Goal: Task Accomplishment & Management: Complete application form

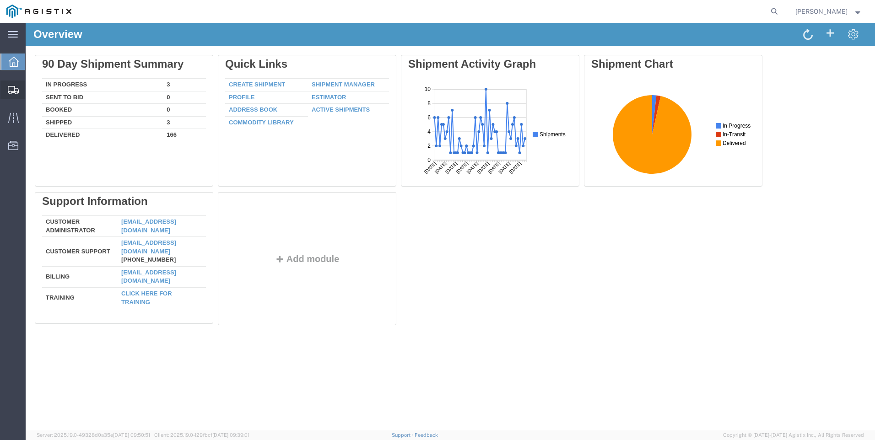
click at [0, 0] on span "Create Shipment" at bounding box center [0, 0] width 0 height 0
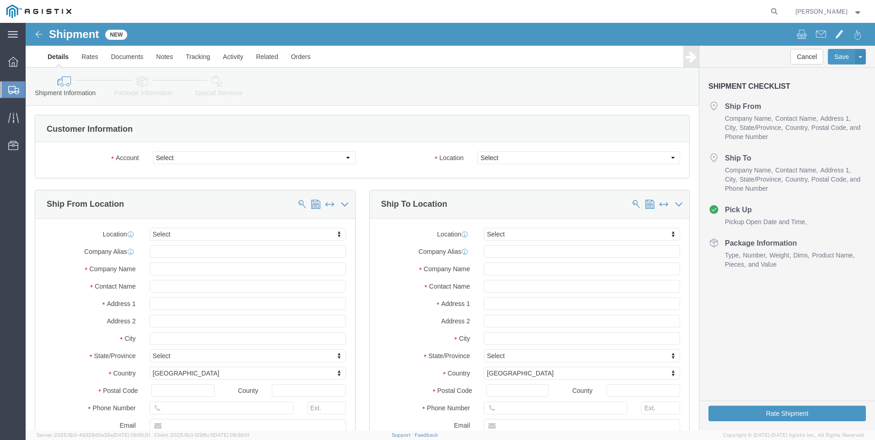
select select
click select "Select PG&E Valmont Industries Inc"
select select "9596"
click select "Select PG&E Valmont Industries Inc"
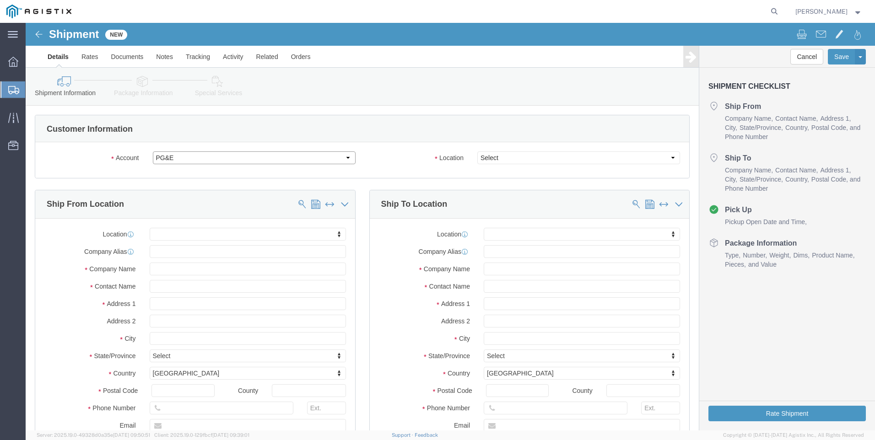
select select "PURCHORD"
select select
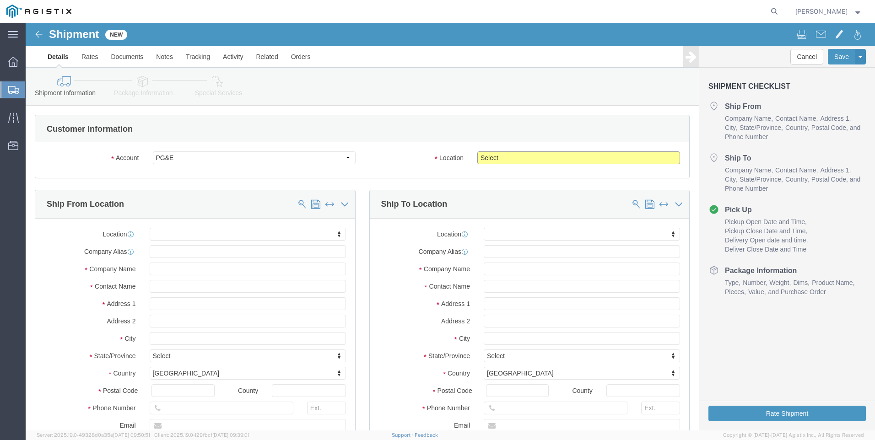
click select "Select All Others Fremont DC Fresno DC Wheatland DC"
select select "23082"
click select "Select All Others Fremont DC Fresno DC Wheatland DC"
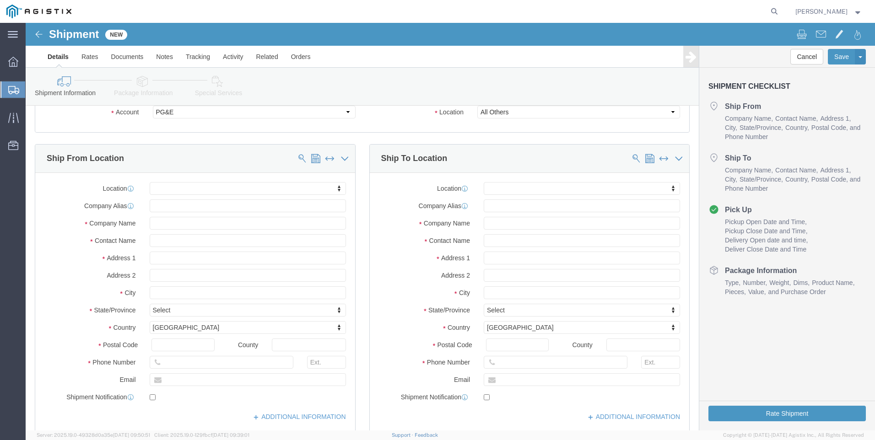
click div "Location My Profile Location (OBSOLETE) BURNEY SC - GC TRAILER (OBSOLETE) BURNE…"
click input "text"
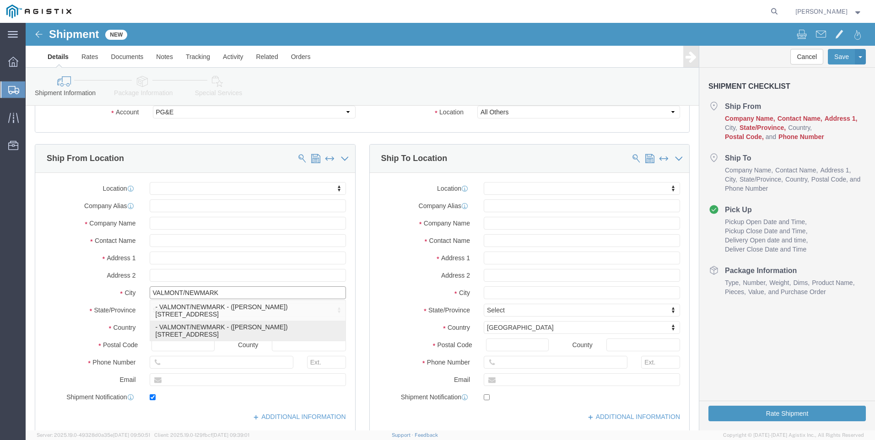
type input "CLAREMORE"
select select
type input "VALMONT/NEWMARK"
type input "[PERSON_NAME]"
type input "[STREET_ADDRESS]"
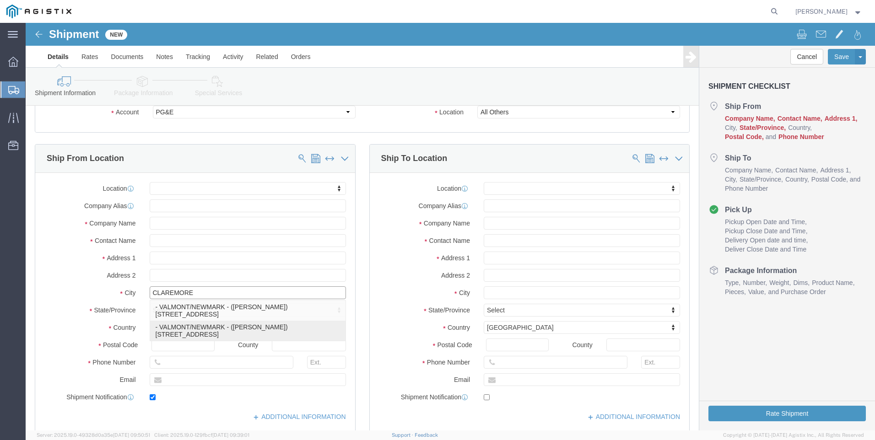
type input "74017"
type input "[GEOGRAPHIC_DATA]"
type input "9183841033"
type input "[PERSON_NAME][EMAIL_ADDRESS][DOMAIN_NAME]"
checkbox input "true"
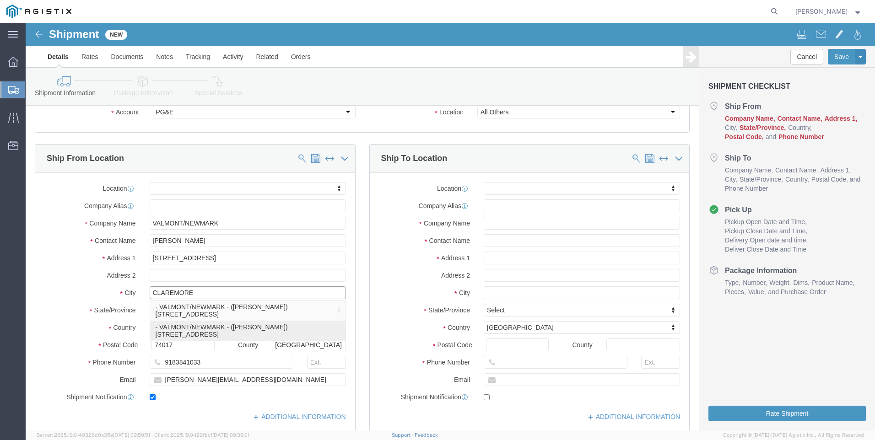
select select "OK"
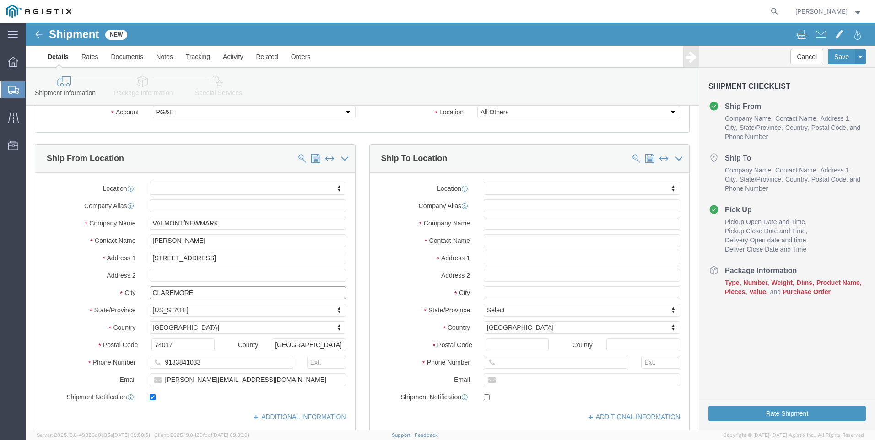
type input "CLAREMORE"
select select
click input "text"
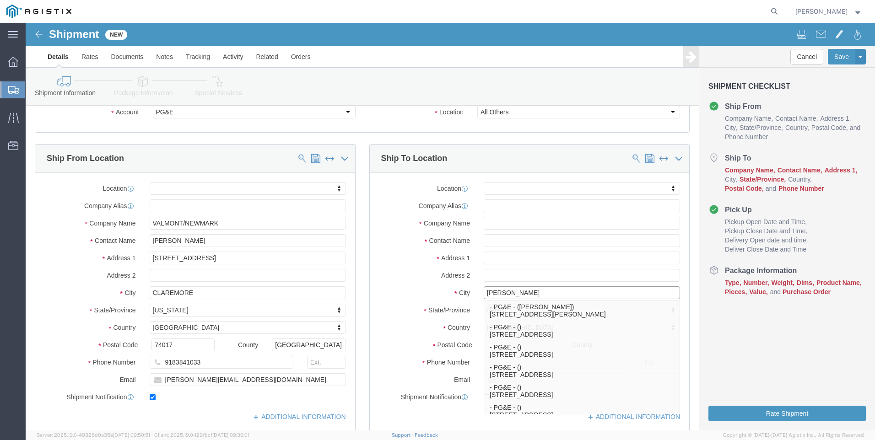
type input "PG&E"
select select
type input "PG&E"
type input "Eian Owens"
type input "3221 MITCHELL HEIGHTS"
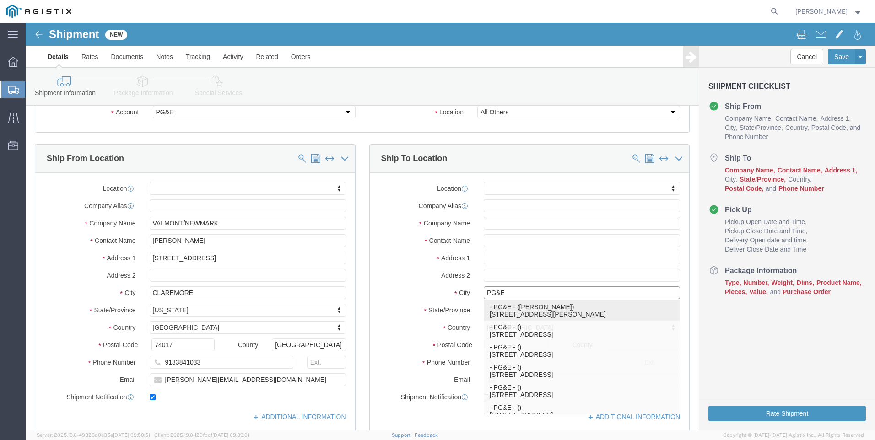
type input "Eureka"
type input "95503"
select select "CA"
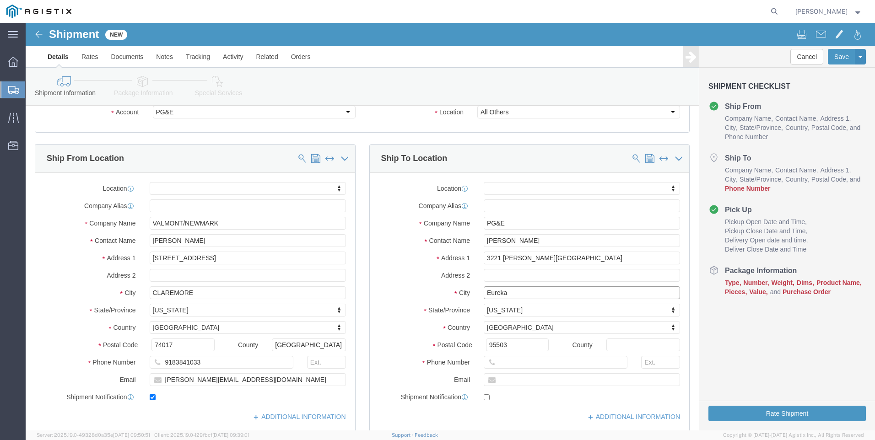
type input "Eureka"
select select
click input "text"
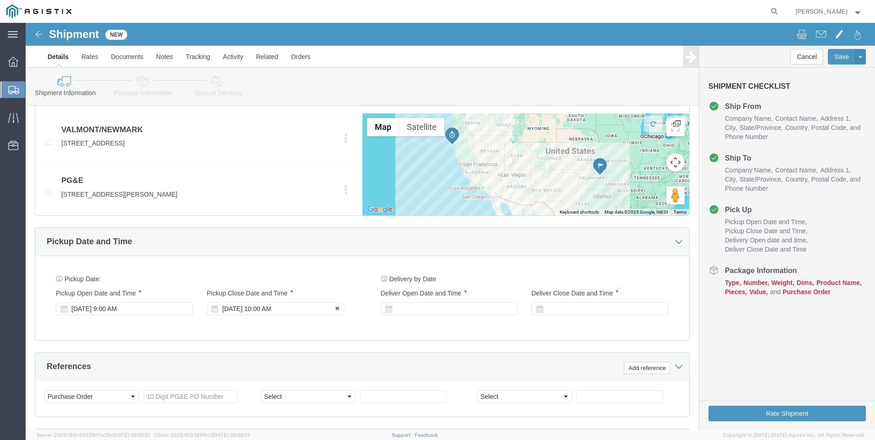
type input "7073399650"
click div "Sep 17 2025 10:00 AM"
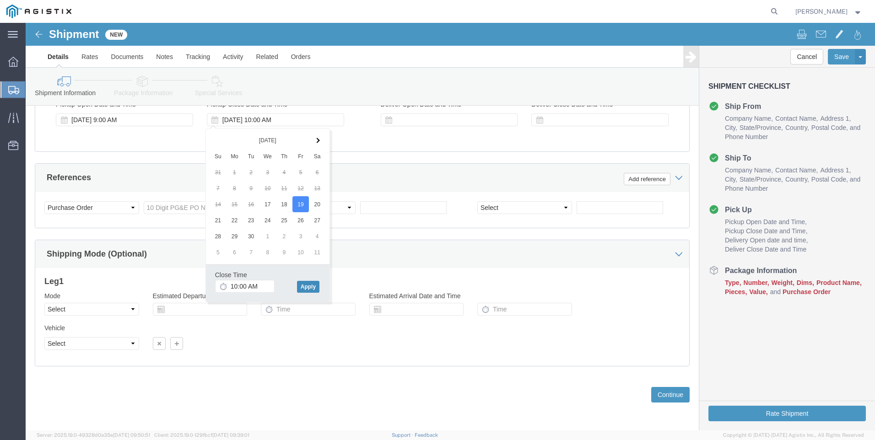
click button "Apply"
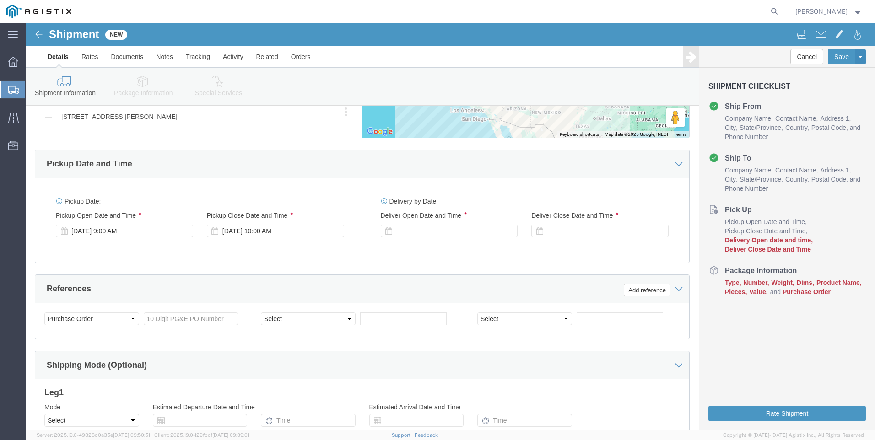
scroll to position [509, 0]
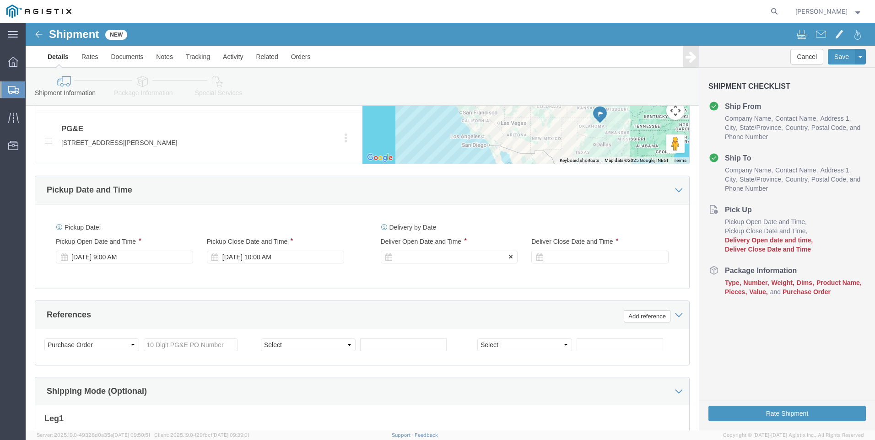
click div
click button "Apply"
click div
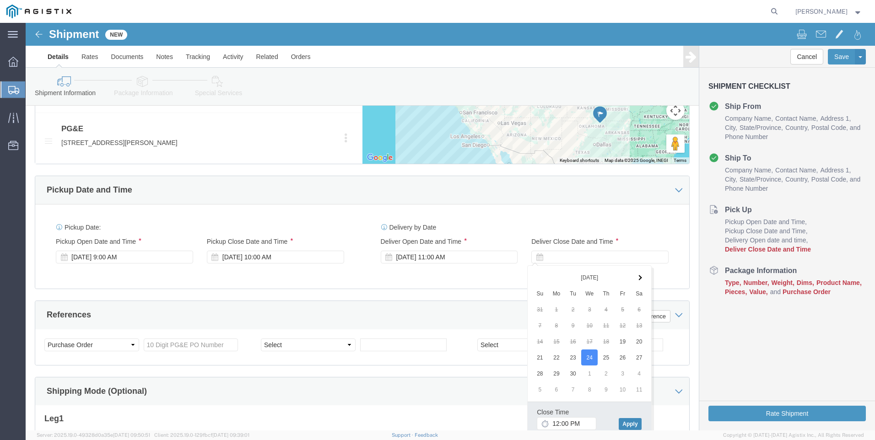
drag, startPoint x: 604, startPoint y: 404, endPoint x: 602, endPoint y: 399, distance: 6.1
click button "Apply"
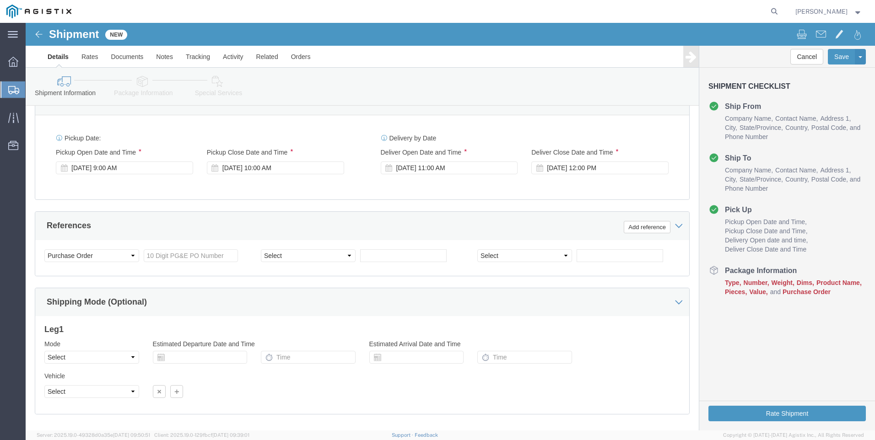
scroll to position [601, 0]
click input "text"
type input "2701185665"
click select "Select Account Type Activity ID Airline Appointment Number ASN Batch Request # …"
select select "BOL"
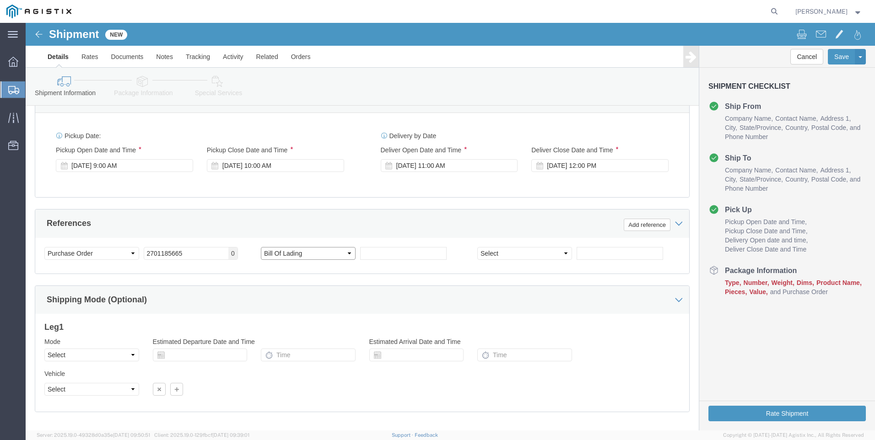
click select "Select Account Type Activity ID Airline Appointment Number ASN Batch Request # …"
click input "text"
type input "900248447"
click select "Select Account Type Activity ID Airline Appointment Number ASN Batch Request # …"
select select "JOBNUM"
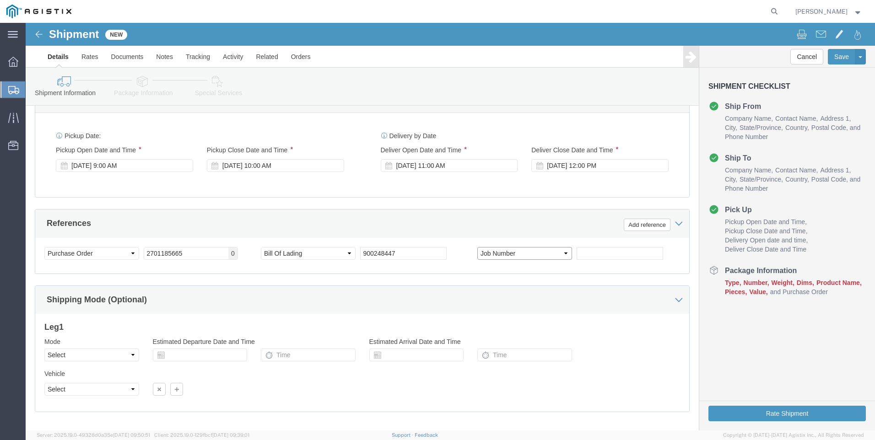
click select "Select Account Type Activity ID Airline Appointment Number ASN Batch Request # …"
click input "text"
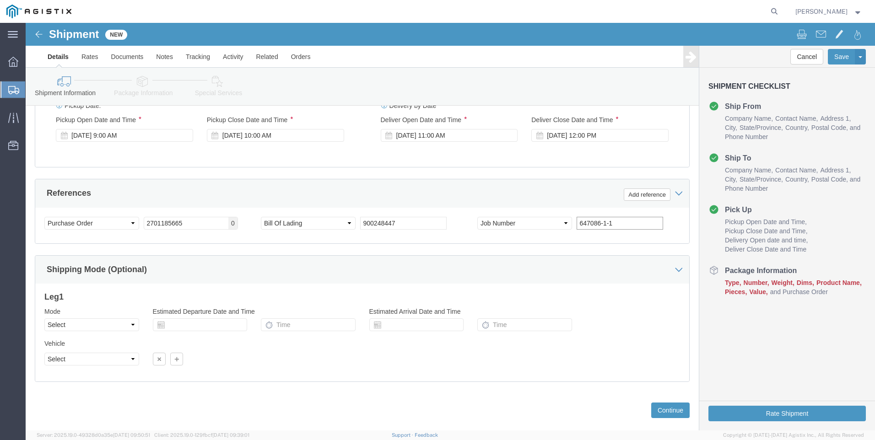
scroll to position [647, 0]
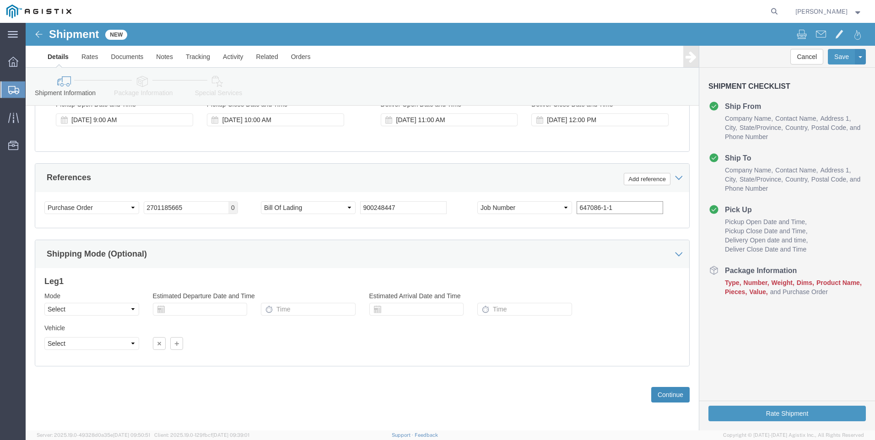
type input "647086-1-1"
click button "Continue"
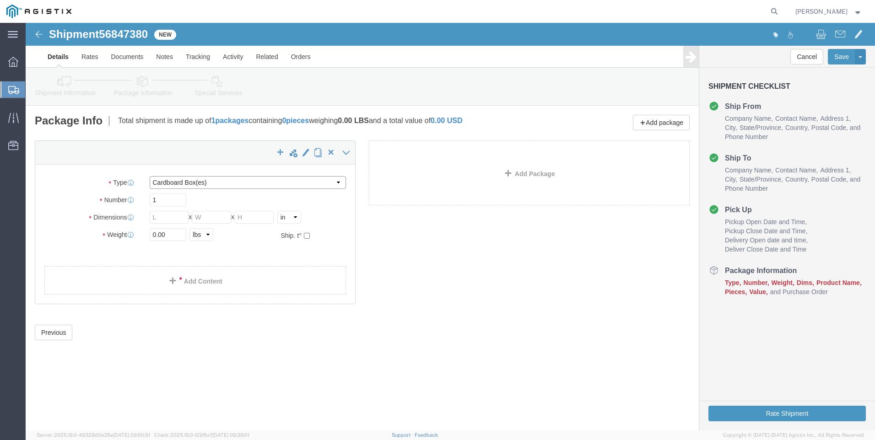
click select "Select Bulk Bundle(s) Cardboard Box(es) Carton(s) Crate(s) Drum(s) (Fiberboard)…"
select select "NKCR"
click select "Select Bulk Bundle(s) Cardboard Box(es) Carton(s) Crate(s) Drum(s) (Fiberboard)…"
click input "text"
type input "10"
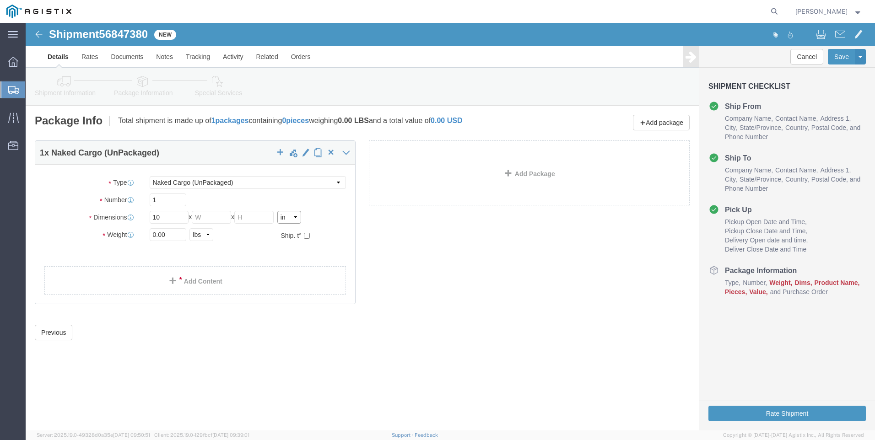
click select "Select cm ft in"
select select "FT"
click select "Select cm ft in"
click input "0.83"
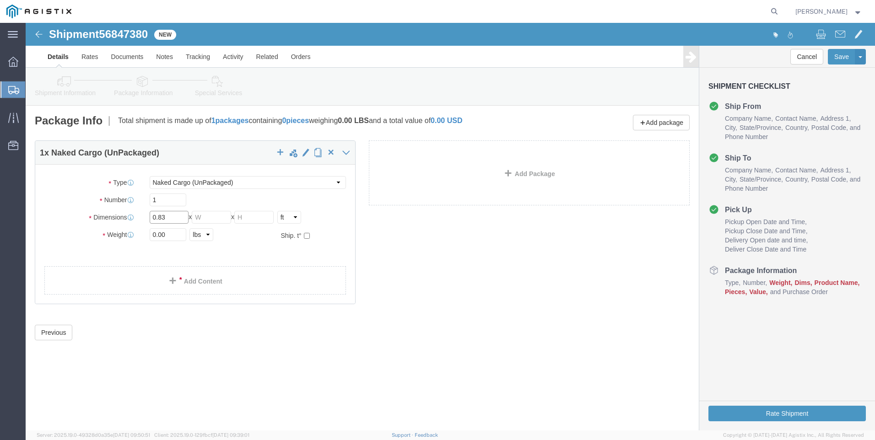
click input "0.83"
type input "10"
type input "8"
click input "0.00"
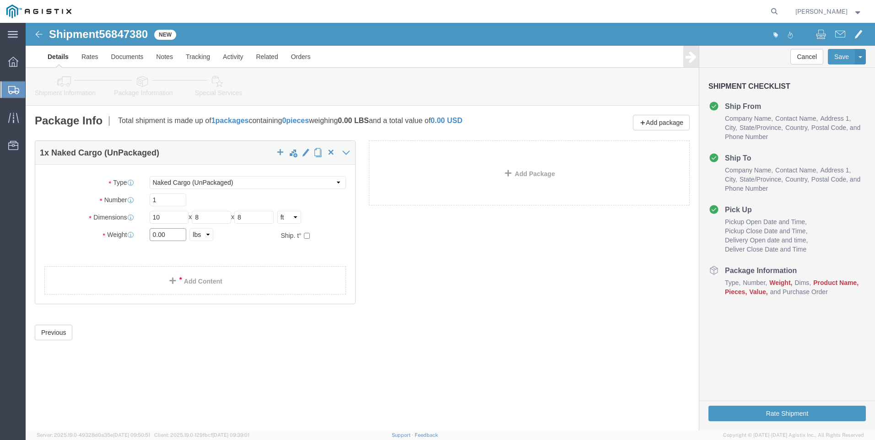
click input "0.00"
type input "3042"
click div "1 x Naked Cargo (UnPackaged) Package Type Select Bulk Bundle(s) Cardboard Box(e…"
click link "Add Content"
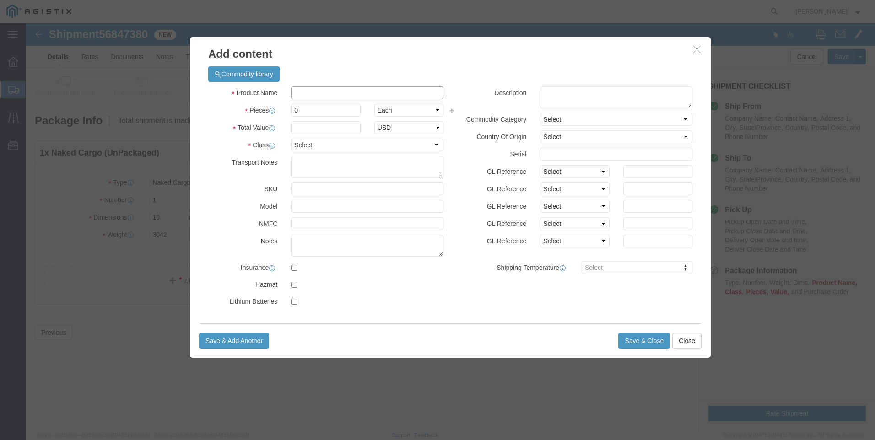
click input "text"
type input "utility poles"
type input "6"
click input "text"
type input "1"
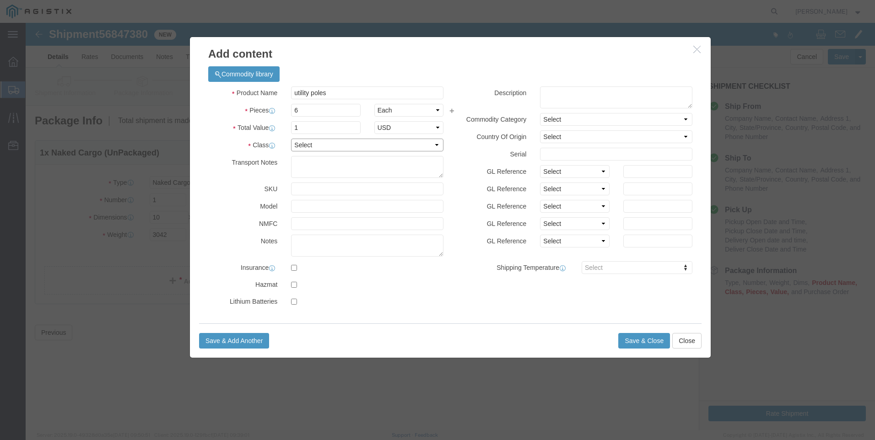
click select "Select 50 55 60 65 70 85 92.5 100 125 175 250 300 400"
select select "65"
click select "Select 50 55 60 65 70 85 92.5 100 125 175 250 300 400"
click button "Save & Close"
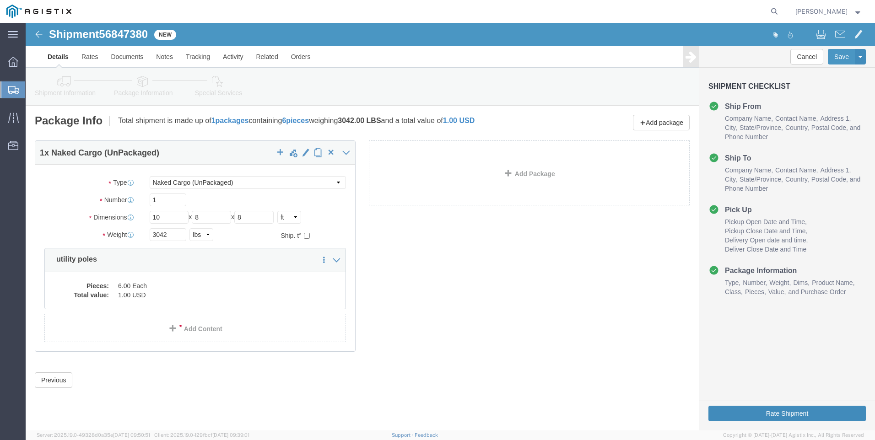
click button "Rate Shipment"
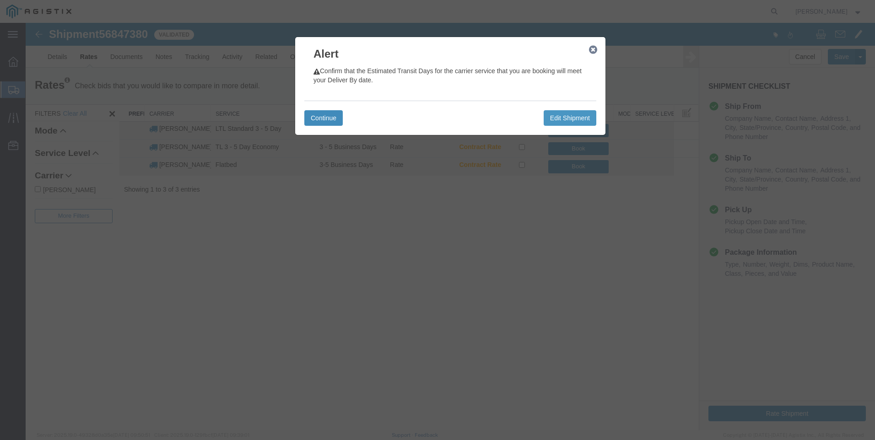
click at [313, 112] on button "Continue" at bounding box center [323, 118] width 38 height 16
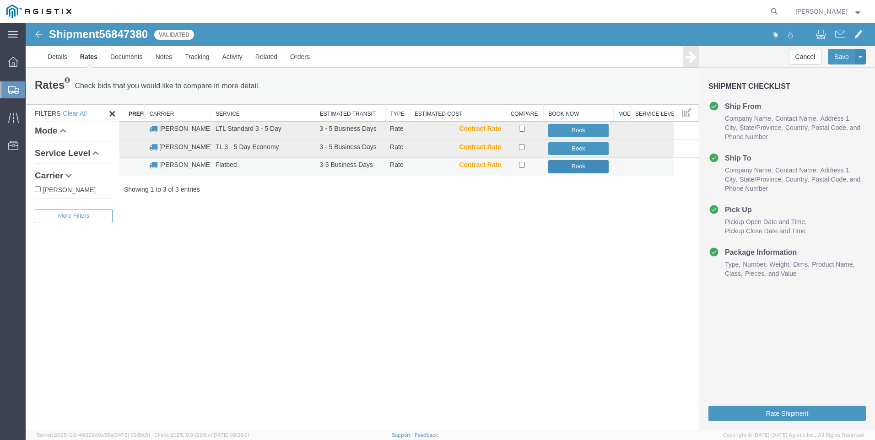
click at [575, 161] on button "Book" at bounding box center [578, 166] width 61 height 13
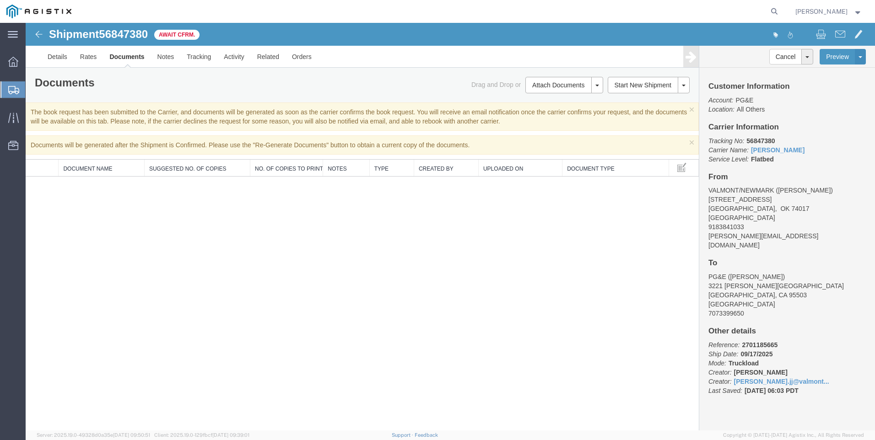
click at [0, 0] on span "Create Shipment" at bounding box center [0, 0] width 0 height 0
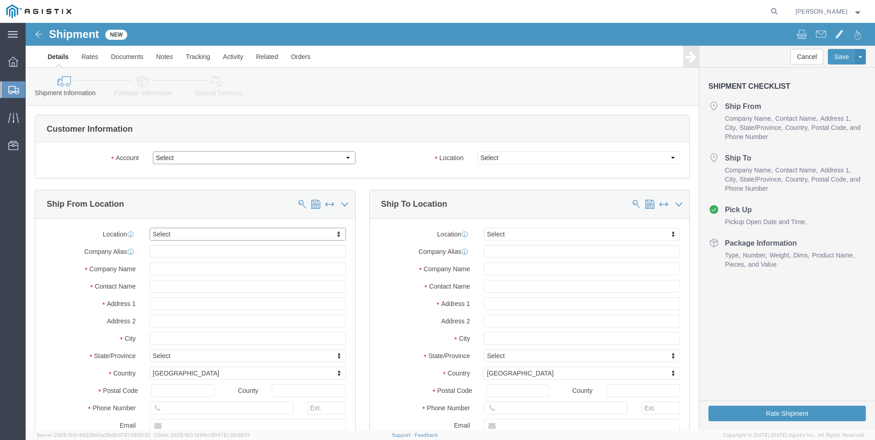
click select "Select PG&E Valmont Industries Inc"
select select "9596"
click select "Select PG&E Valmont Industries Inc"
select select "PURCHORD"
select select
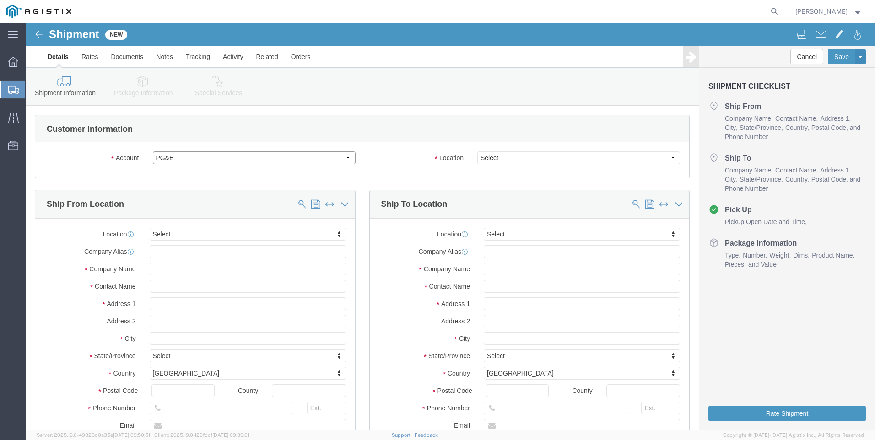
select select
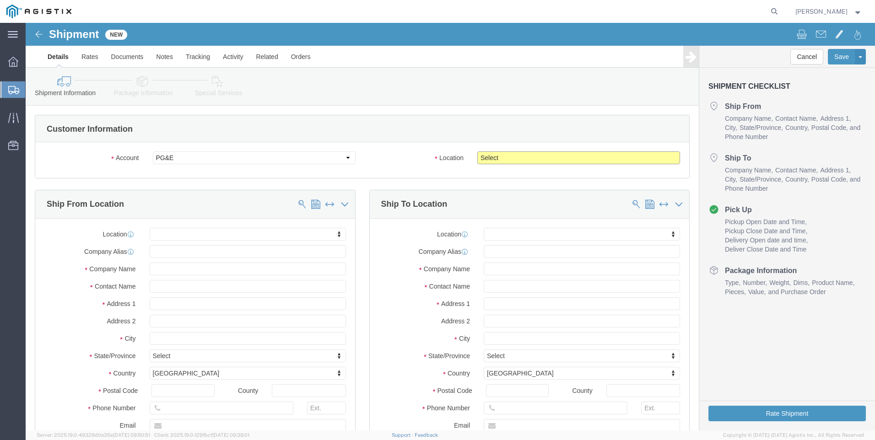
click select "Select All Others Fremont DC Fresno DC Wheatland DC"
select select "23082"
click select "Select All Others Fremont DC Fresno DC Wheatland DC"
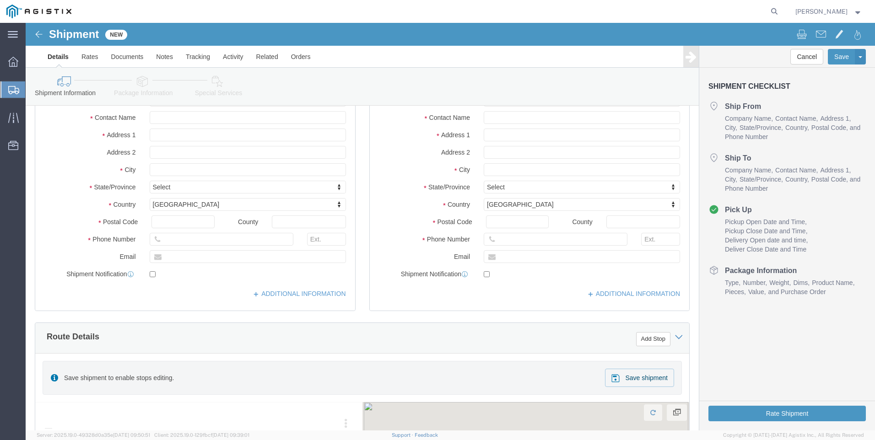
scroll to position [183, 0]
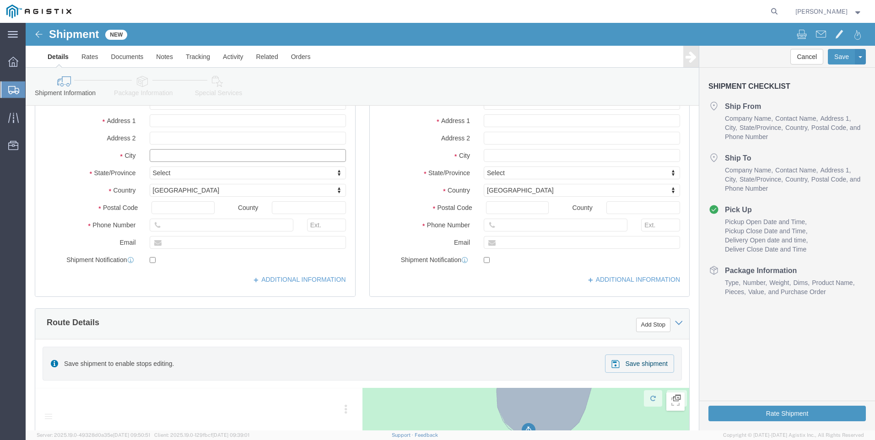
click input "text"
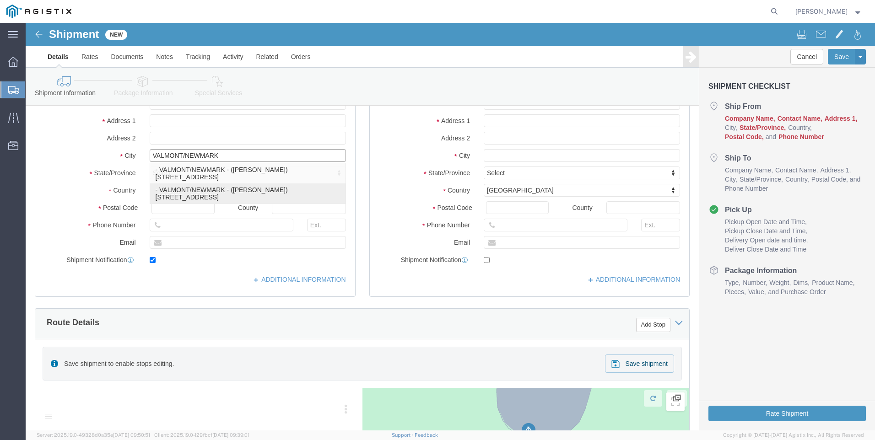
type input "CLAREMORE"
select select
type input "[STREET_ADDRESS]"
type input "74017"
type input "[GEOGRAPHIC_DATA]"
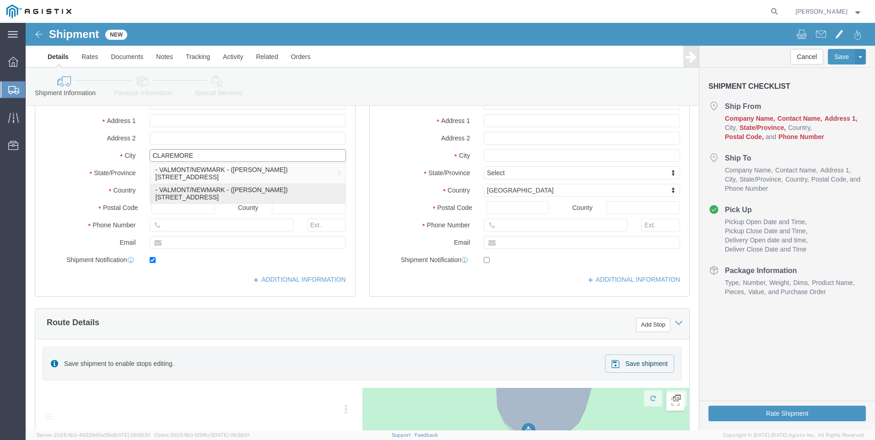
type input "9183841033"
type input "[PERSON_NAME][EMAIL_ADDRESS][DOMAIN_NAME]"
checkbox input "true"
type input "VALMONT/NEWMARK"
type input "[PERSON_NAME]"
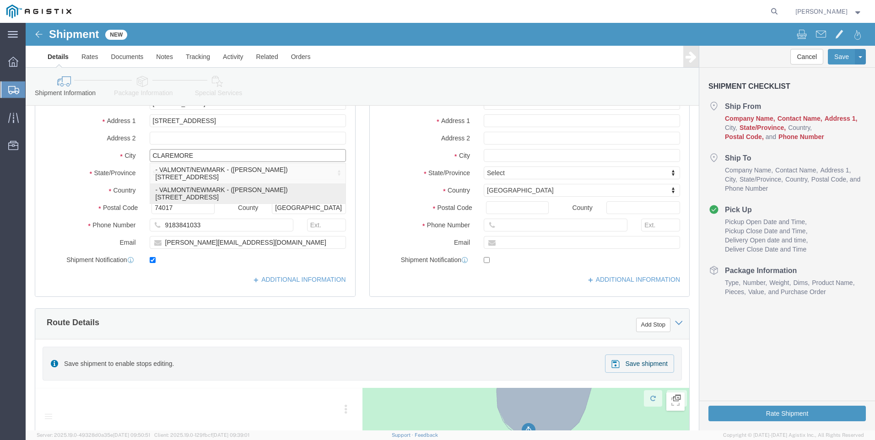
select select "OK"
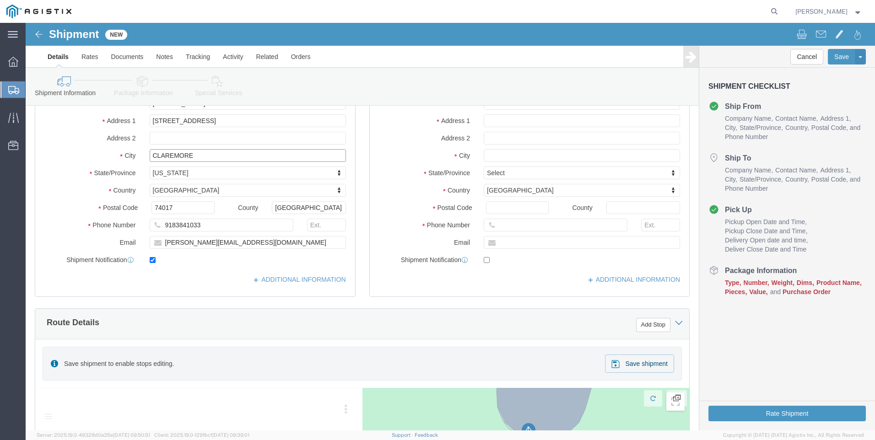
type input "CLAREMORE"
select select
click input "text"
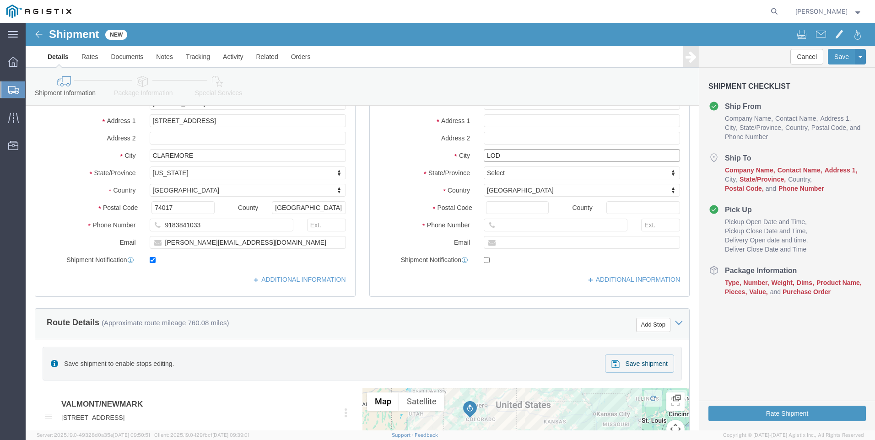
type input "LODI"
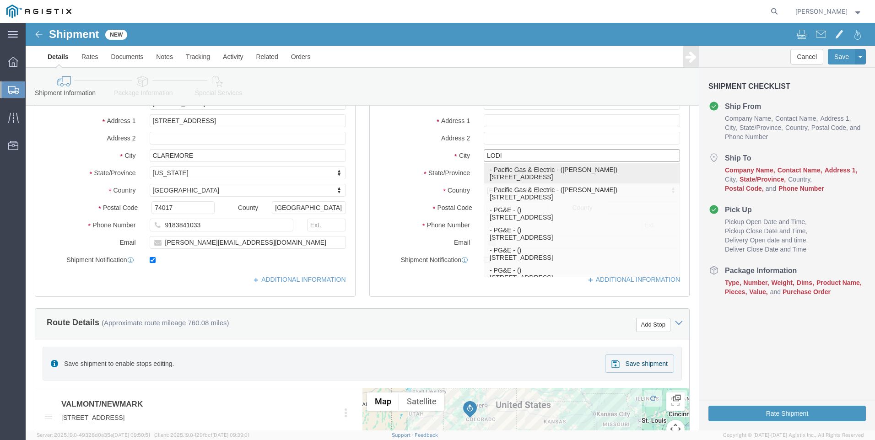
click p "- Pacific Gas & Electric - (ANDREW MYERS) 1430 S Cherokee Lane, Lodi, CA, 95240…"
select select
type input "1430 S Cherokee Lane"
type input "95240"
type input "Pacific Gas & Electric"
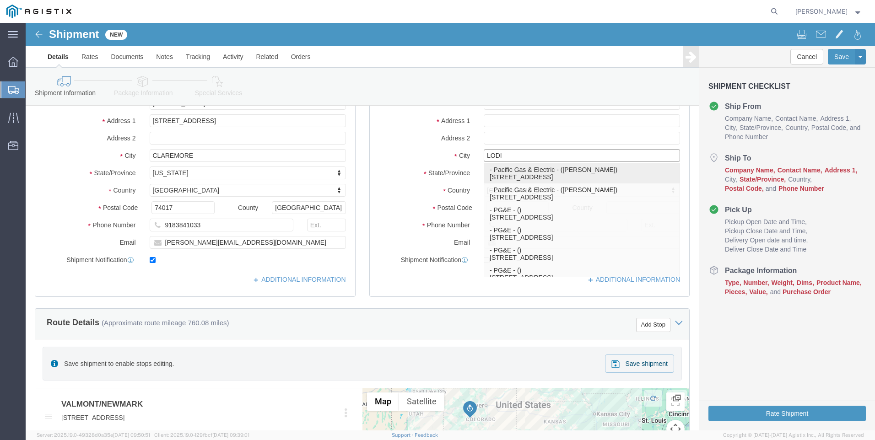
type input "ANDREW MYERS"
type input "[GEOGRAPHIC_DATA]"
select select "CA"
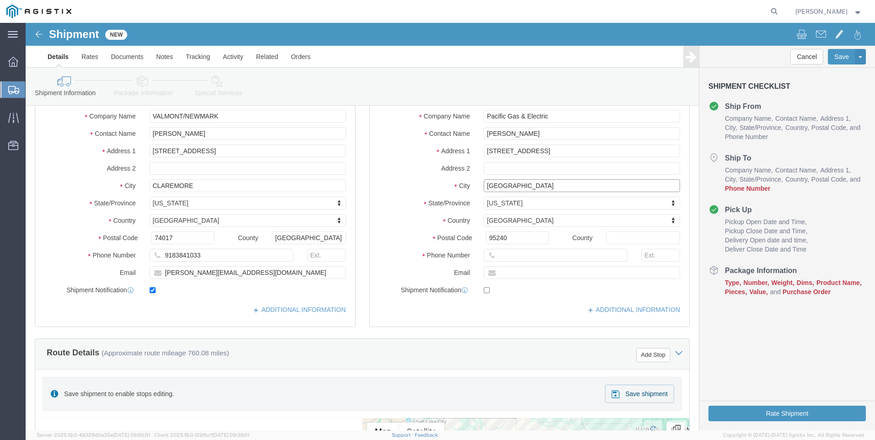
scroll to position [137, 0]
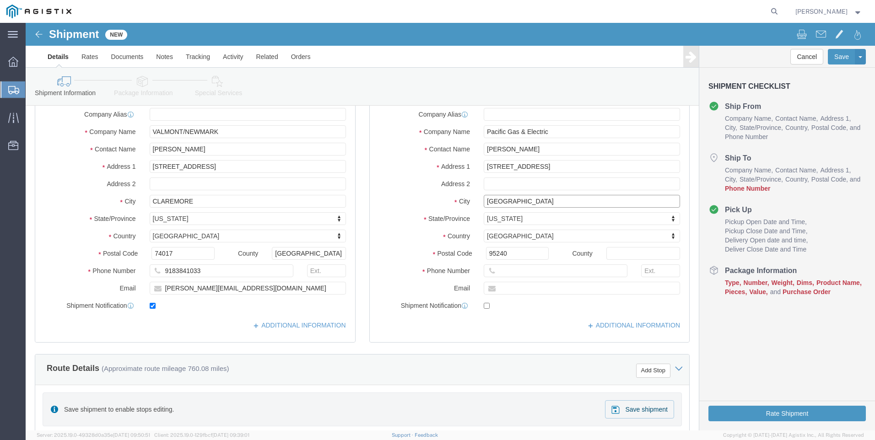
type input "[GEOGRAPHIC_DATA]"
select select
drag, startPoint x: 523, startPoint y: 124, endPoint x: 286, endPoint y: 155, distance: 238.7
click div "Contact Name ANDREW MYERS"
type input "RICKY LEHNERTZ"
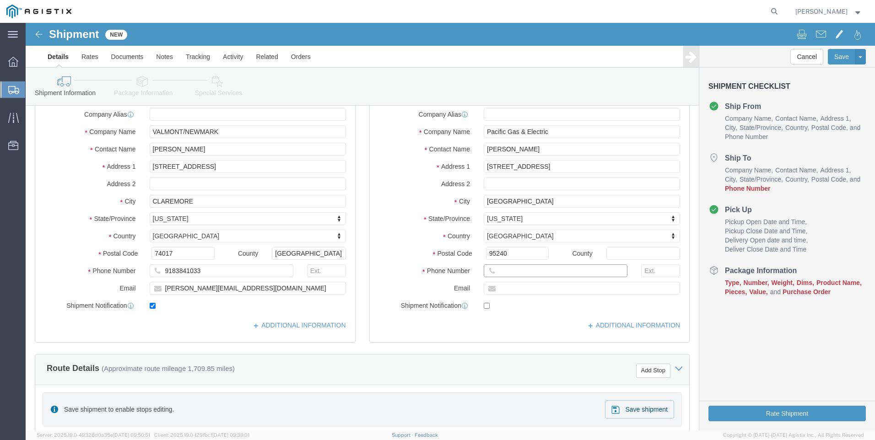
click input "text"
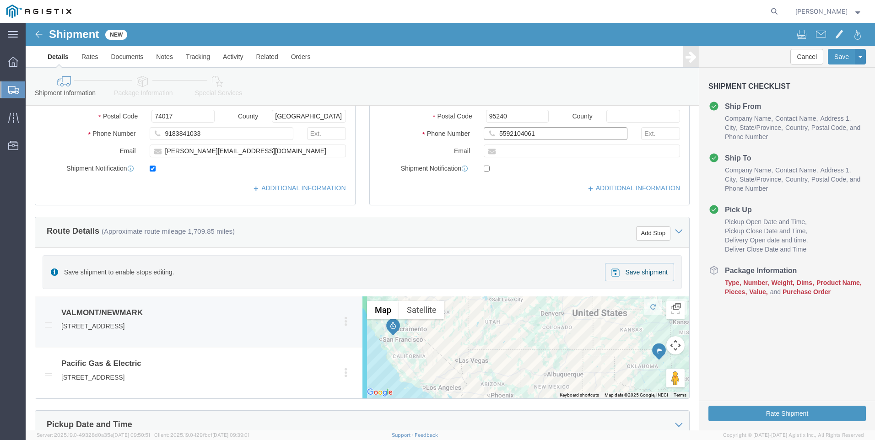
type input "5592104061"
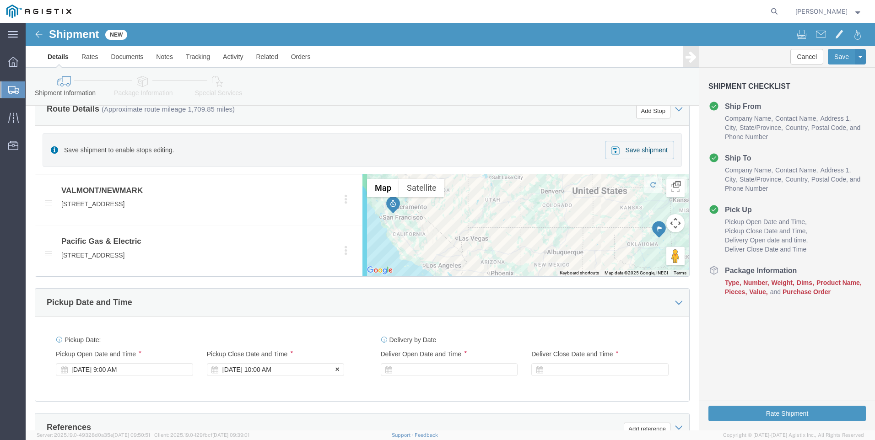
scroll to position [412, 0]
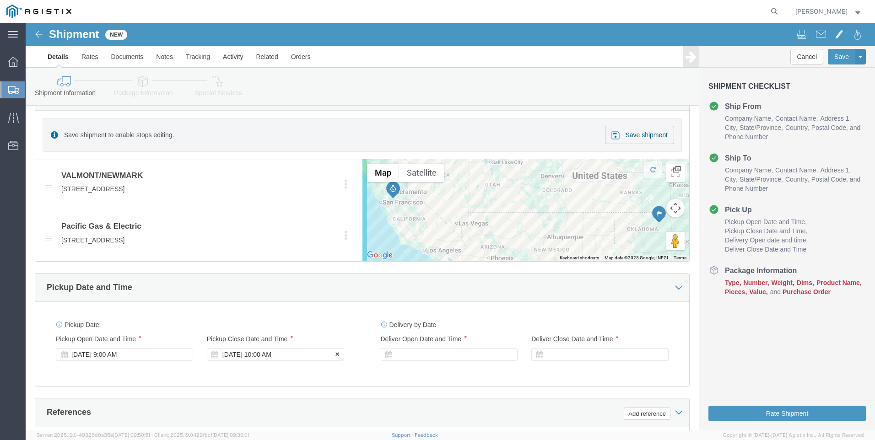
click div "Sep 17 2025 10:00 AM"
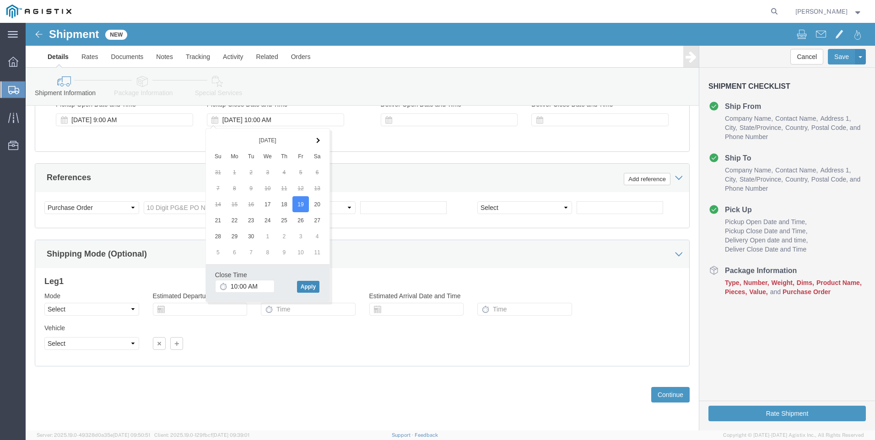
click button "Apply"
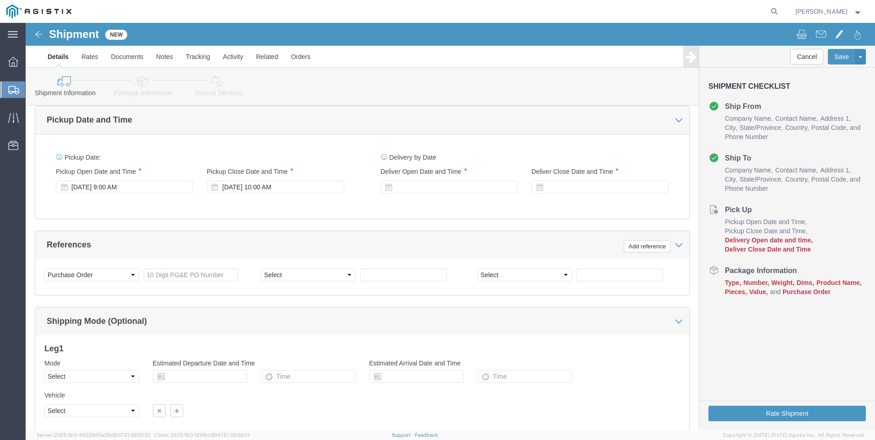
scroll to position [555, 0]
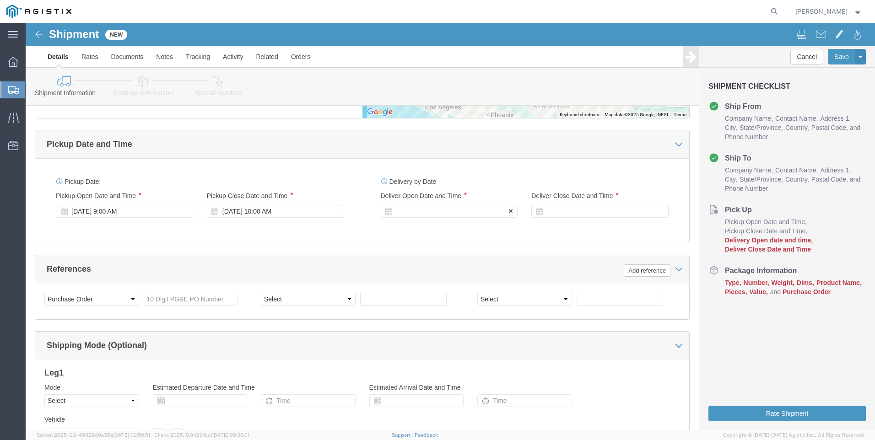
click div
click button "Apply"
click div
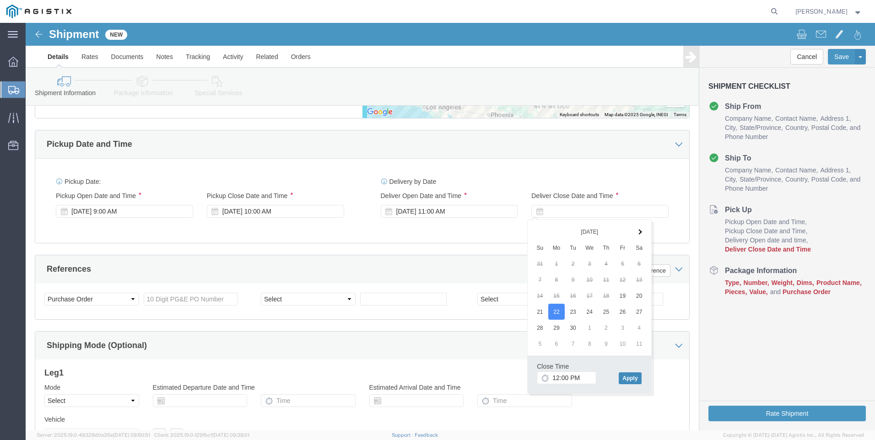
click button "Apply"
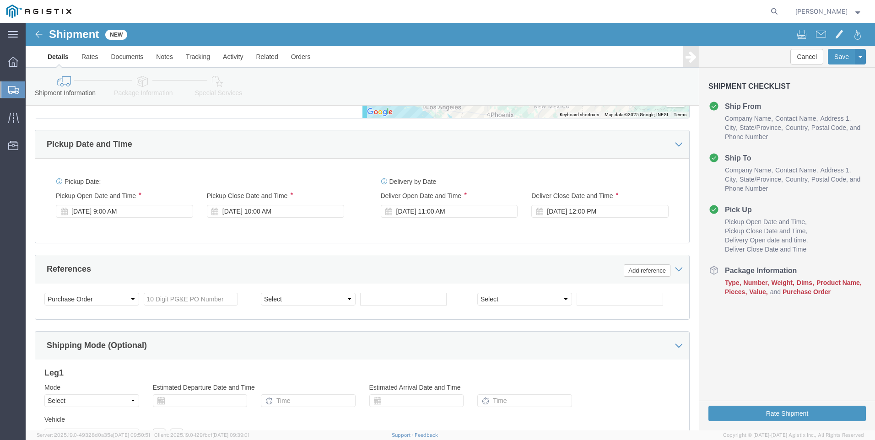
scroll to position [509, 0]
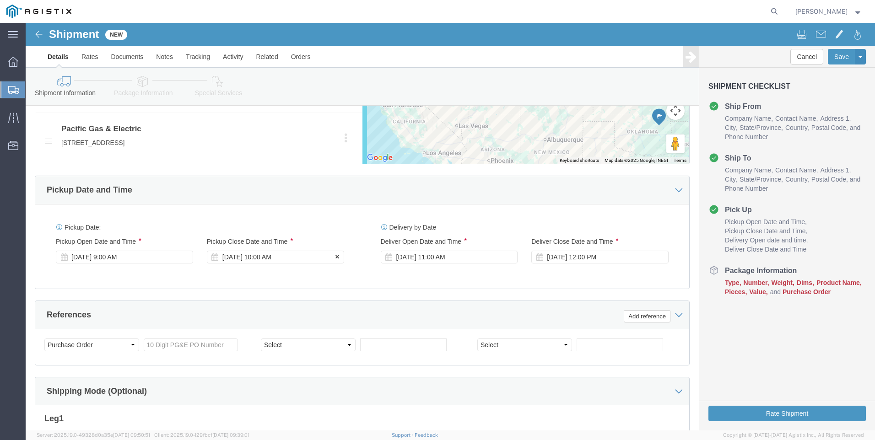
click div "[DATE] 10:00 AM"
click div "Delivery by Date Delivery Start Date Delivery Start Time Deliver Open Date and …"
click input "text"
type input "2701137062"
click select "Select Account Type Activity ID Airline Appointment Number ASN Batch Request # …"
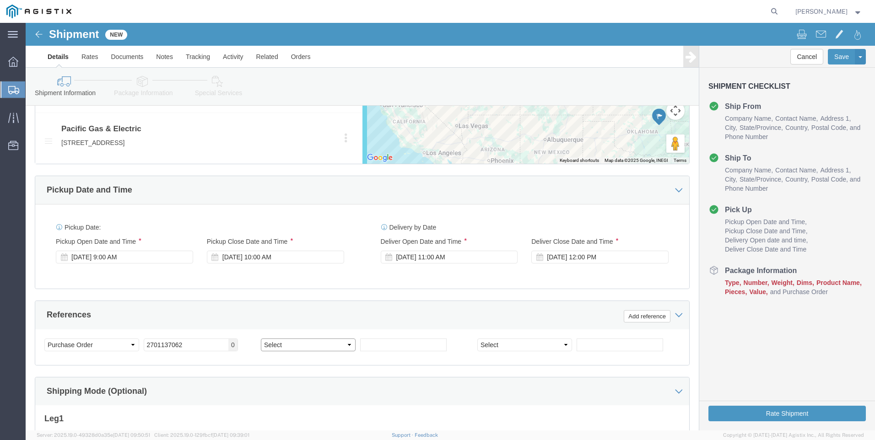
select select "BOL"
click select "Select Account Type Activity ID Airline Appointment Number ASN Batch Request # …"
click input "text"
type input "900248433"
click select "Select Account Type Activity ID Airline Appointment Number ASN Batch Request # …"
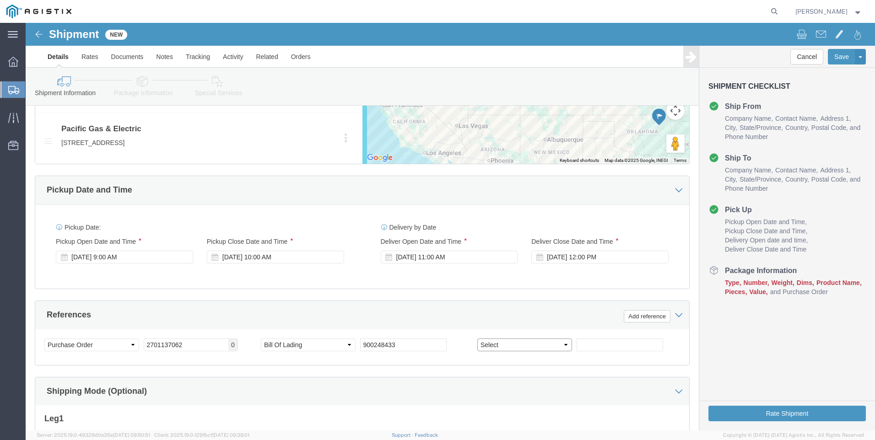
select select "JOBNUM"
click select "Select Account Type Activity ID Airline Appointment Number ASN Batch Request # …"
click input "text"
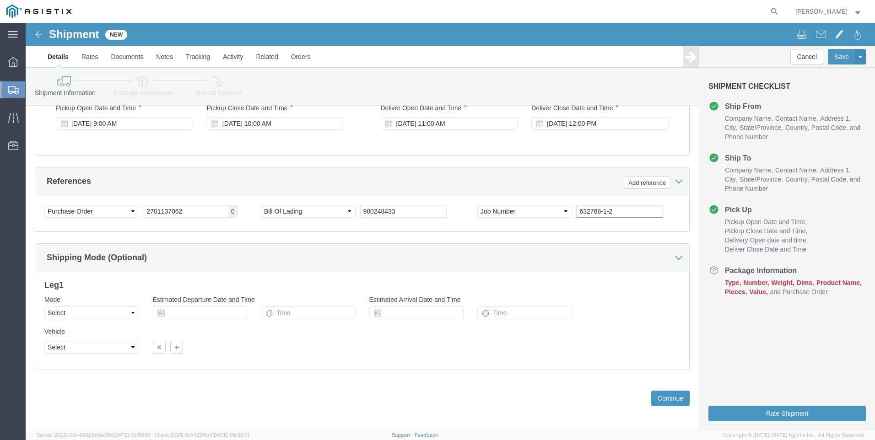
scroll to position [647, 0]
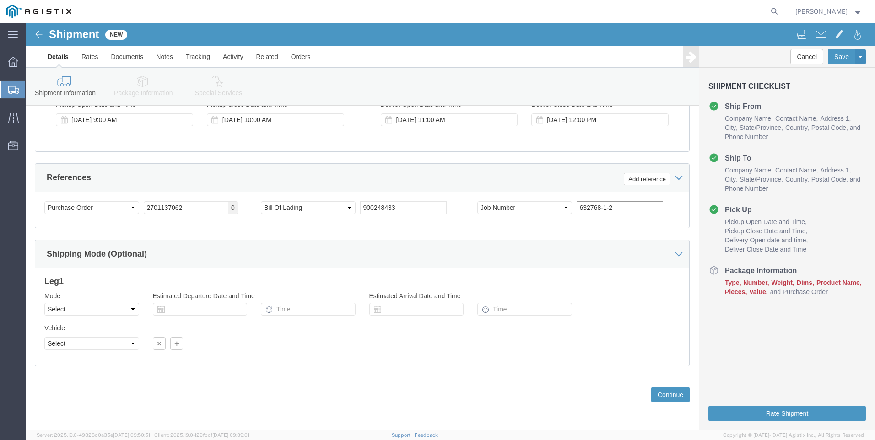
type input "632768-1-2"
click icon
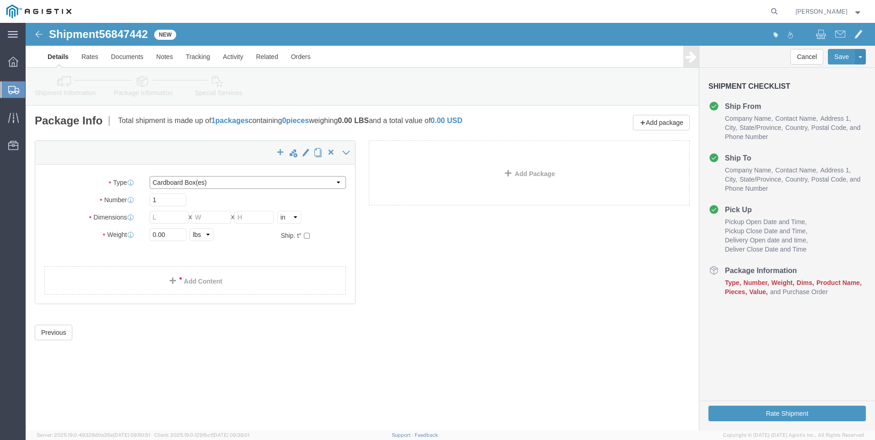
click select "Select Bulk Bundle(s) Cardboard Box(es) Carton(s) Crate(s) Drum(s) (Fiberboard)…"
select select "NKCR"
click select "Select Bulk Bundle(s) Cardboard Box(es) Carton(s) Crate(s) Drum(s) (Fiberboard)…"
click input "text"
type input "50"
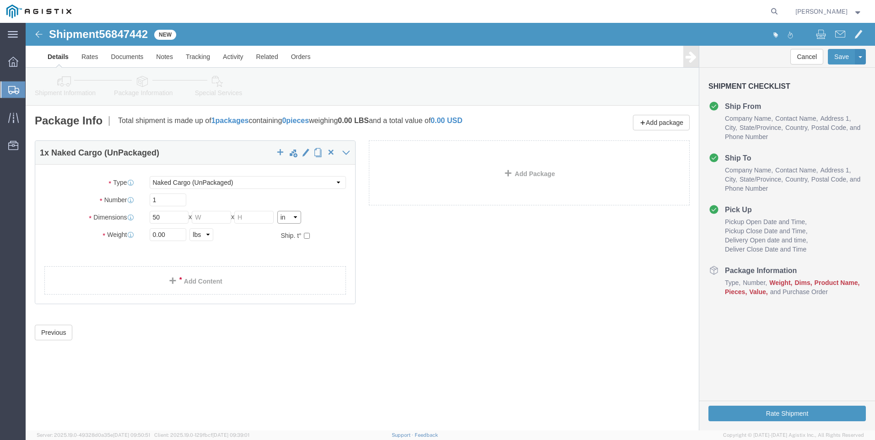
click select "Select cm ft in"
select select "FT"
click select "Select cm ft in"
click input "4.17"
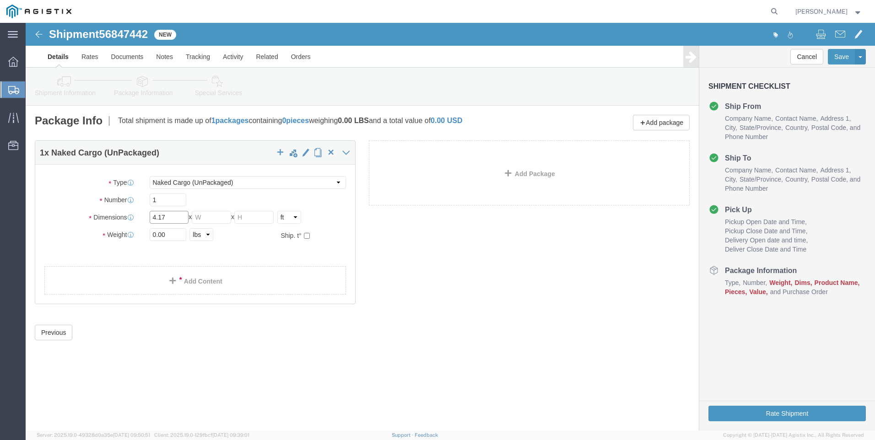
click input "4.17"
type input "50"
type input "8"
click div "Package Type Select Bulk Bundle(s) Cardboard Box(es) Carton(s) Crate(s) Drum(s)…"
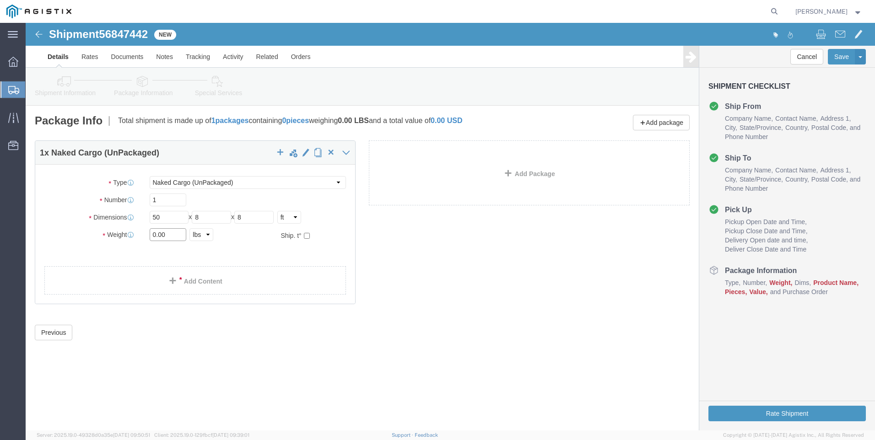
click input "0.00"
type input "15266"
click link "Add Content"
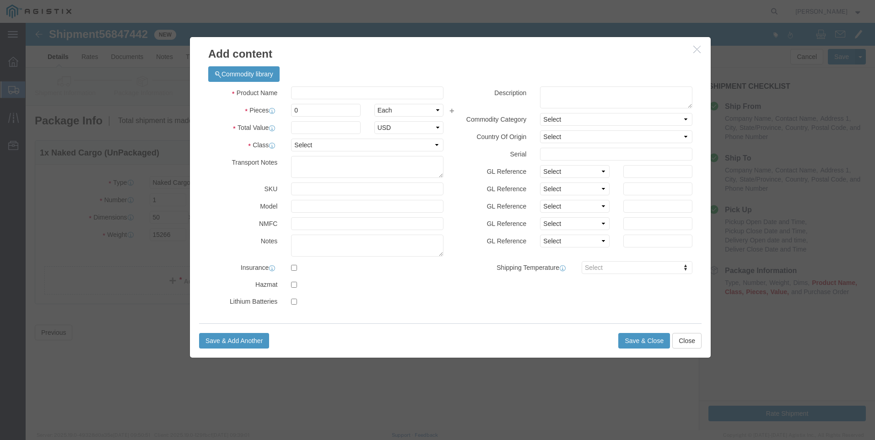
click div "Product Name Pieces 0 Select Bag Barrels 100Board Feet Bottle Box Blister Pack …"
click input "text"
type input "UTILITY POLES"
type input "13"
type input "1"
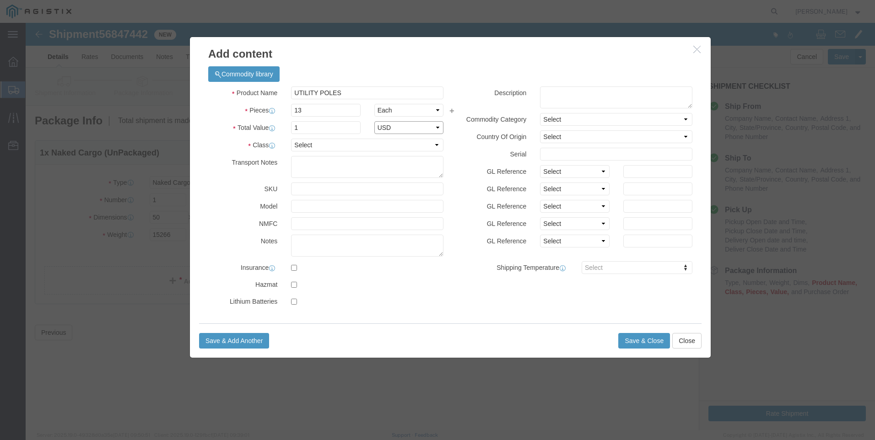
select select "USD"
click select "Select 50 55 60 65 70 85 92.5 100 125 175 250 300 400"
select select "125"
click select "Select 50 55 60 65 70 85 92.5 100 125 175 250 300 400"
click button "Save & Close"
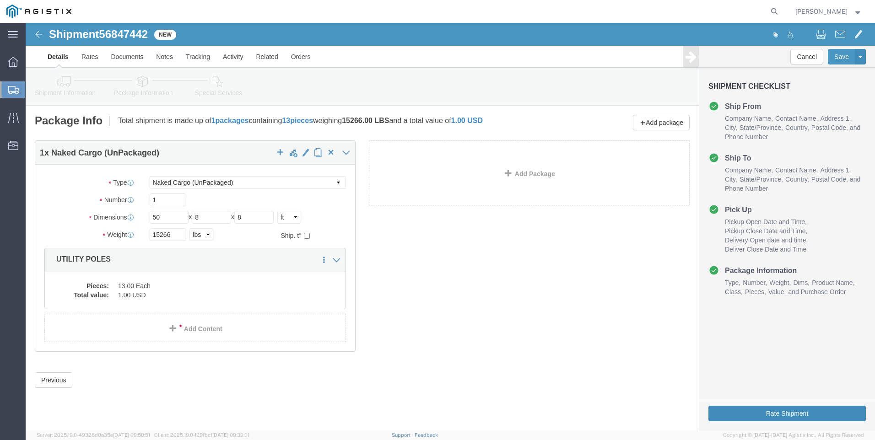
click button "Rate Shipment"
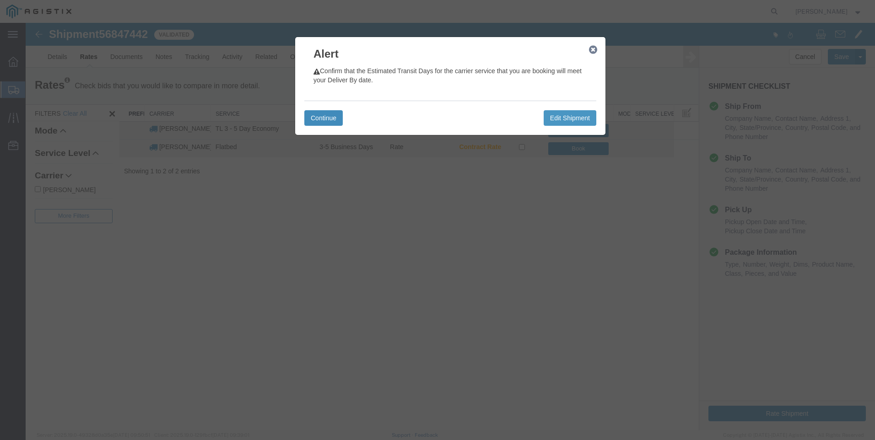
click at [328, 119] on button "Continue" at bounding box center [323, 118] width 38 height 16
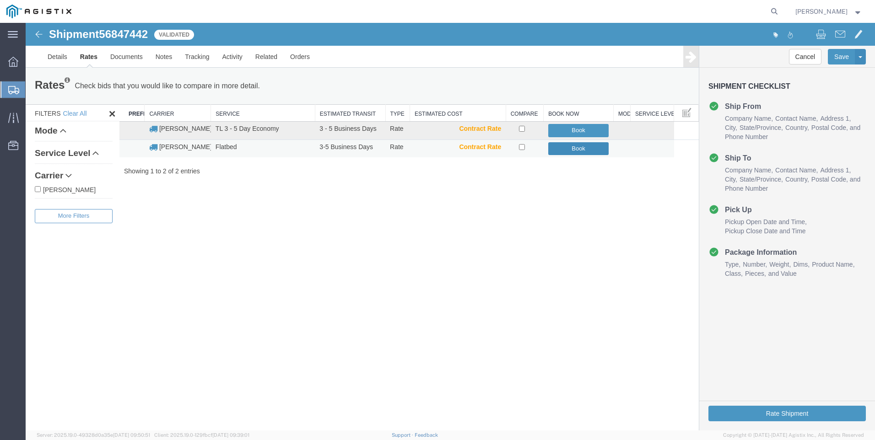
click at [554, 151] on button "Book" at bounding box center [578, 148] width 61 height 13
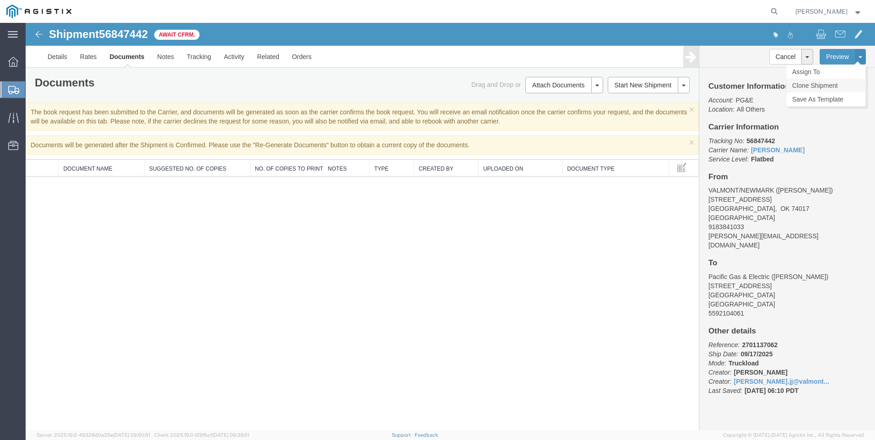
click at [615, 88] on link "Clone Shipment" at bounding box center [825, 86] width 79 height 14
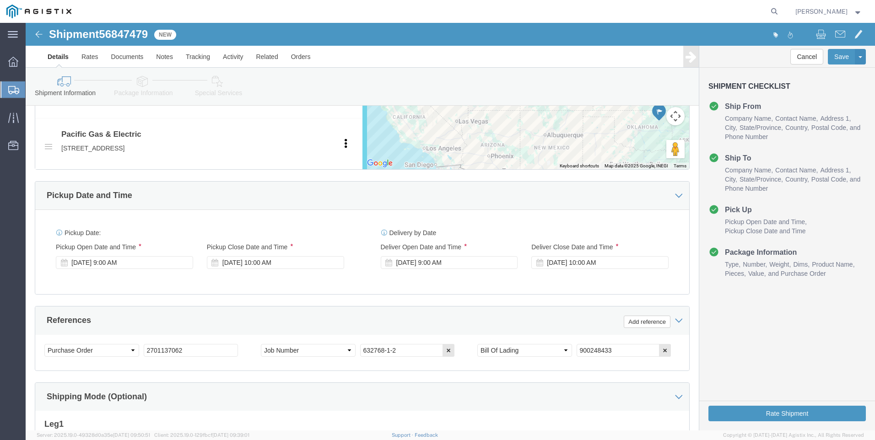
scroll to position [458, 0]
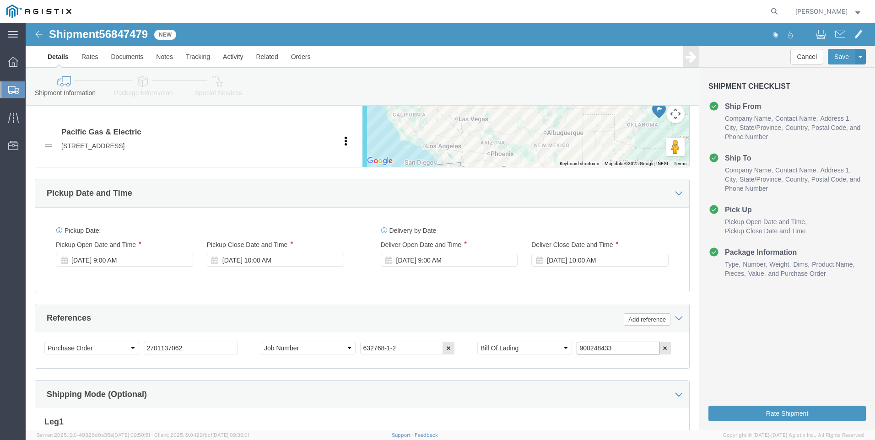
drag, startPoint x: 597, startPoint y: 325, endPoint x: 488, endPoint y: 326, distance: 108.9
click div "Select Account Type Activity ID Airline Appointment Number ASN Batch Request # …"
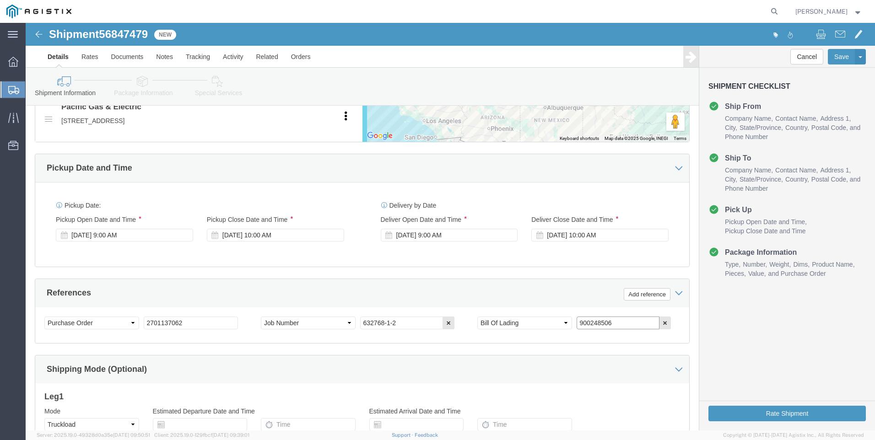
scroll to position [503, 0]
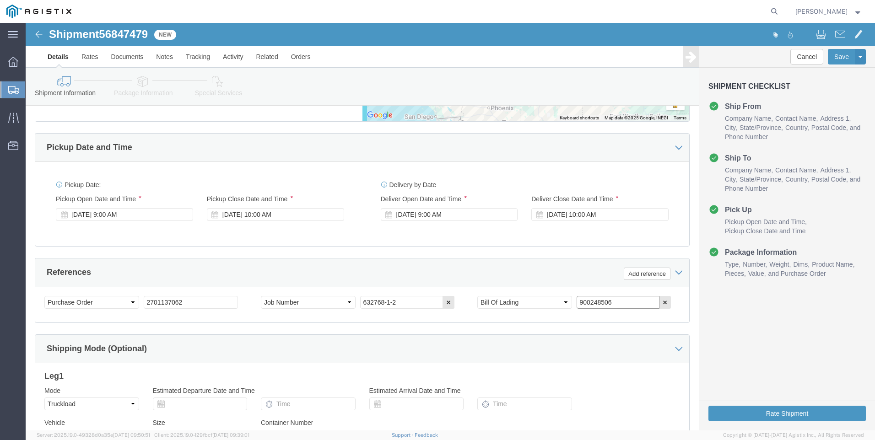
type input "900248506"
click icon
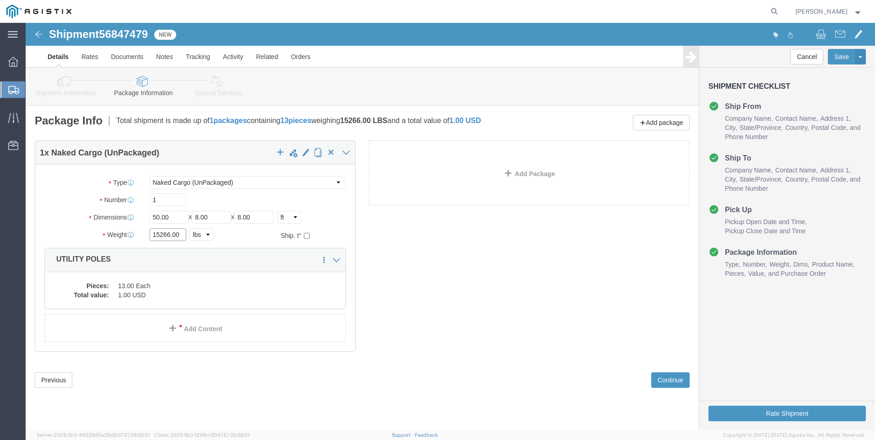
click input "15266.00"
type input "18981"
click dd "13.00 Each"
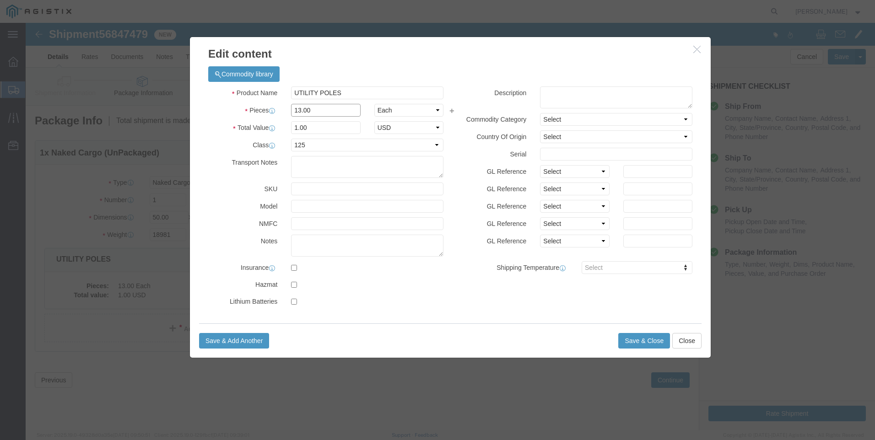
click input "13.00"
type input "4"
type input "0.31"
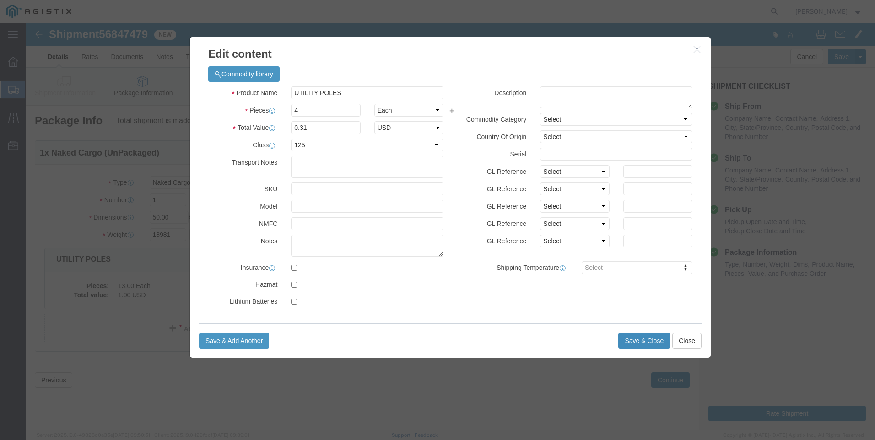
click button "Save & Close"
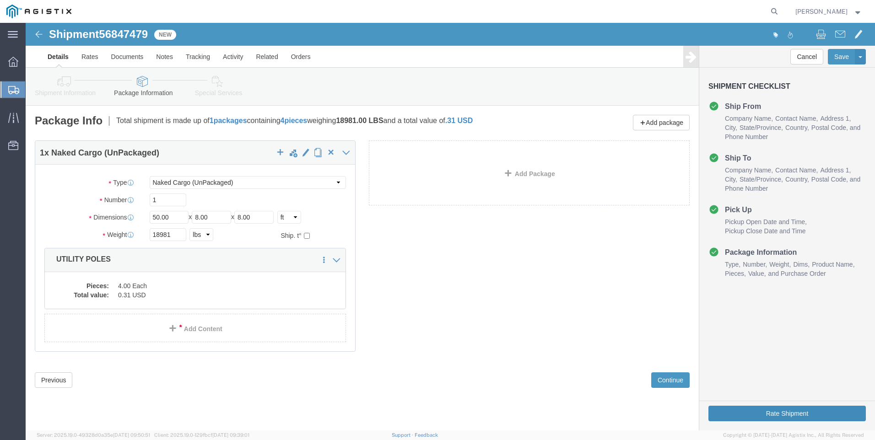
click button "Rate Shipment"
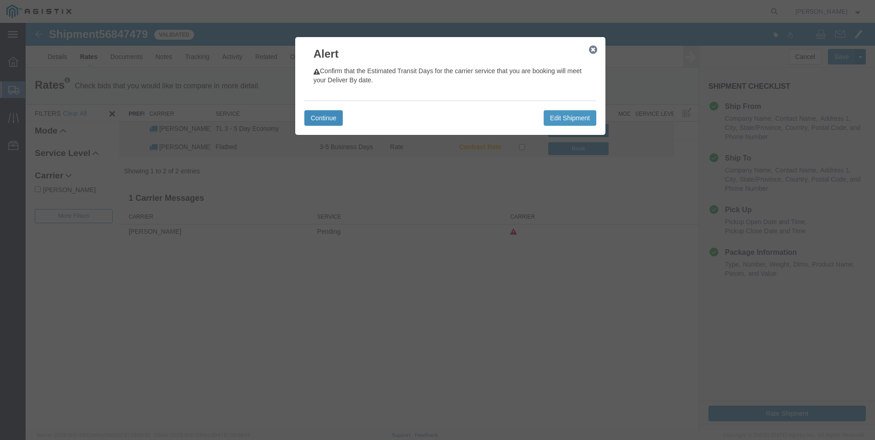
drag, startPoint x: 318, startPoint y: 119, endPoint x: 329, endPoint y: 119, distance: 11.9
click at [318, 119] on button "Continue" at bounding box center [323, 118] width 38 height 16
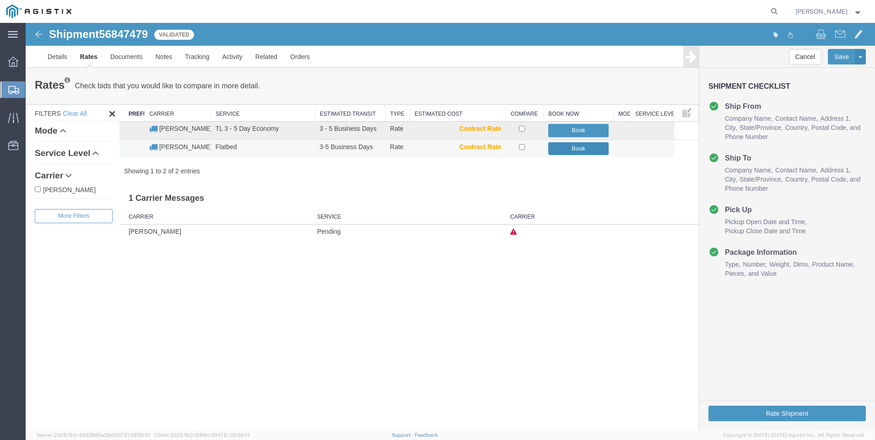
click at [579, 151] on button "Book" at bounding box center [578, 148] width 61 height 13
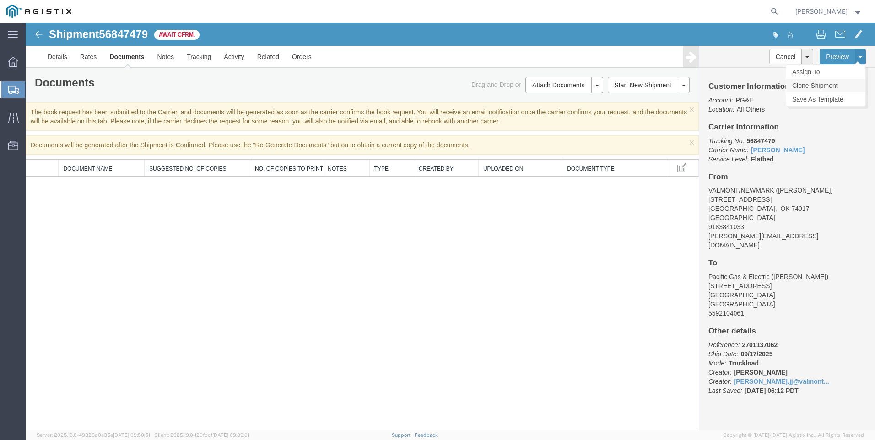
click at [615, 88] on link "Clone Shipment" at bounding box center [825, 86] width 79 height 14
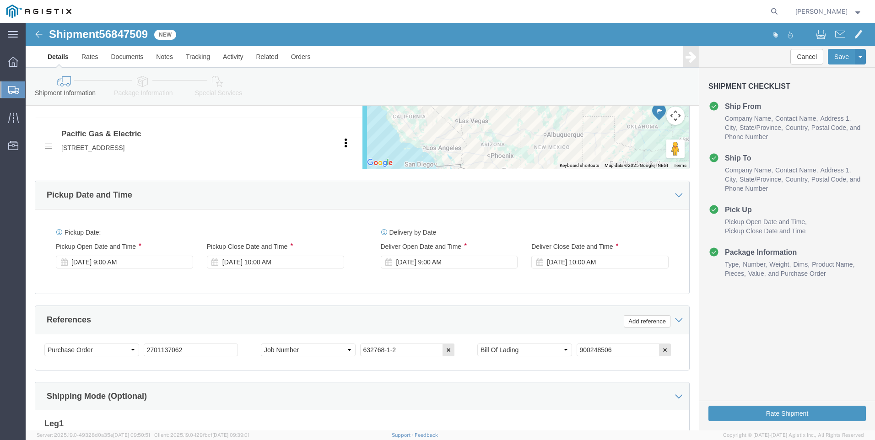
scroll to position [458, 0]
drag, startPoint x: 613, startPoint y: 329, endPoint x: 464, endPoint y: 329, distance: 148.7
click div "Select Account Type Activity ID Airline Appointment Number ASN Batch Request # …"
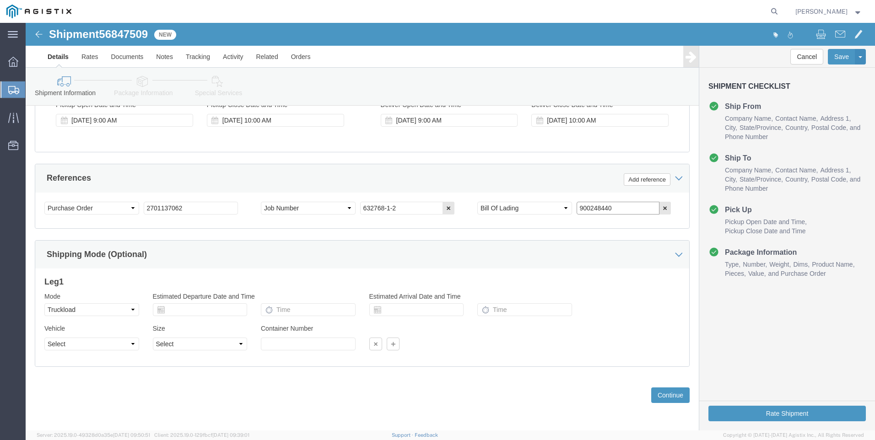
scroll to position [598, 0]
type input "900248440"
click icon
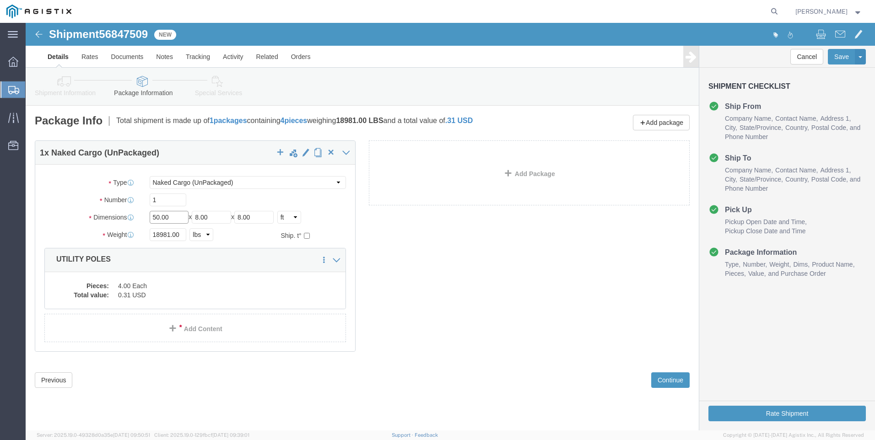
click input "50.00"
type input "40"
click input "18981.00"
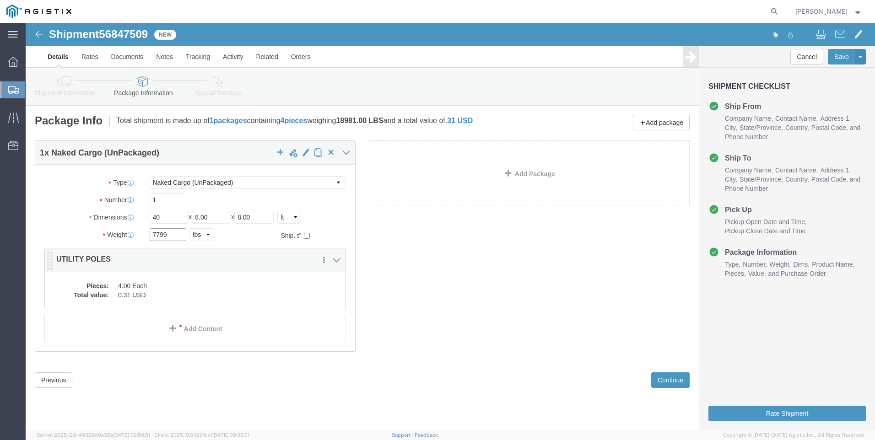
type input "7799"
click dd "0.31 USD"
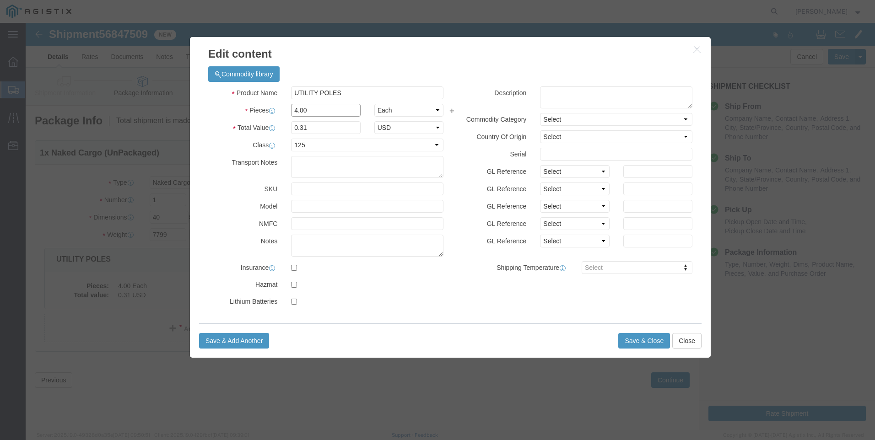
click input "4.00"
type input "1"
click input "0.08"
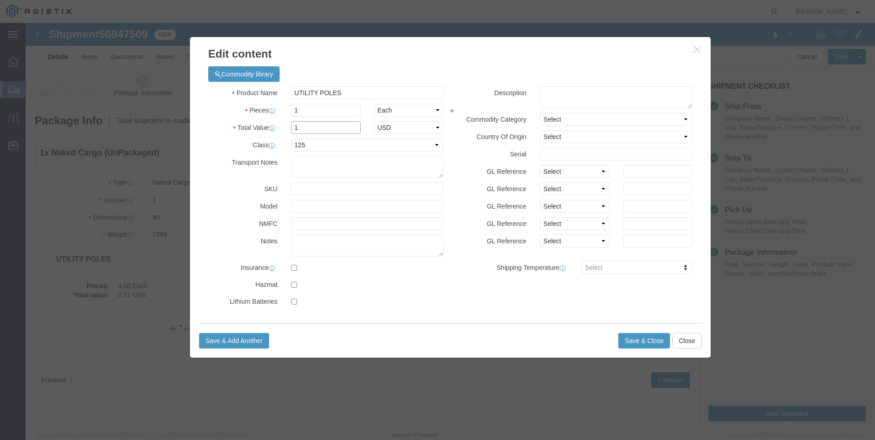
type input "1"
click select "Select 50 55 60 65 70 85 92.5 100 125 175 250 300 400"
click button "Save & Close"
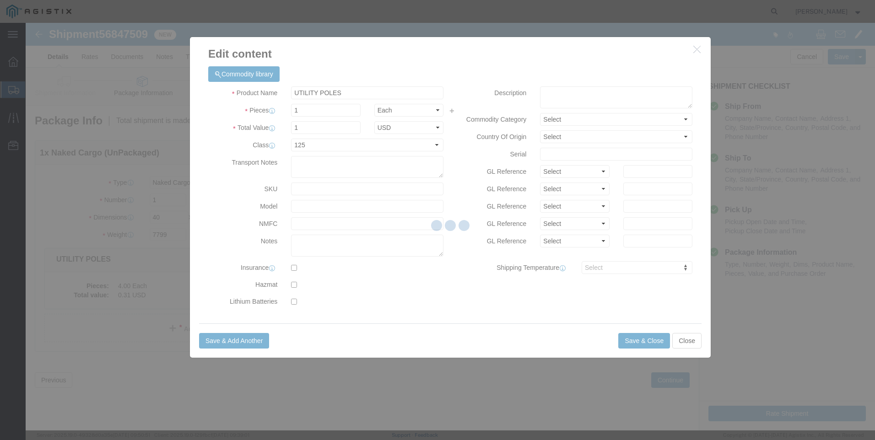
click at [615, 303] on div at bounding box center [450, 227] width 849 height 408
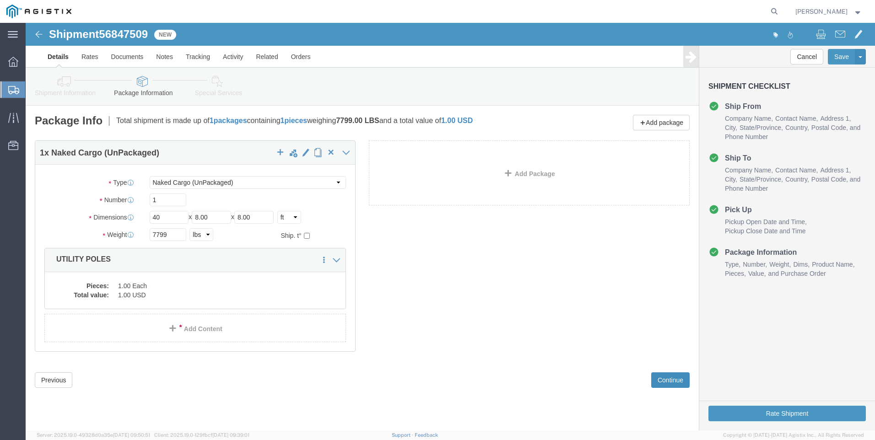
click button "Continue"
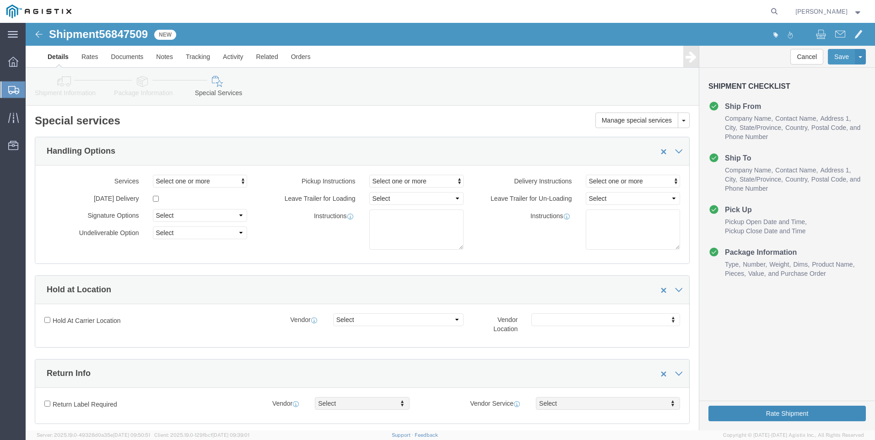
click button "Rate Shipment"
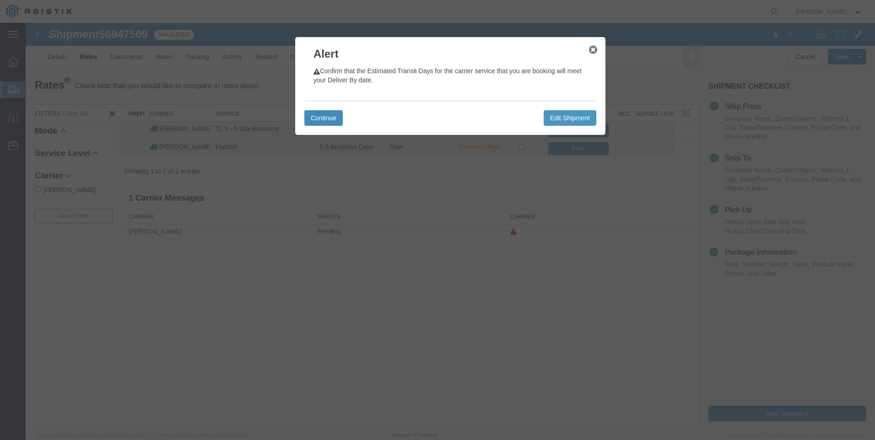
click at [325, 120] on button "Continue" at bounding box center [323, 118] width 38 height 16
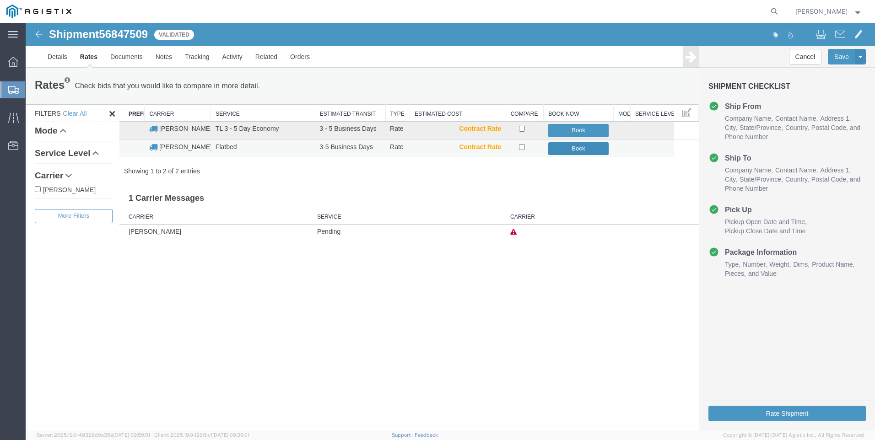
click at [581, 147] on button "Book" at bounding box center [578, 148] width 61 height 13
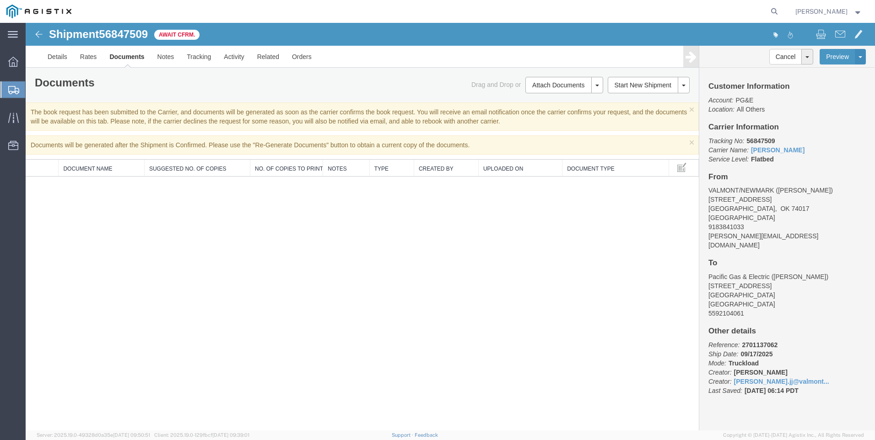
click at [0, 0] on span "Create Shipment" at bounding box center [0, 0] width 0 height 0
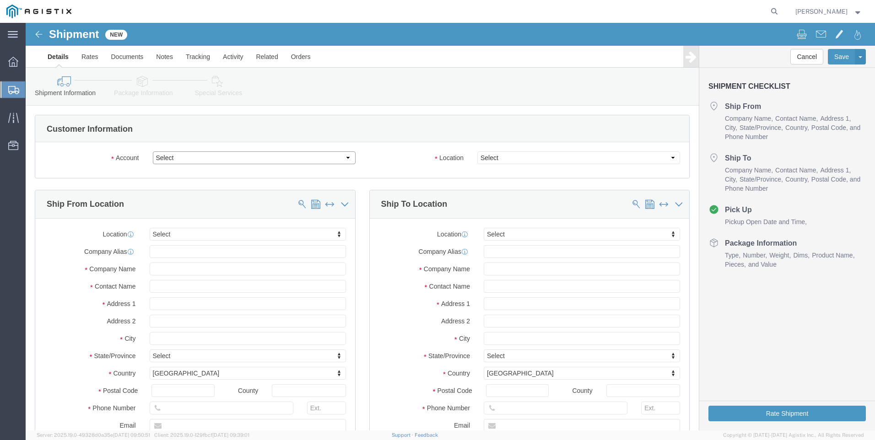
click select "Select PG&E Valmont Industries Inc"
select select "9596"
click select "Select PG&E Valmont Industries Inc"
select select "PURCHORD"
select select
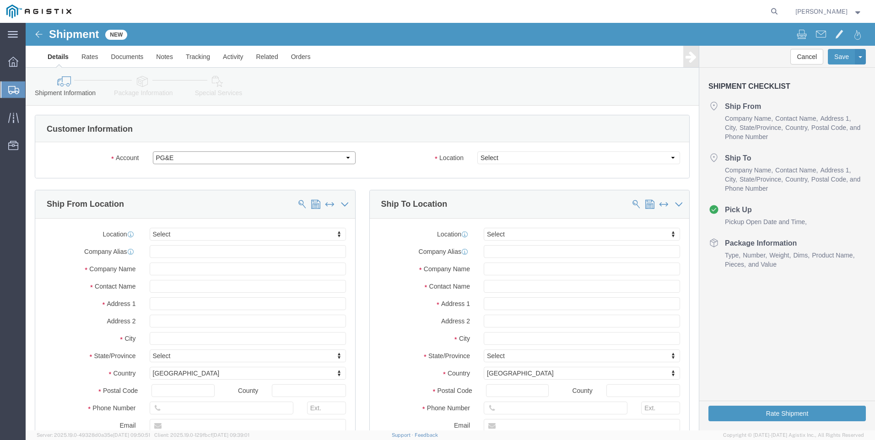
select select
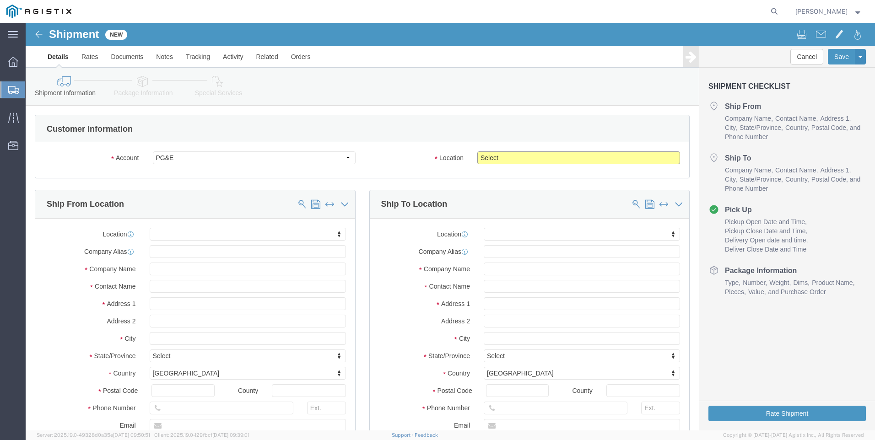
click select "Select All Others Fremont DC Fresno DC Wheatland DC"
select select "23082"
click select "Select All Others Fremont DC Fresno DC Wheatland DC"
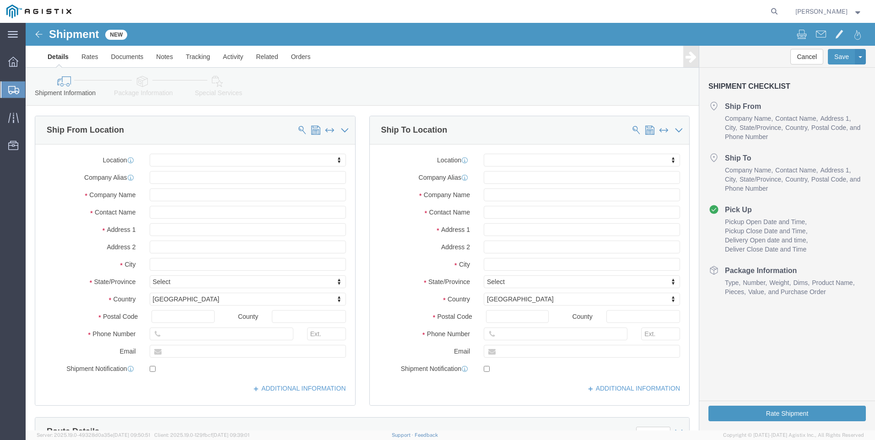
scroll to position [92, 0]
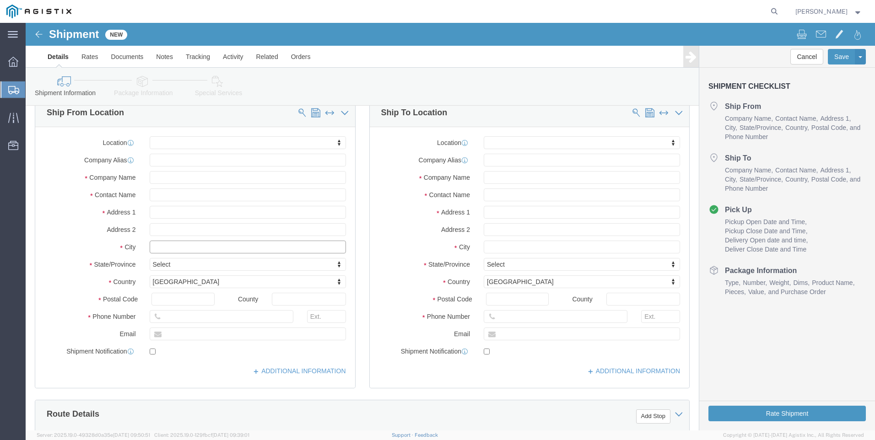
click input "text"
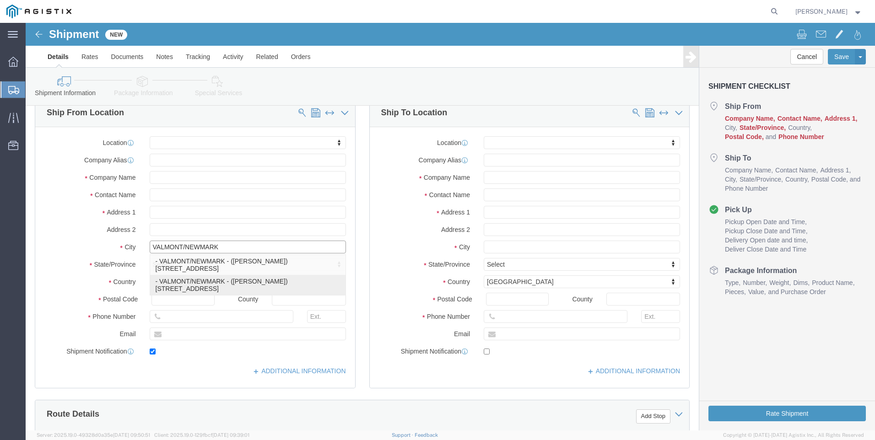
type input "CLAREMORE"
select select
type input "[STREET_ADDRESS]"
type input "74017"
type input "[GEOGRAPHIC_DATA]"
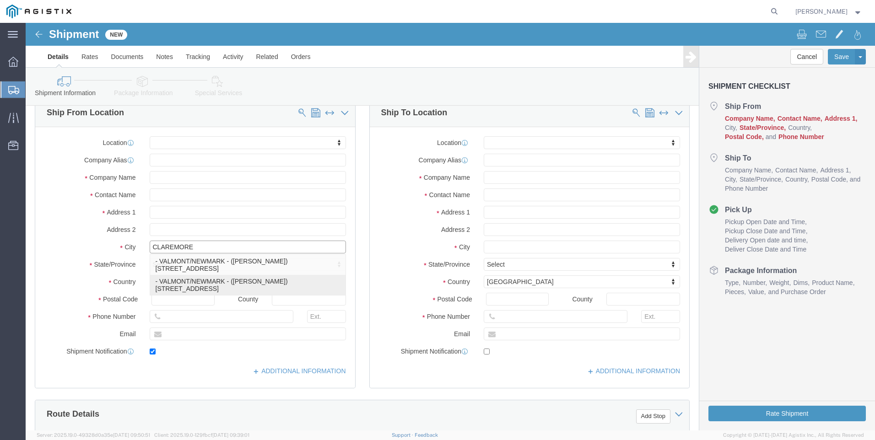
type input "9183841033"
type input "[PERSON_NAME][EMAIL_ADDRESS][DOMAIN_NAME]"
checkbox input "true"
type input "VALMONT/NEWMARK"
type input "[PERSON_NAME]"
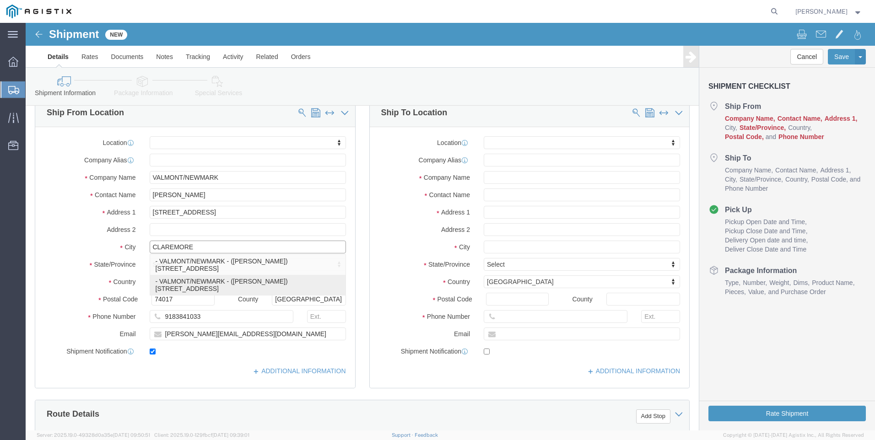
select select "OK"
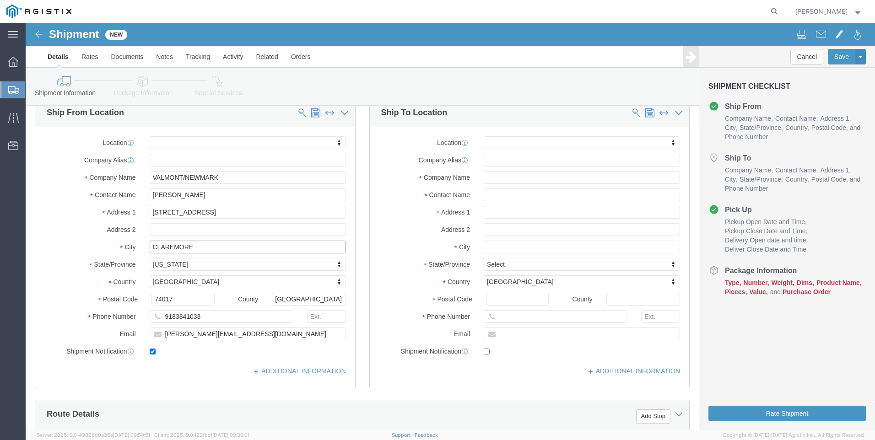
type input "CLAREMORE"
select select
click input "text"
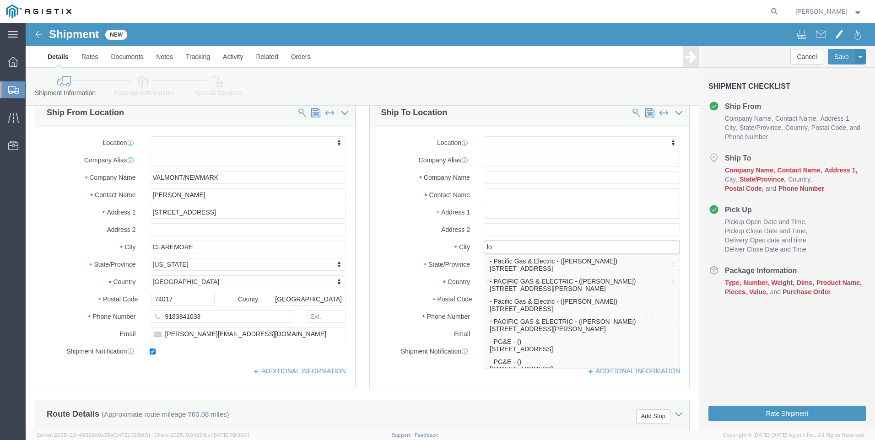
type input "lo"
select select
click h4 "Ship To"
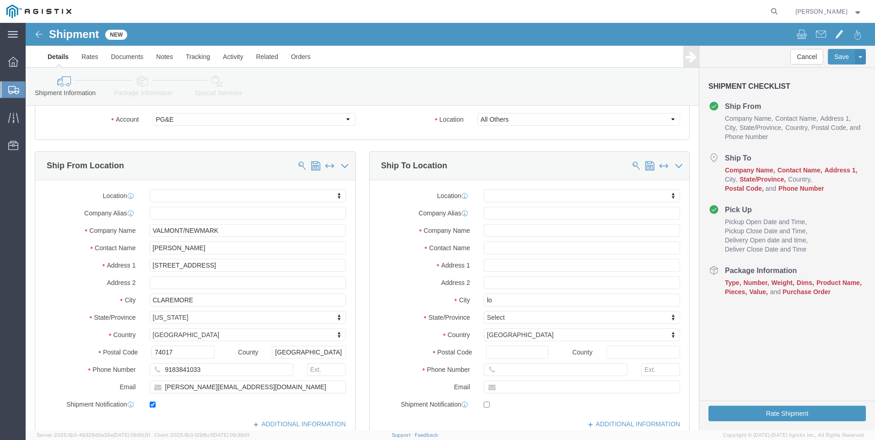
scroll to position [0, 0]
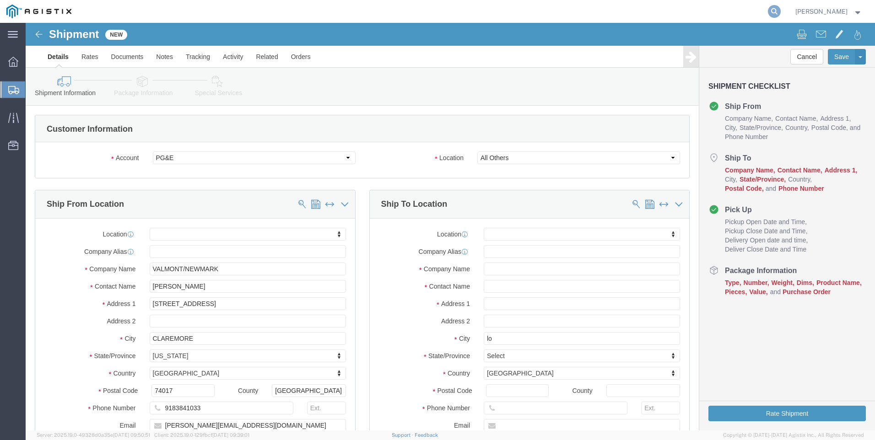
click at [615, 11] on icon at bounding box center [774, 11] width 13 height 13
click at [604, 12] on input "search" at bounding box center [629, 11] width 278 height 22
type input "56847509"
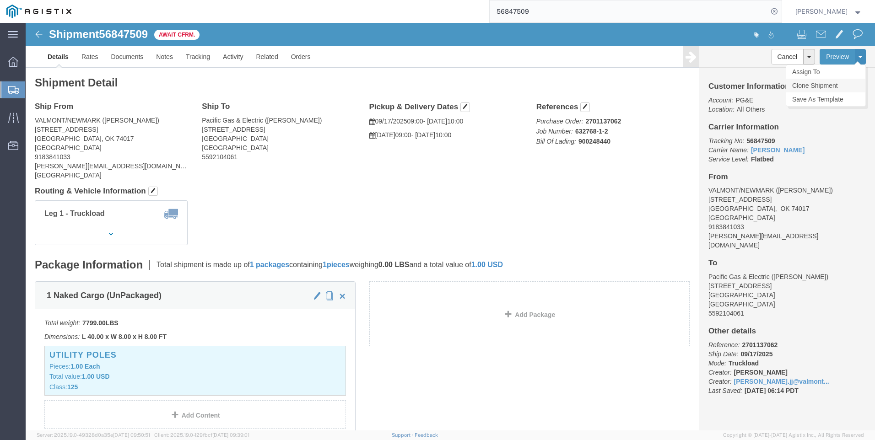
click link "Clone Shipment"
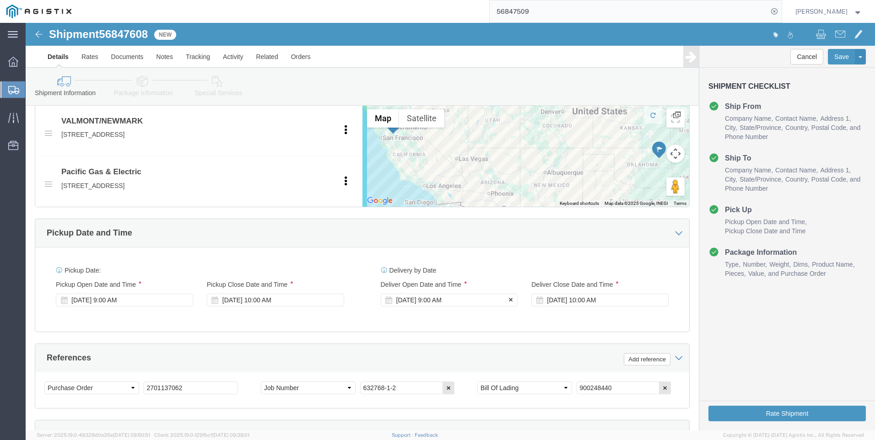
scroll to position [458, 0]
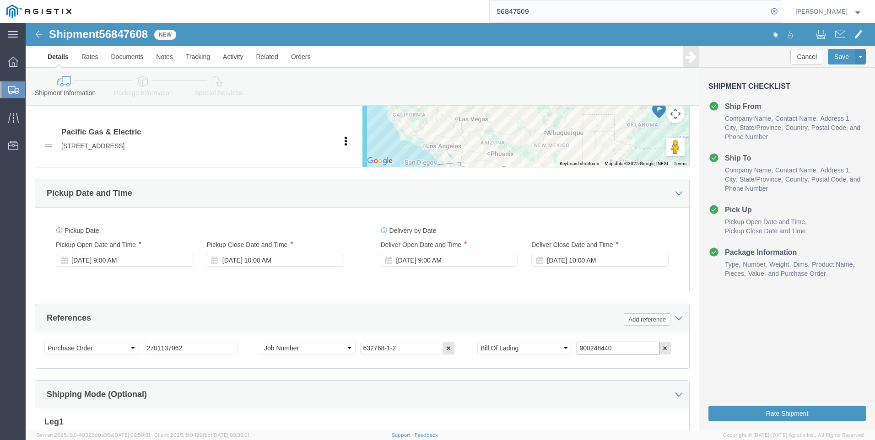
drag, startPoint x: 600, startPoint y: 326, endPoint x: 449, endPoint y: 332, distance: 151.6
click div "Select Account Type Activity ID Airline Appointment Number ASN Batch Request # …"
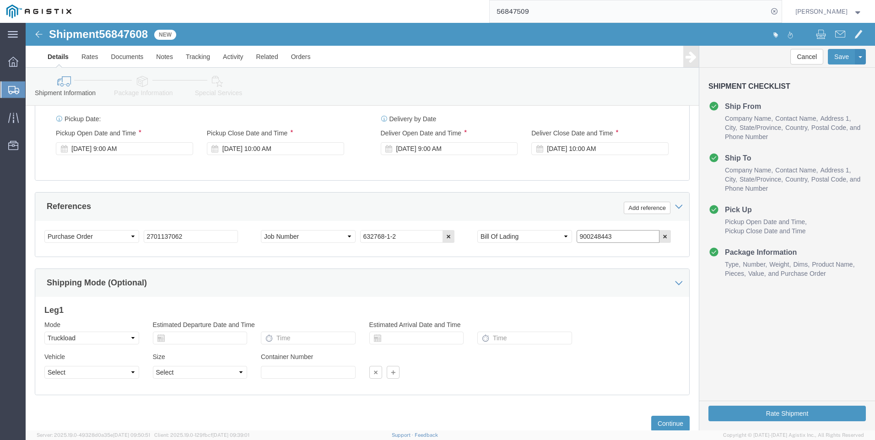
scroll to position [598, 0]
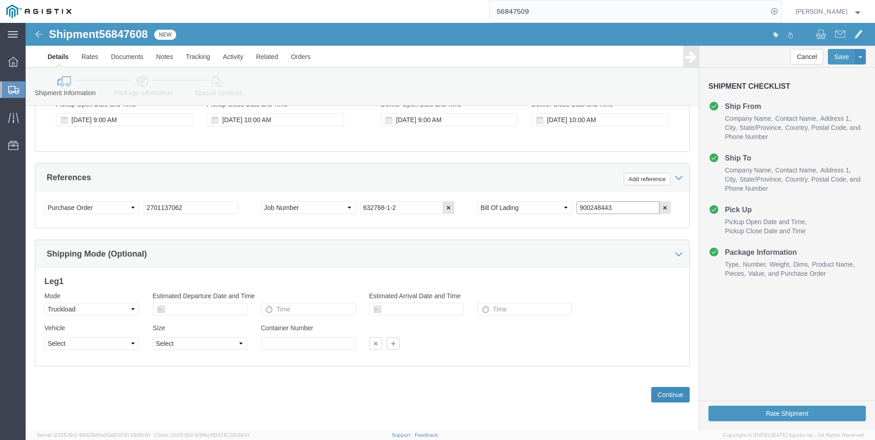
type input "900248443"
click button "Continue"
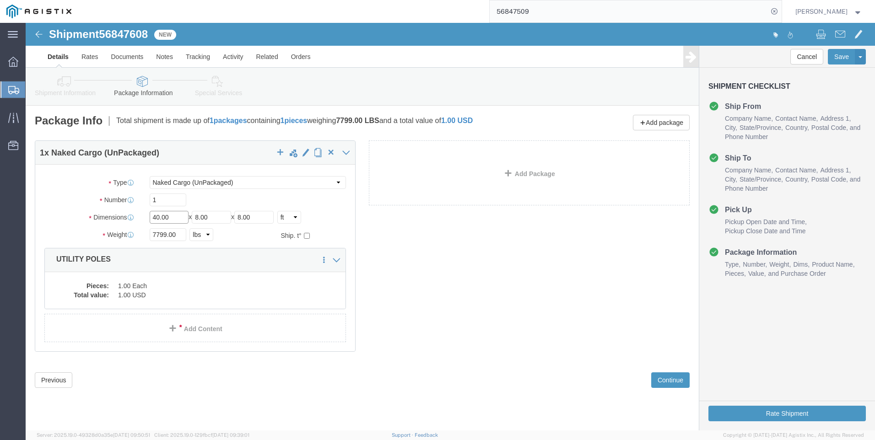
click input "40.00"
type input "50"
click input "7799.00"
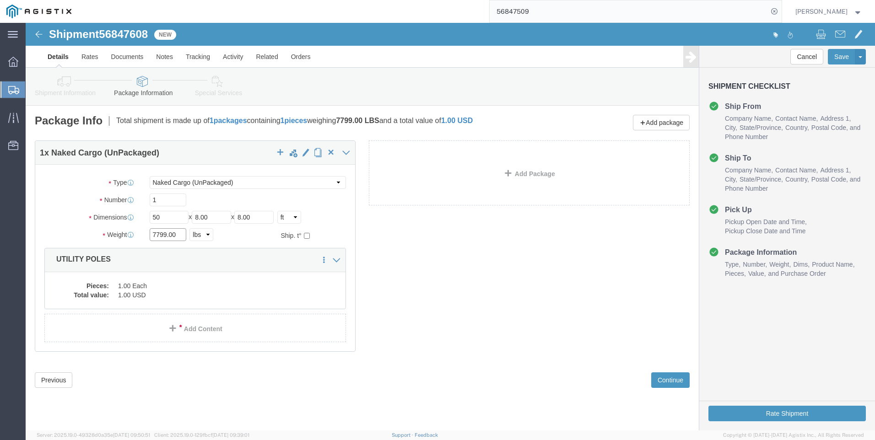
click input "7799.00"
type input "11449"
click div "1 x Naked Cargo (UnPackaged) Package Type Select Bulk Bundle(s) Cardboard Box(e…"
click link "Shipment Information"
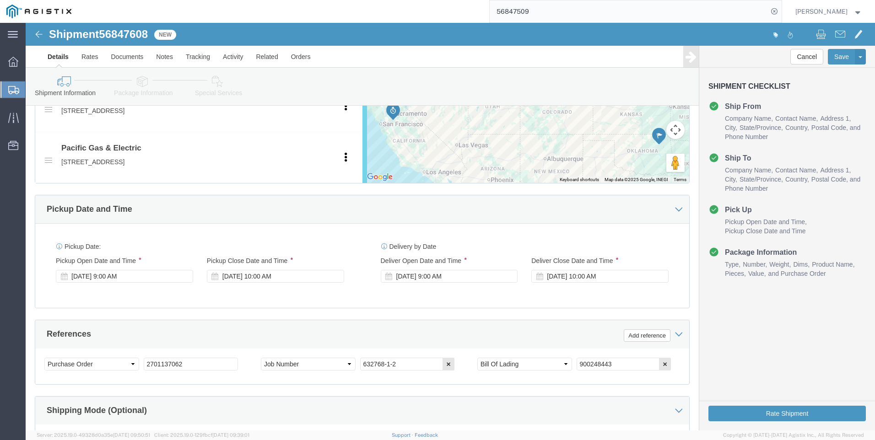
scroll to position [503, 0]
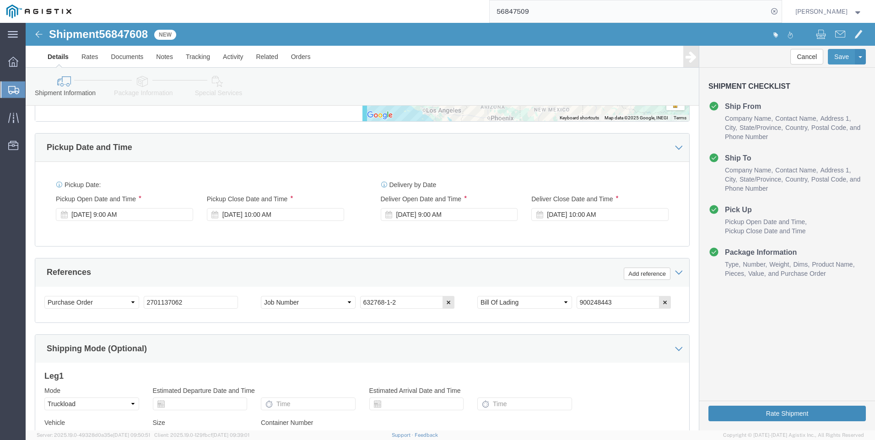
click button "Rate Shipment"
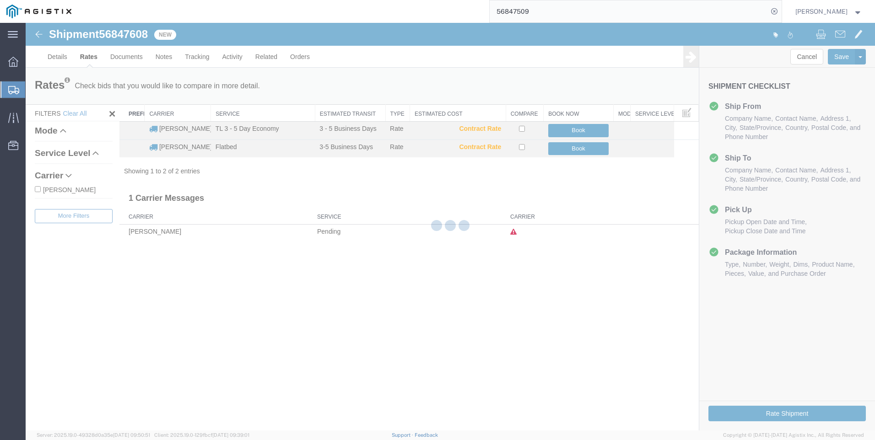
scroll to position [0, 0]
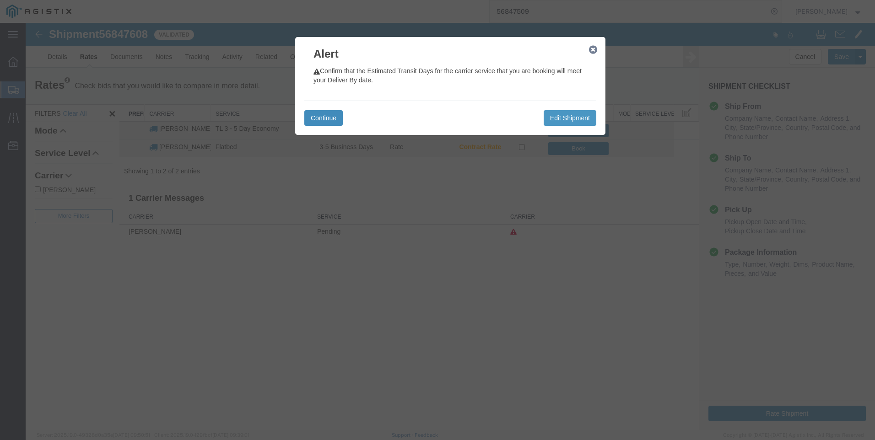
click at [313, 120] on button "Continue" at bounding box center [323, 118] width 38 height 16
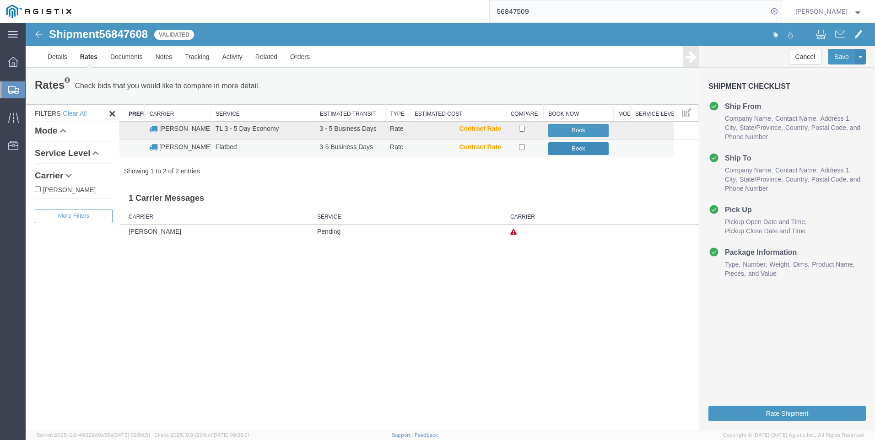
click at [576, 144] on button "Book" at bounding box center [578, 148] width 61 height 13
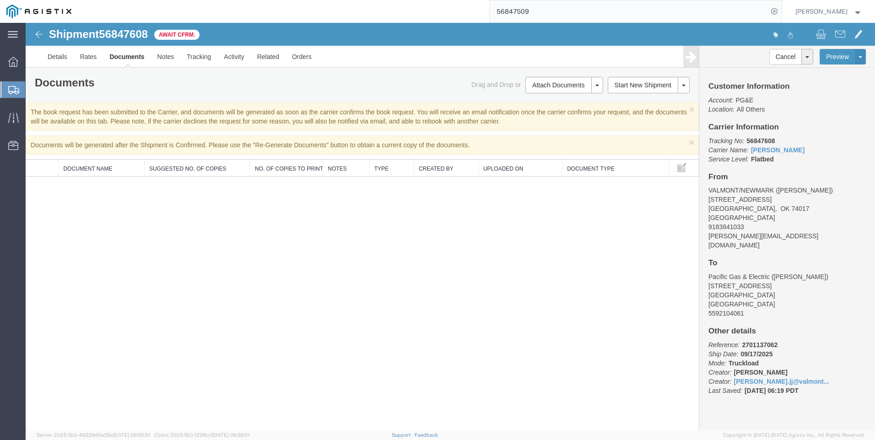
click at [0, 0] on span "Create Shipment" at bounding box center [0, 0] width 0 height 0
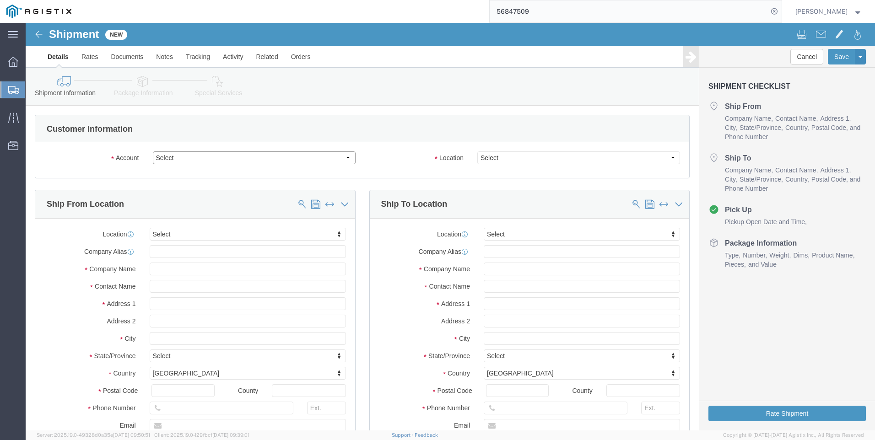
click select "Select PG&E Valmont Industries Inc"
select select "9596"
click select "Select PG&E Valmont Industries Inc"
select select "PURCHORD"
select select
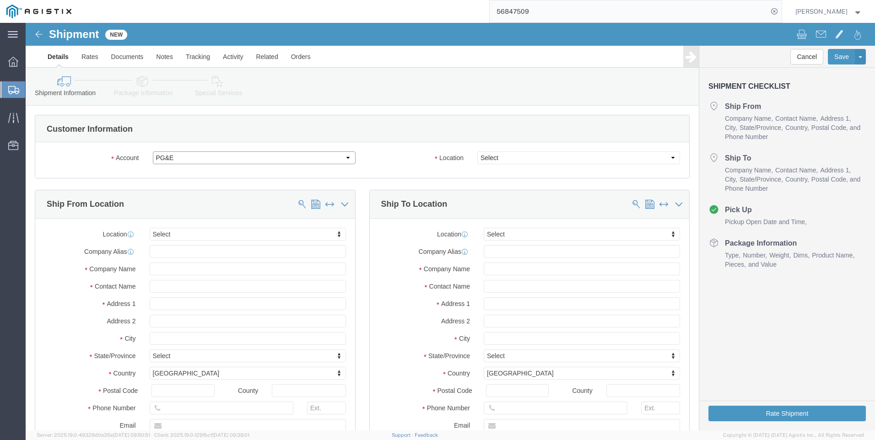
select select
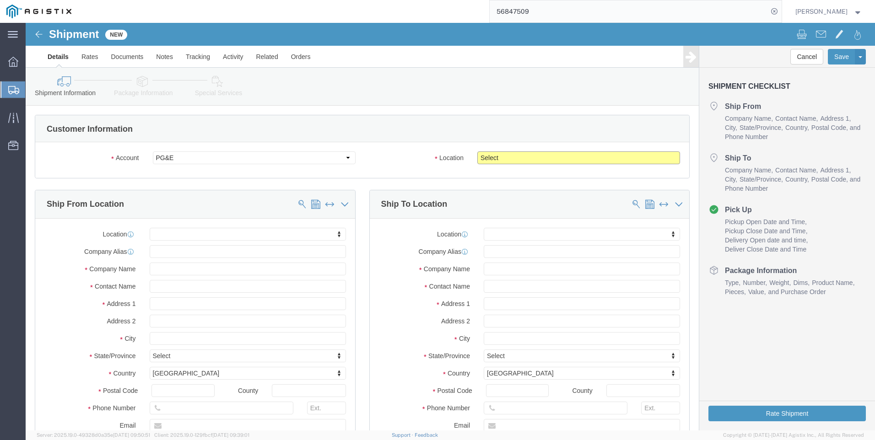
click select "Select All Others Fremont DC Fresno DC Wheatland DC"
select select "23082"
click select "Select All Others Fremont DC Fresno DC Wheatland DC"
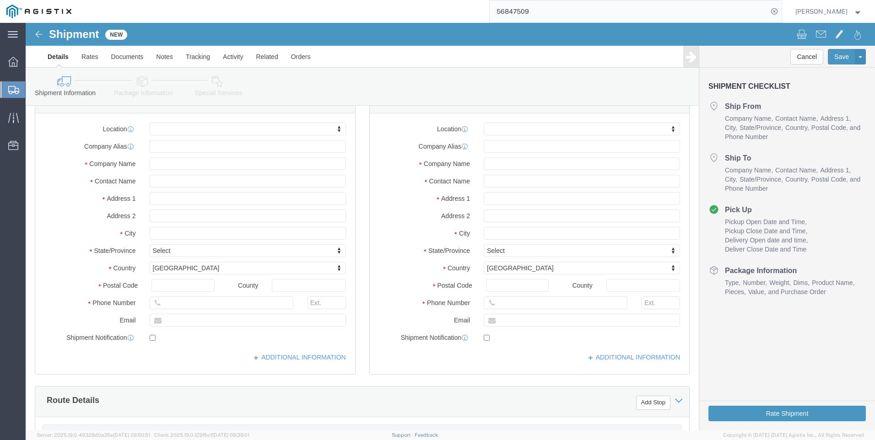
scroll to position [137, 0]
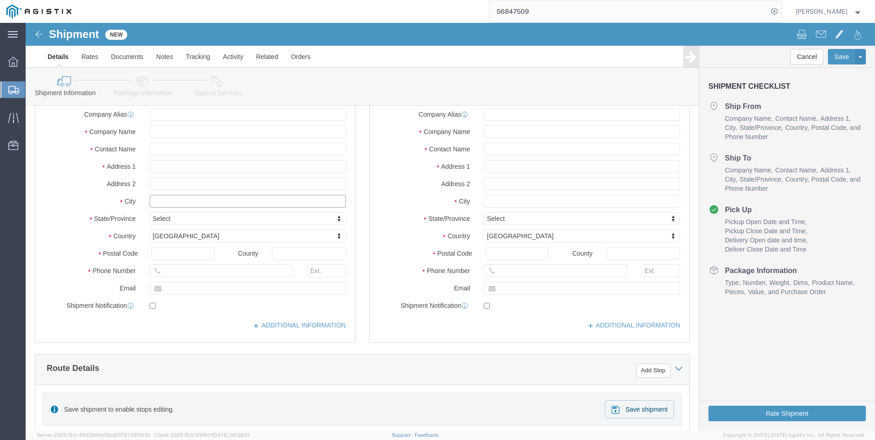
click input "text"
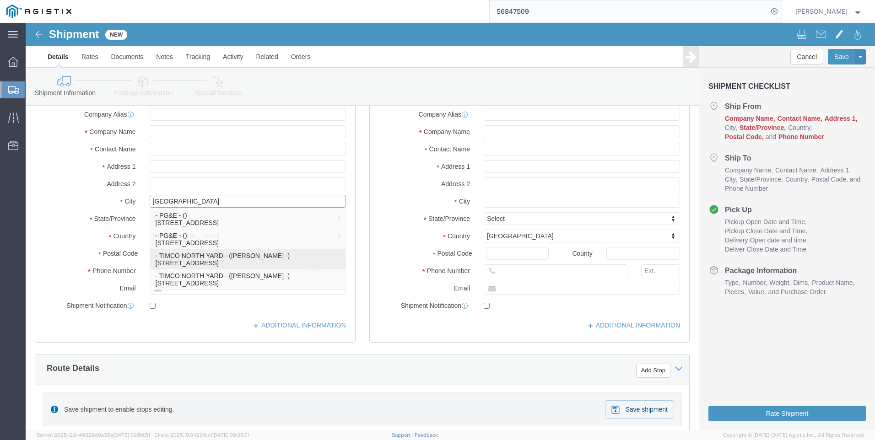
type input "BRISTOW"
select select
type input "34081 W 241ST ST SO."
type input "74010"
type input "918.706.4476"
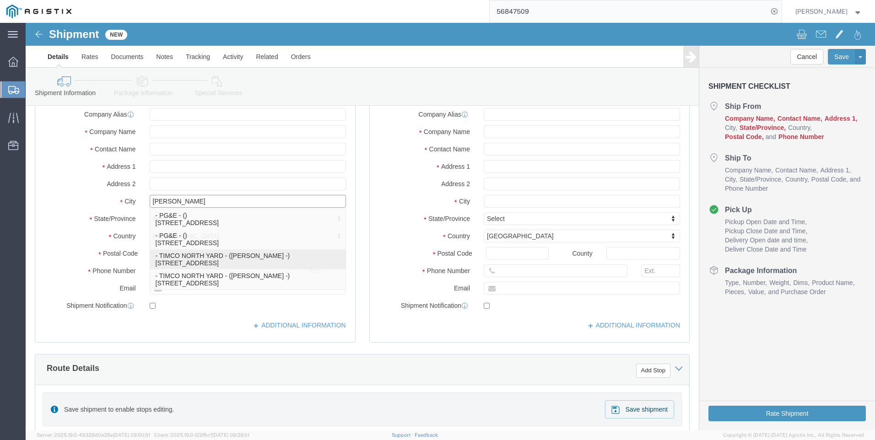
type input "TIMCO NORTH YARD"
type input "DAVID COX -"
select select "OK"
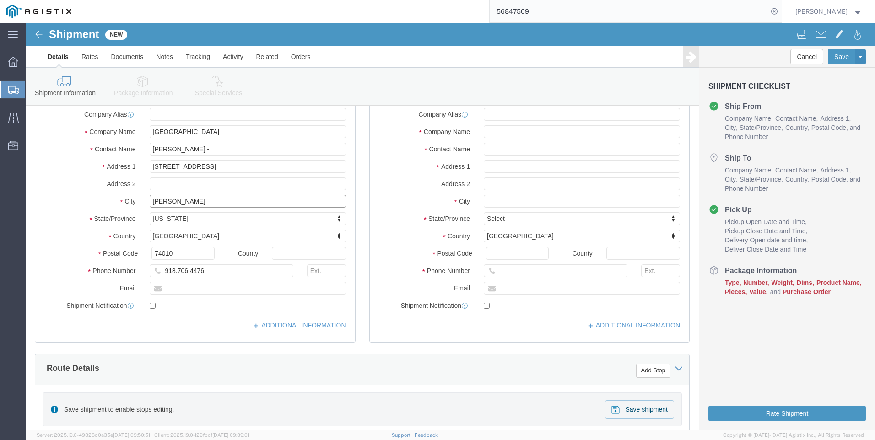
type input "BRISTOW"
select select
click input "text"
type input "wheatland"
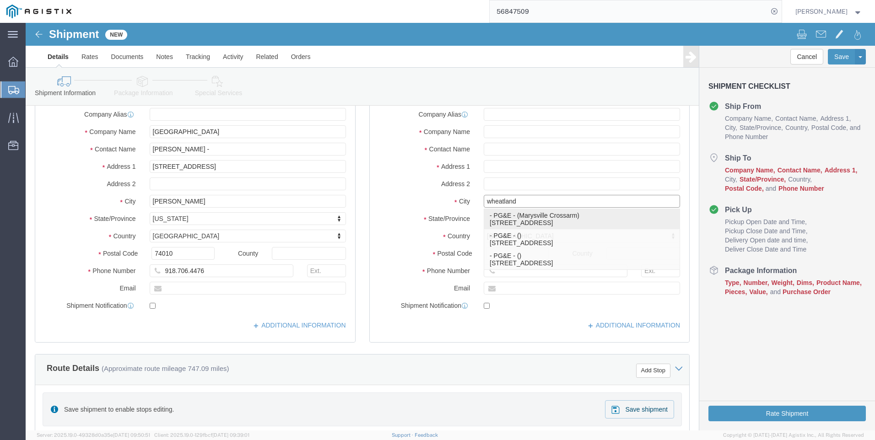
click p "- PG&E - (Marysville Crossarm) 3736 Rancho Rd, Wheatland, CA, 95692, US"
select select
type input "3736 Rancho Rd"
type input "95692"
type input "5307493019"
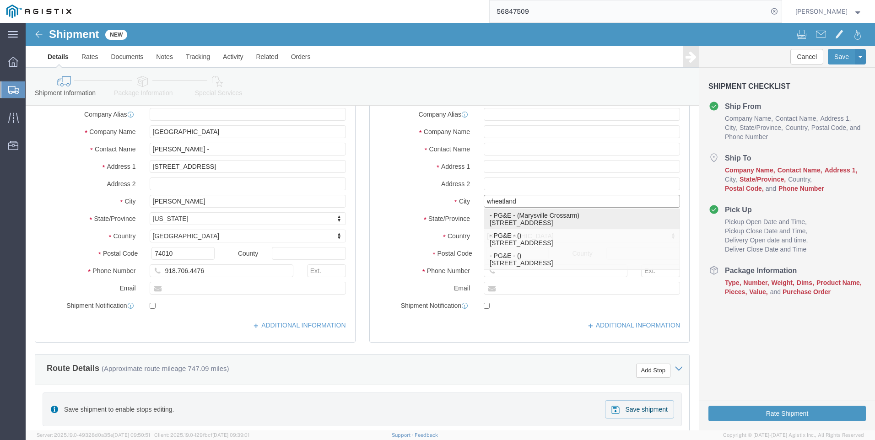
type input "PG&E"
type input "Marysville Crossarm"
type input "Wheatland"
select select "CA"
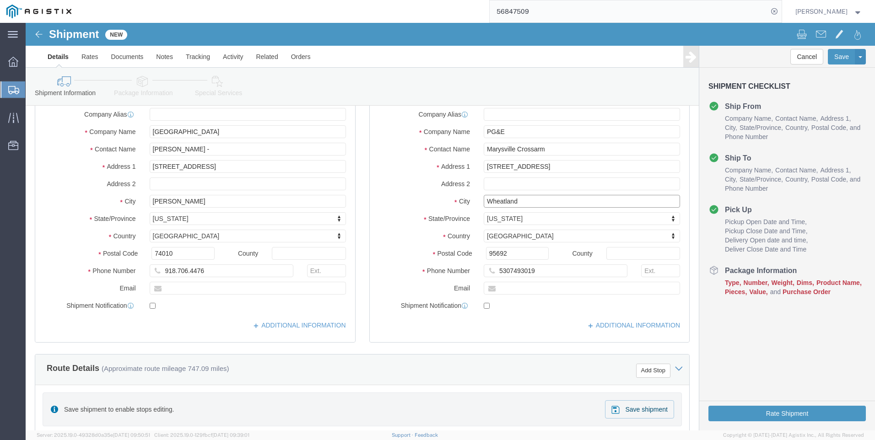
type input "Wheatland"
select select
click input "5307493019"
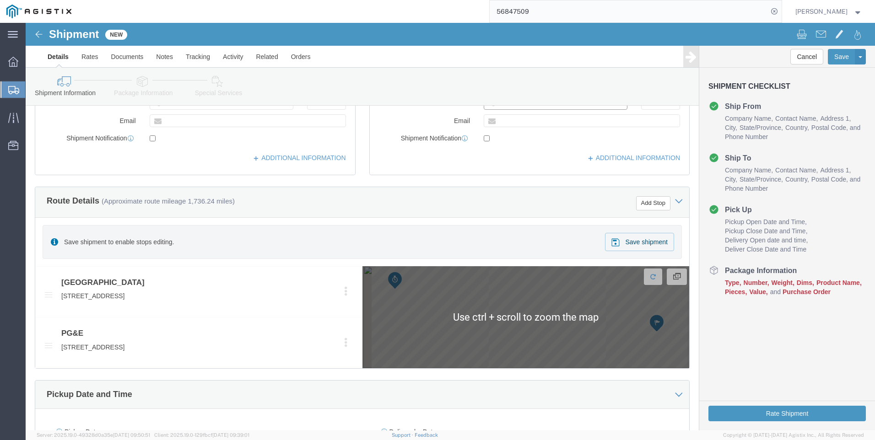
scroll to position [412, 0]
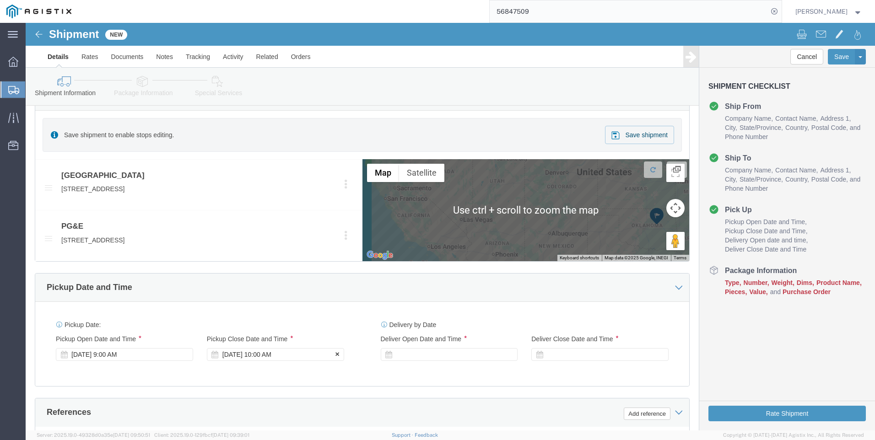
click div "Sep 17 2025 10:00 AM"
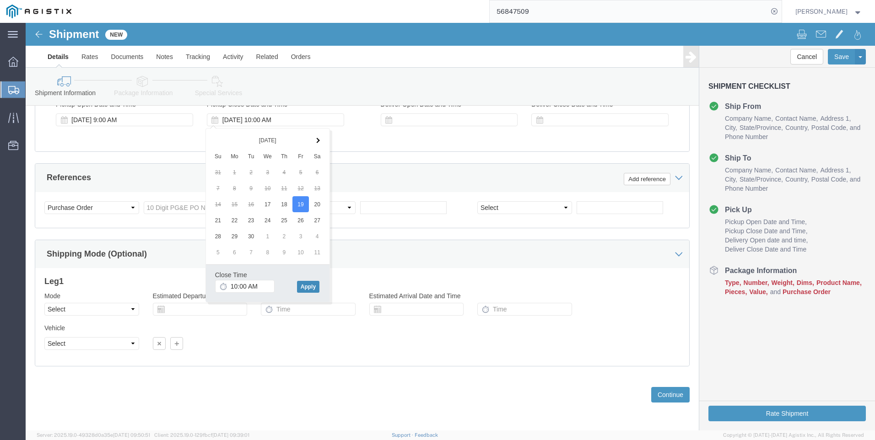
drag, startPoint x: 284, startPoint y: 265, endPoint x: 333, endPoint y: 282, distance: 52.2
click button "Apply"
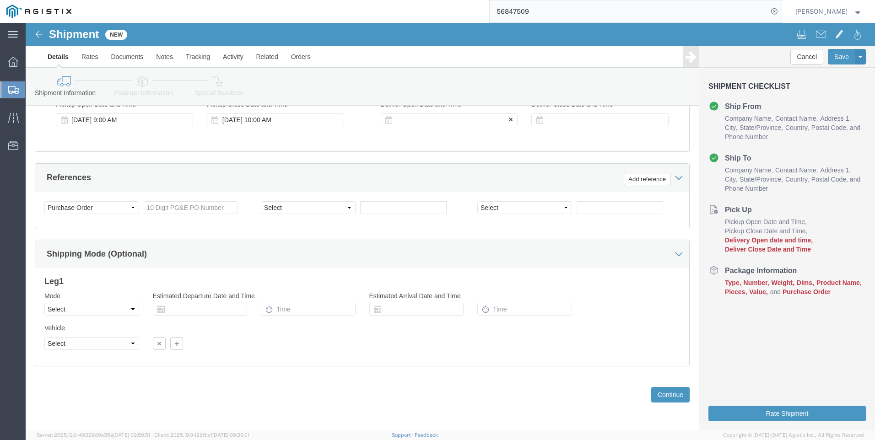
click div
drag, startPoint x: 453, startPoint y: 264, endPoint x: 459, endPoint y: 239, distance: 25.6
click button "Apply"
click div
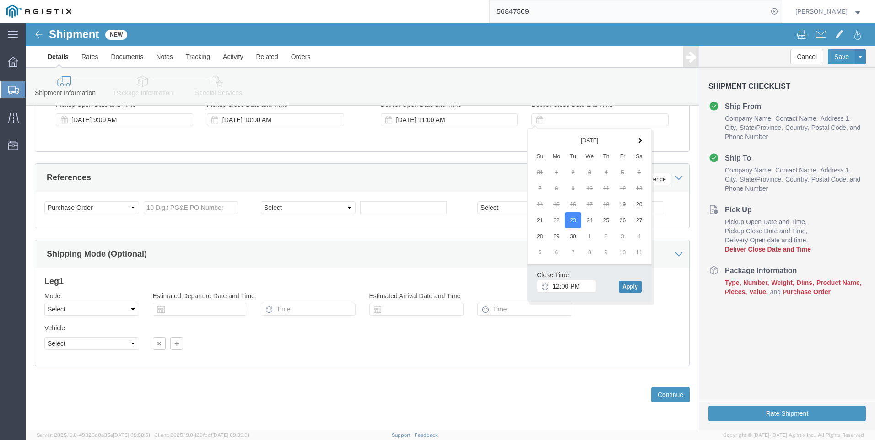
click button "Apply"
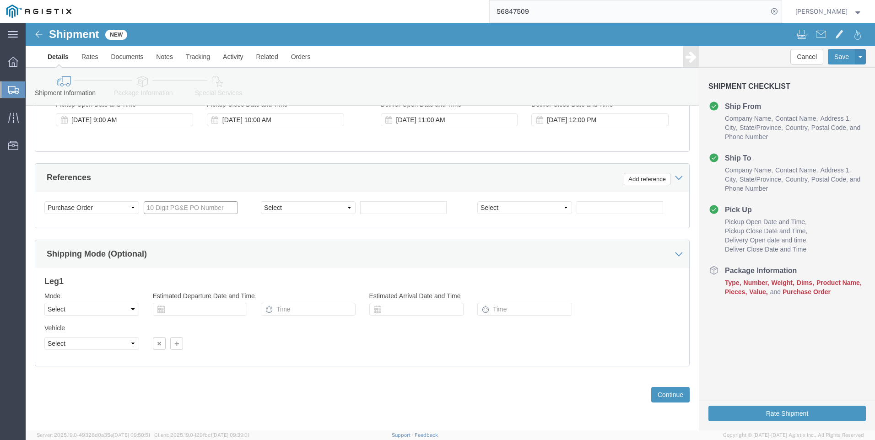
click input "text"
type input "3501395790"
click select "Select Account Type Activity ID Airline Appointment Number ASN Batch Request # …"
select select "BOL"
click select "Select Account Type Activity ID Airline Appointment Number ASN Batch Request # …"
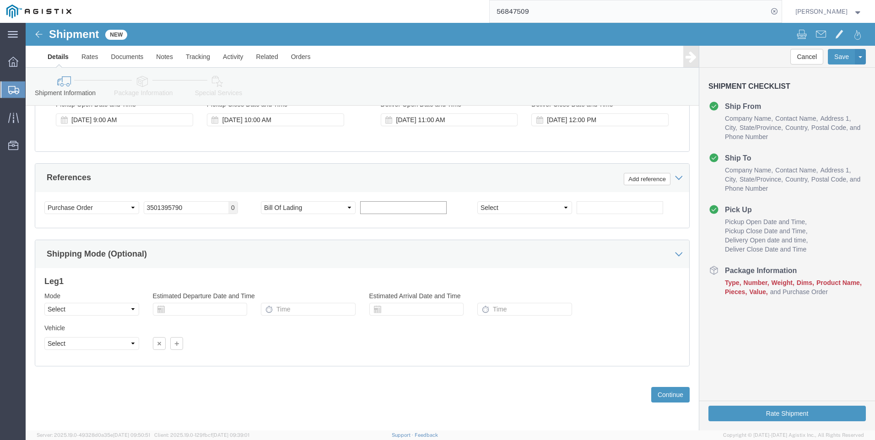
click input "text"
type input "900244907"
select select "JOBNUM"
type input "643279-1-1"
click button "Continue"
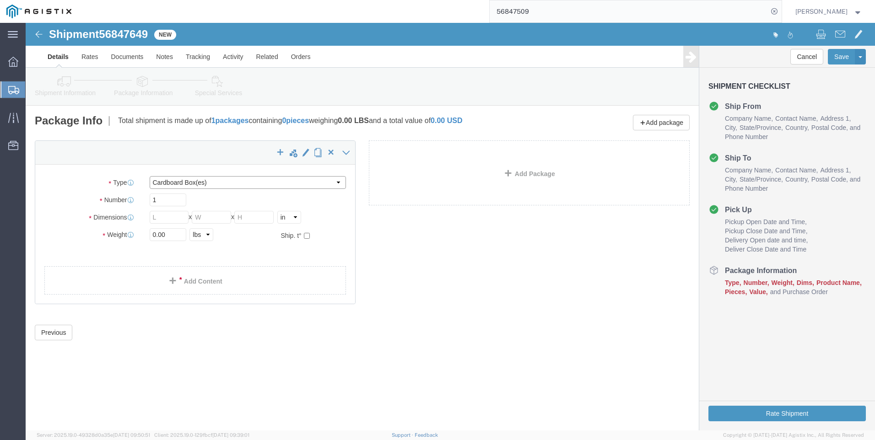
click select "Select Bulk Bundle(s) Cardboard Box(es) Carton(s) Crate(s) Drum(s) (Fiberboard)…"
select select "NKCR"
click select "Select Bulk Bundle(s) Cardboard Box(es) Carton(s) Crate(s) Drum(s) (Fiberboard)…"
click input "text"
type input "50"
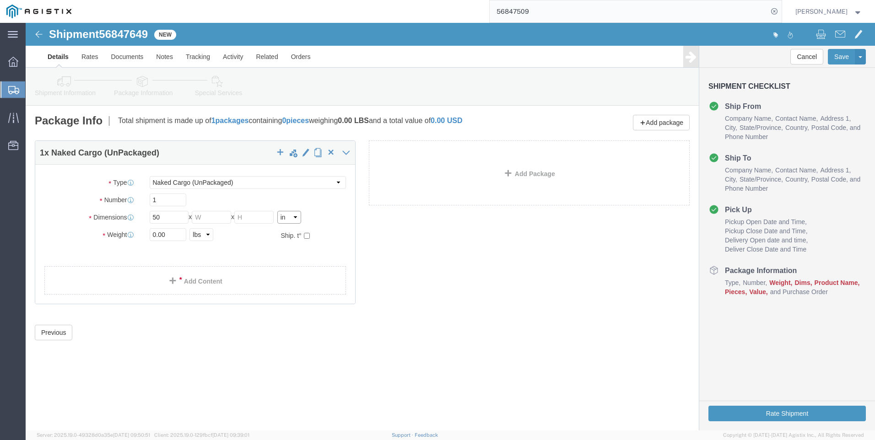
click select "Select cm ft in"
select select "FT"
click select "Select cm ft in"
click input "4.17"
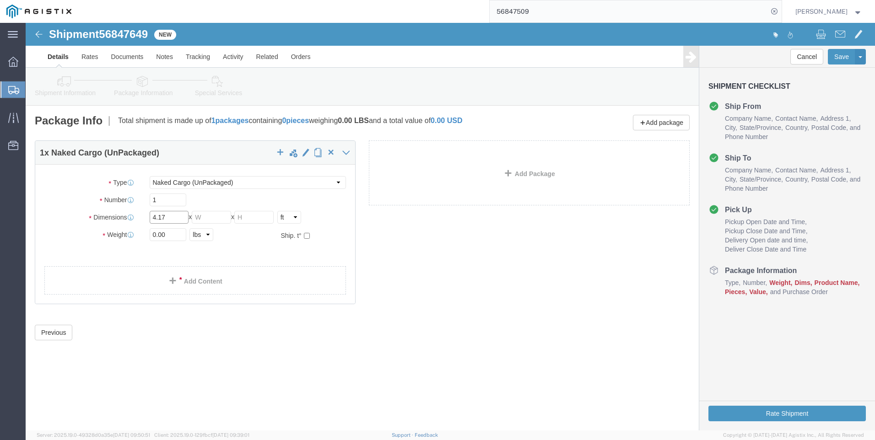
click input "4.17"
type input "50"
type input "8"
click input "0.00"
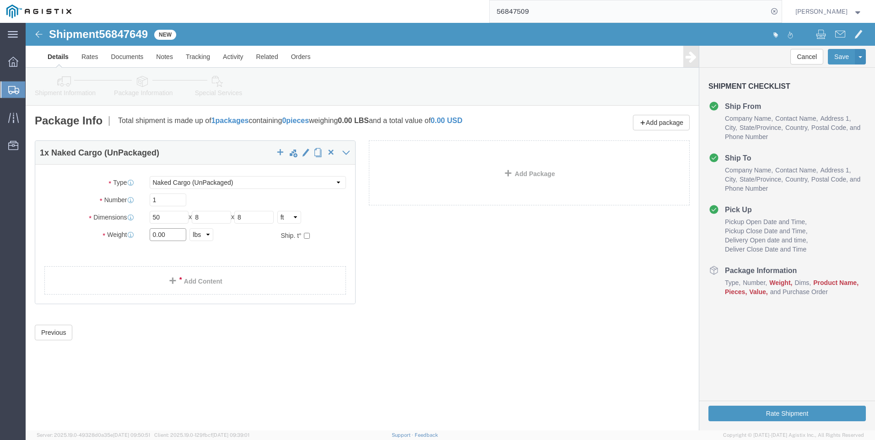
click input "0.00"
type input "8982"
click link "Add Content"
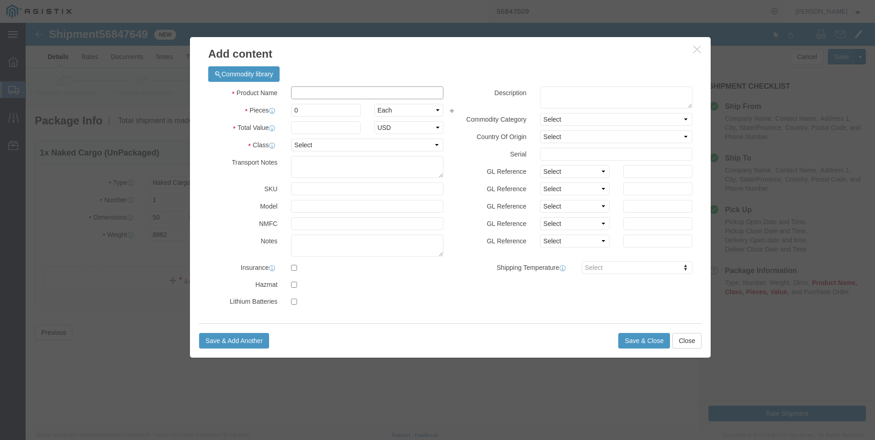
click input "text"
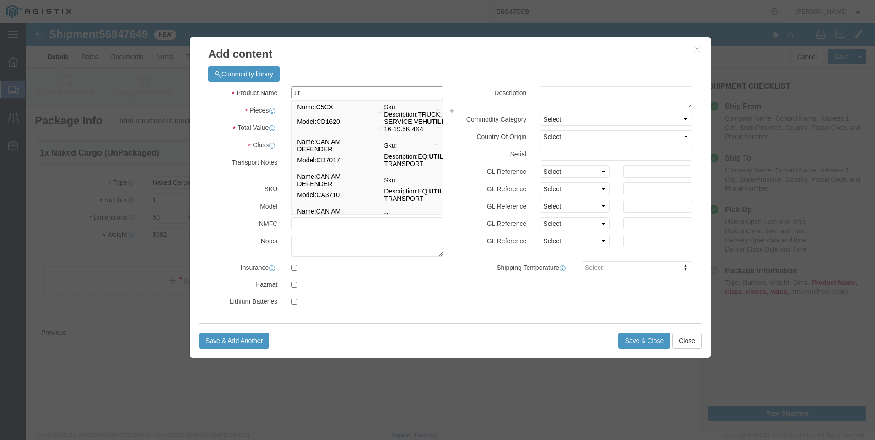
type input "u"
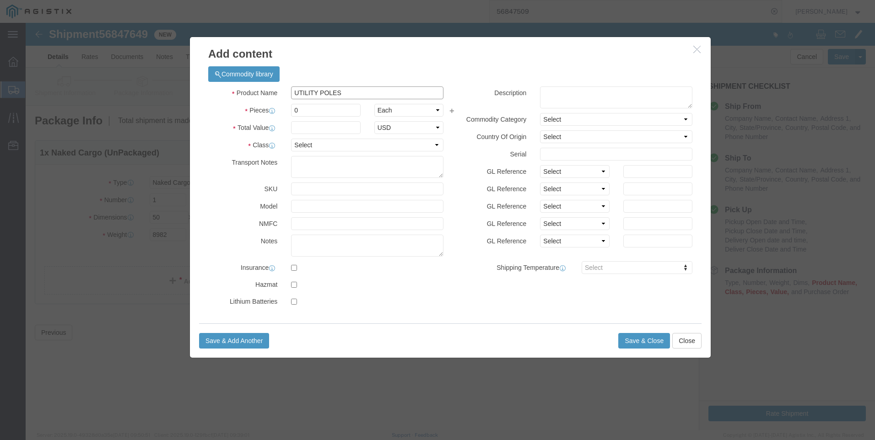
type input "UTILITY POLES"
type input "3"
type input "1"
select select "USD"
click select "Select 50 55 60 65 70 85 92.5 100 125 175 250 300 400"
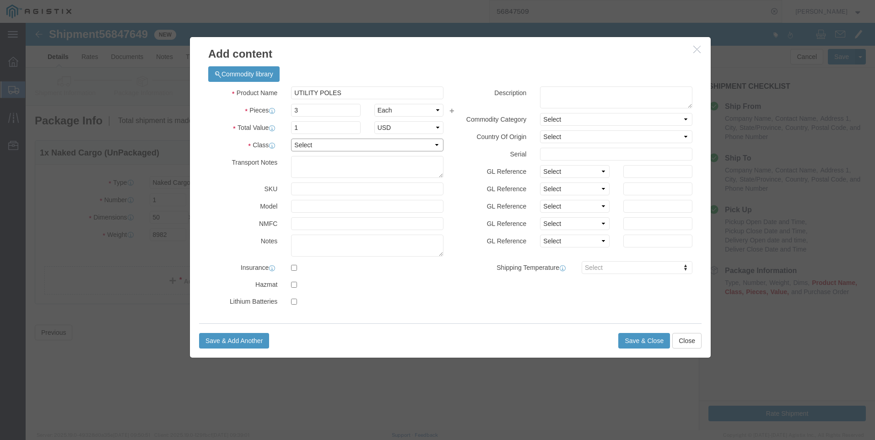
select select "50"
click select "Select 50 55 60 65 70 85 92.5 100 125 175 250 300 400"
click button "Save & Close"
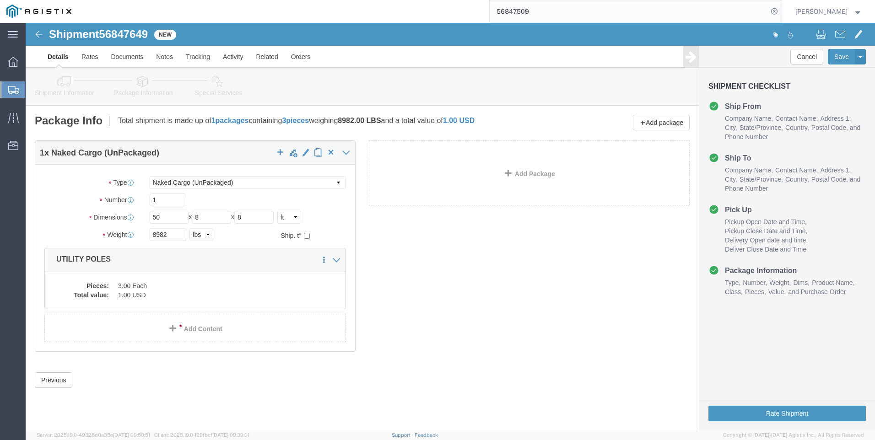
click icon
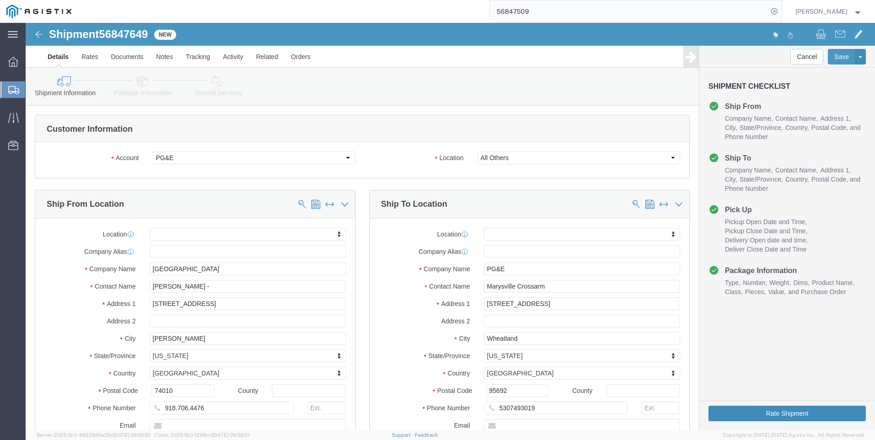
click button "Rate Shipment"
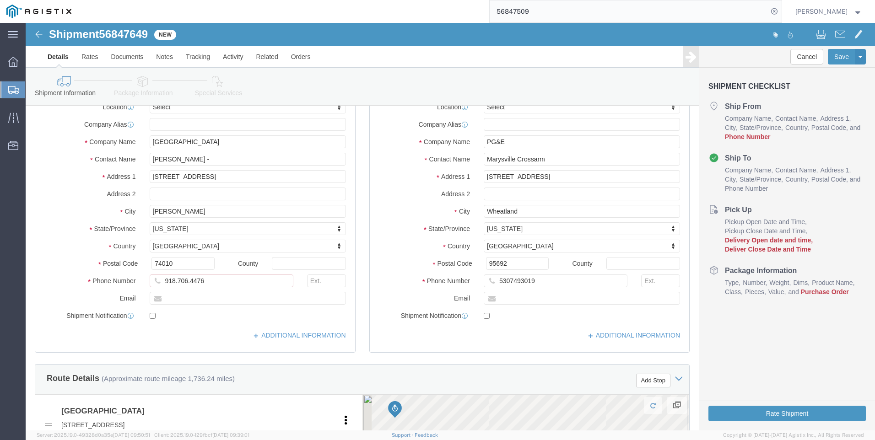
scroll to position [183, 0]
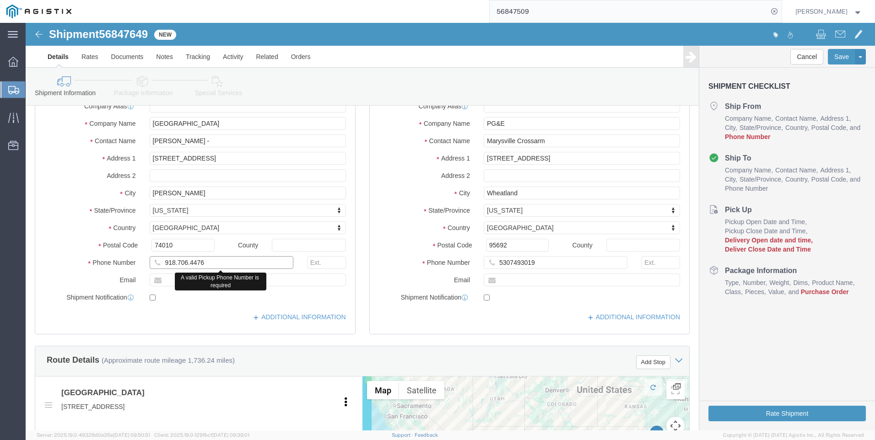
click input "918.706.4476"
click input "918.7064476"
type input "9187064476"
click button "Rate Shipment"
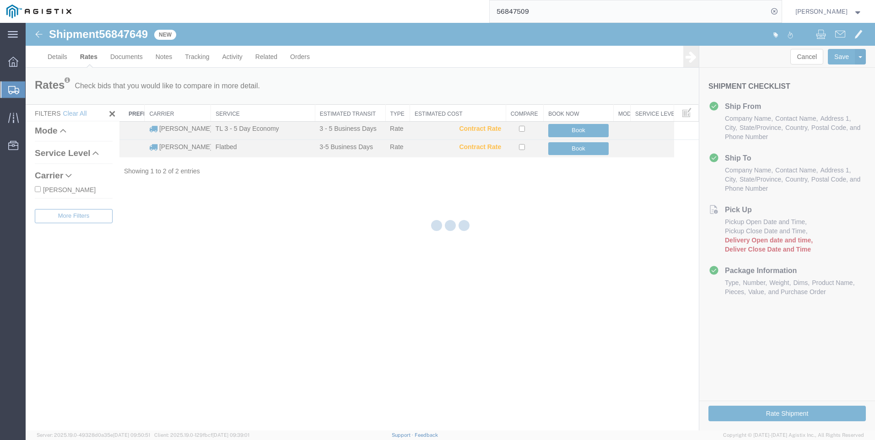
scroll to position [0, 0]
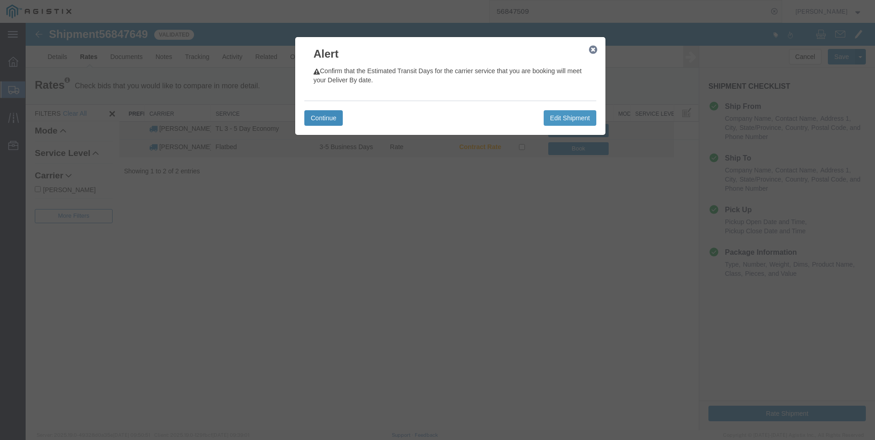
click at [312, 115] on button "Continue" at bounding box center [323, 118] width 38 height 16
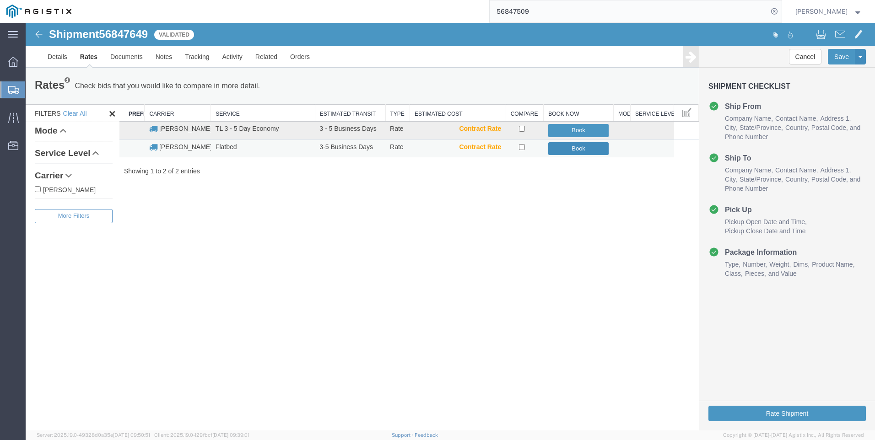
click at [572, 147] on button "Book" at bounding box center [578, 148] width 61 height 13
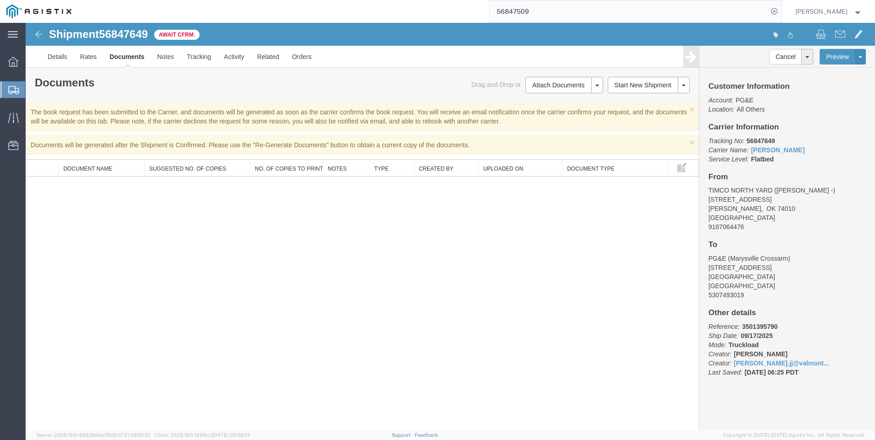
click at [0, 0] on span "Create Shipment" at bounding box center [0, 0] width 0 height 0
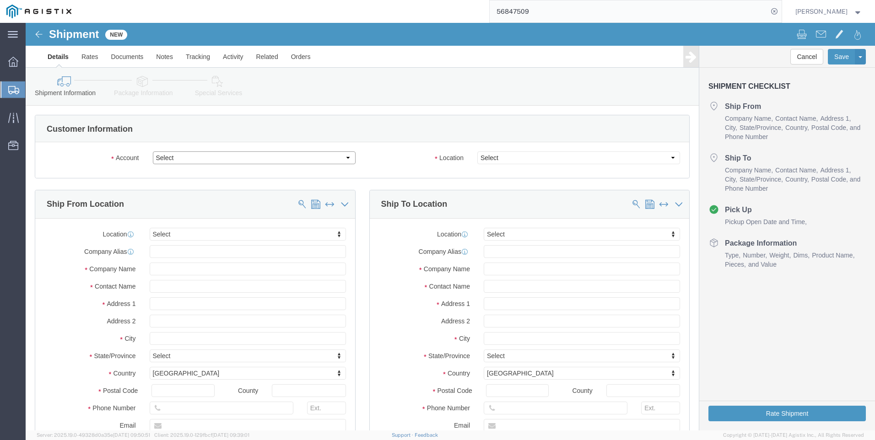
click select "Select PG&E Valmont Industries Inc"
select select "9596"
click select "Select PG&E Valmont Industries Inc"
select select "PURCHORD"
select select
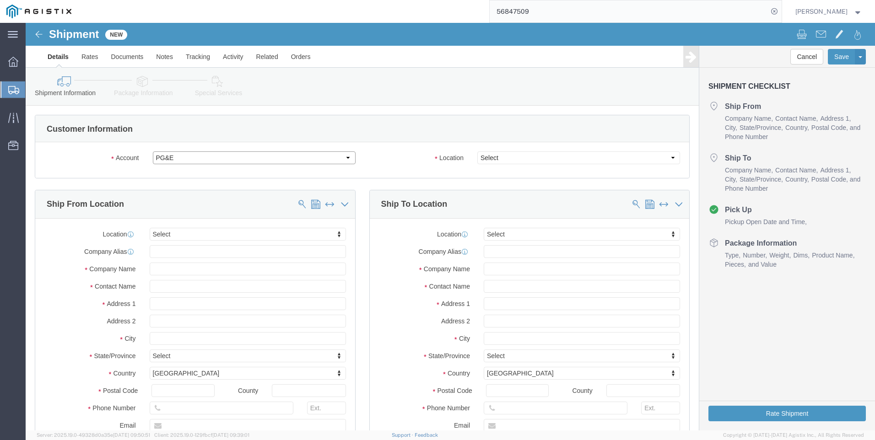
select select
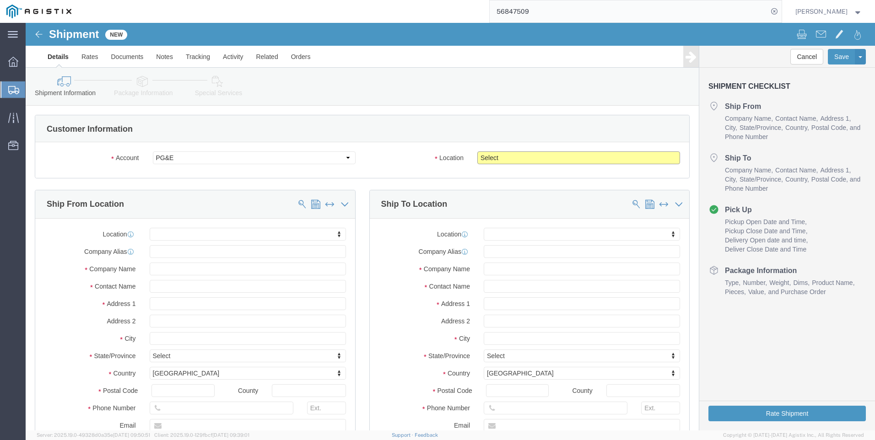
click select "Select All Others Fremont DC Fresno DC Wheatland DC"
select select "23082"
click select "Select All Others Fremont DC Fresno DC Wheatland DC"
click input "text"
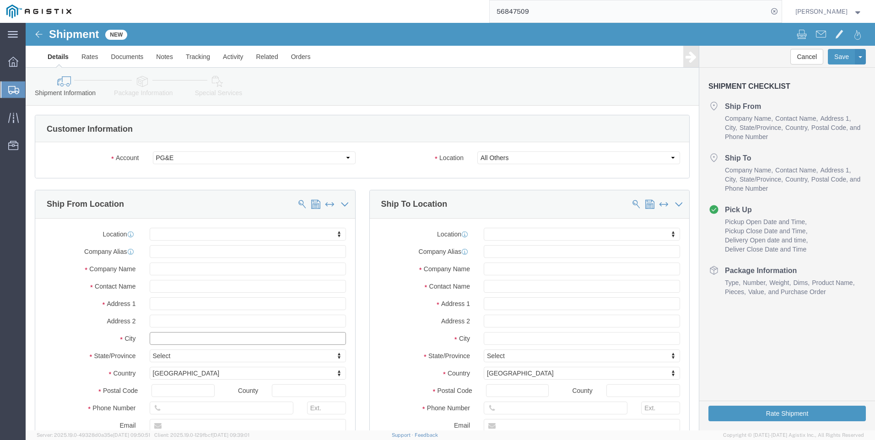
click input "text"
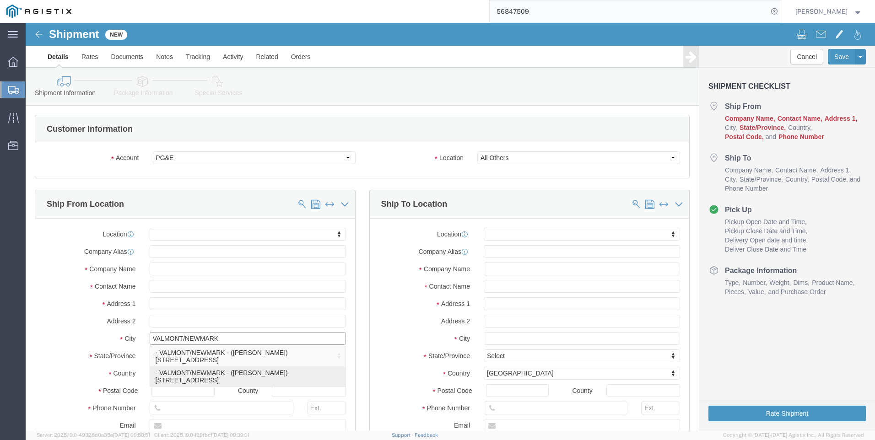
type input "CLAREMORE"
select select
type input "[STREET_ADDRESS]"
type input "74017"
type input "[GEOGRAPHIC_DATA]"
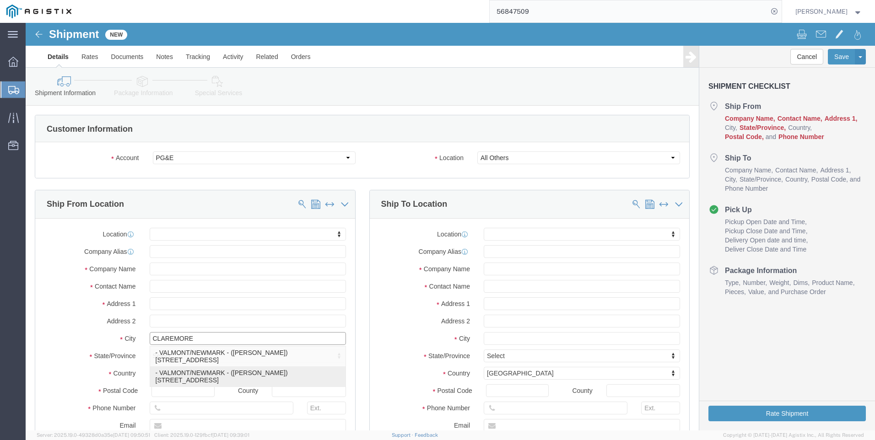
type input "9183841033"
type input "[PERSON_NAME][EMAIL_ADDRESS][DOMAIN_NAME]"
checkbox input "true"
type input "VALMONT/NEWMARK"
type input "[PERSON_NAME]"
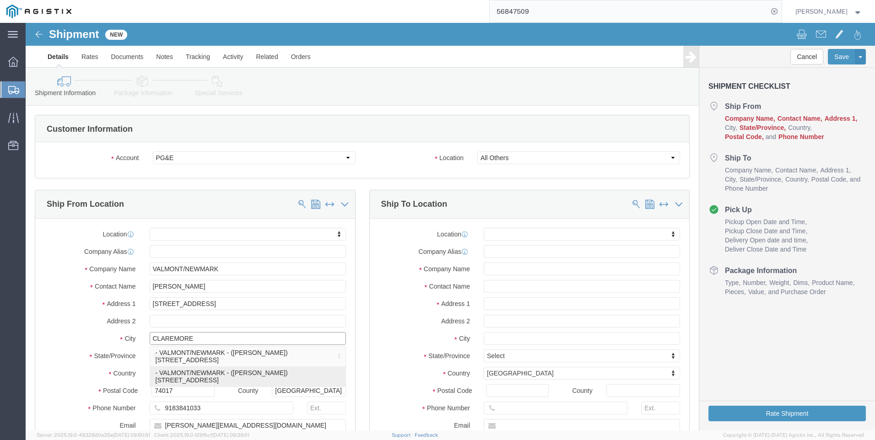
select select "OK"
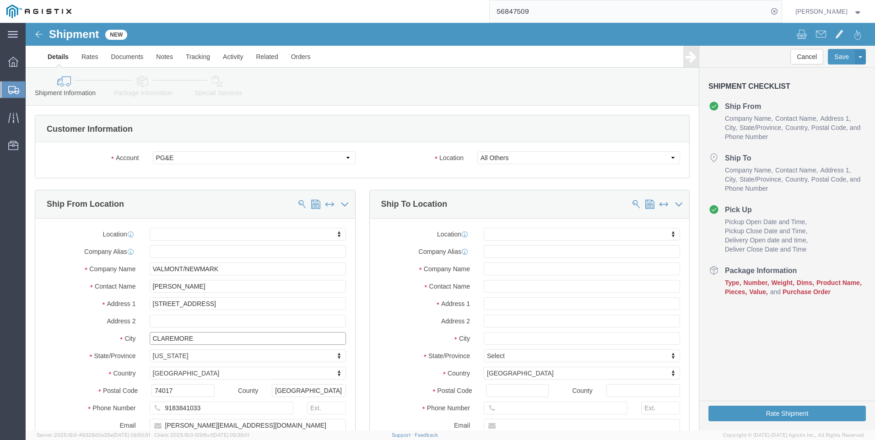
type input "CLAREMORE"
select select
click input "text"
type input "B"
type input "[GEOGRAPHIC_DATA]"
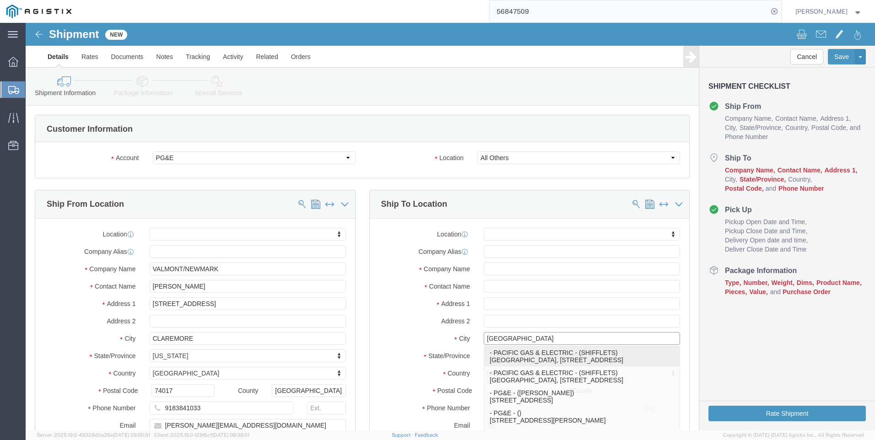
click p "- PACIFIC GAS & ELECTRIC - (SHIFFLETS) SHIFFLETS POLE YARD, 2593 SOUTH 5TH AVE,…"
select select
type input "SHIFFLETS POLE YARD"
type input "[STREET_ADDRESS]"
type input "95965"
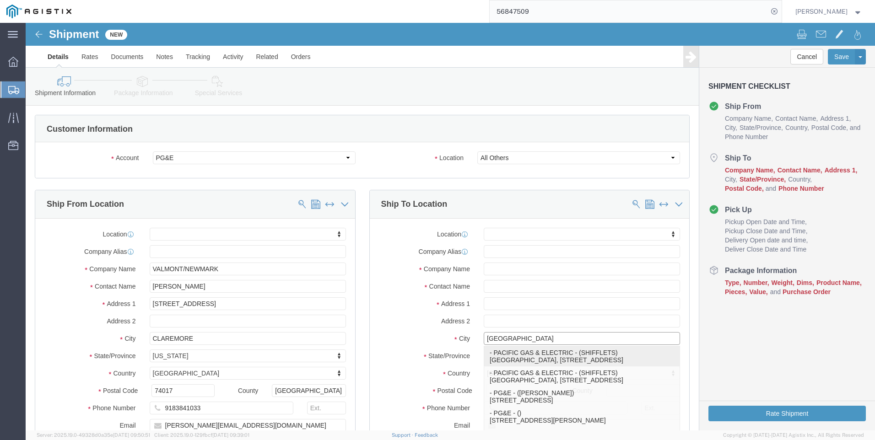
type input "[GEOGRAPHIC_DATA]"
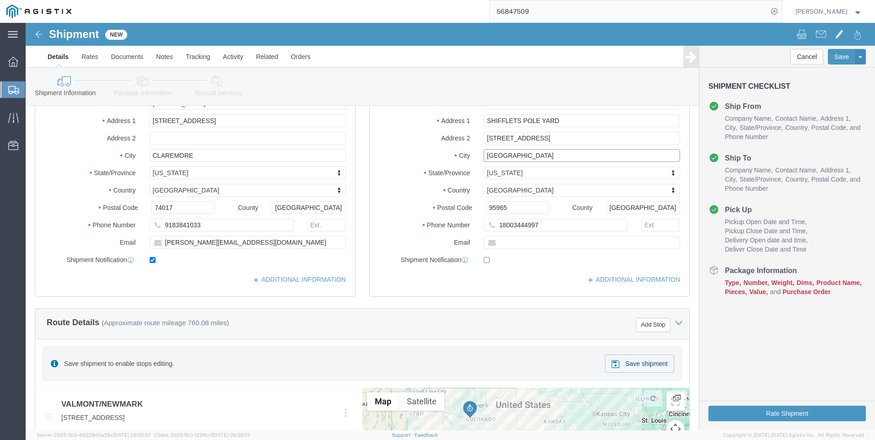
scroll to position [137, 0]
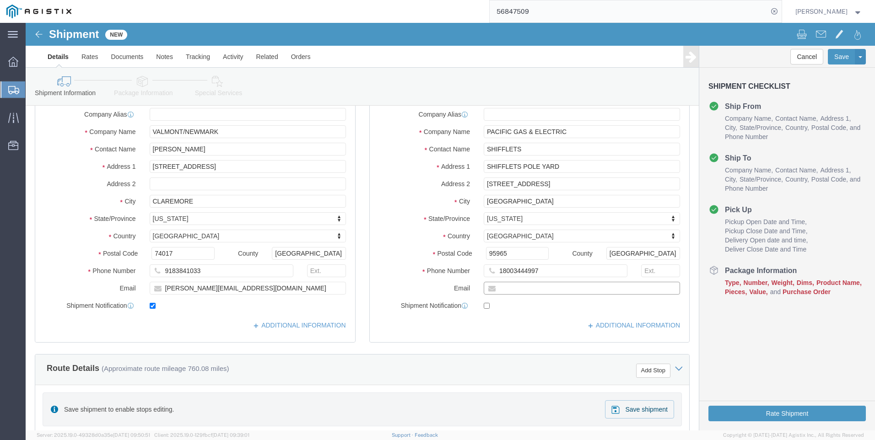
click input "text"
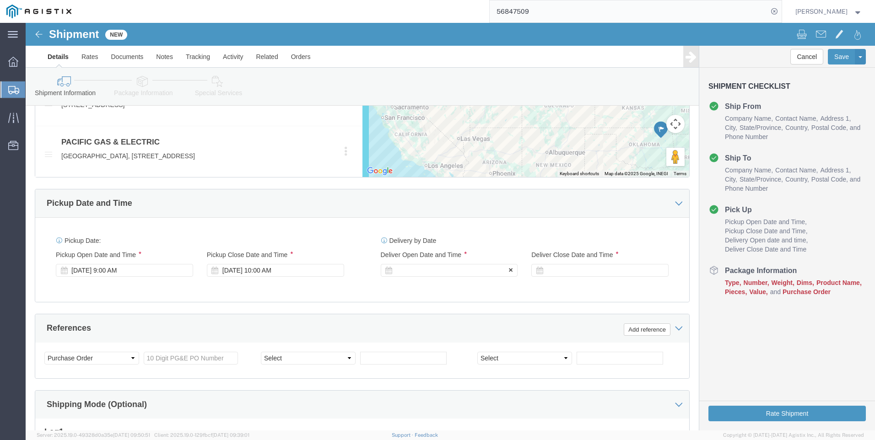
scroll to position [503, 0]
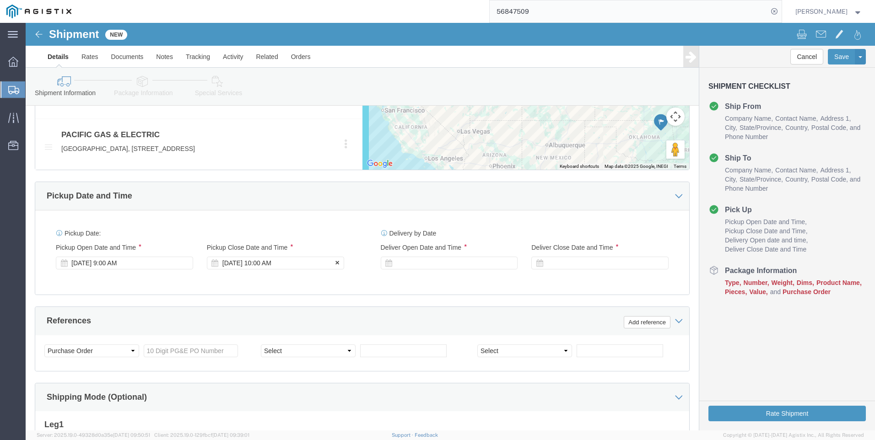
click div "Sep 17 2025 10:00 AM"
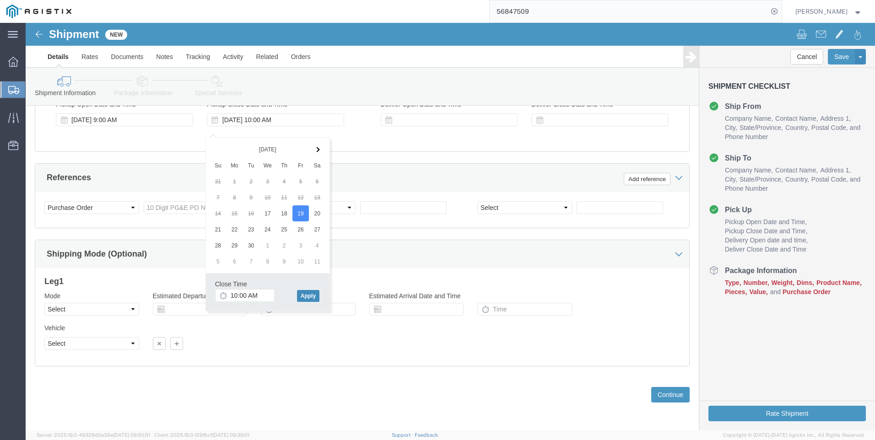
click button "Apply"
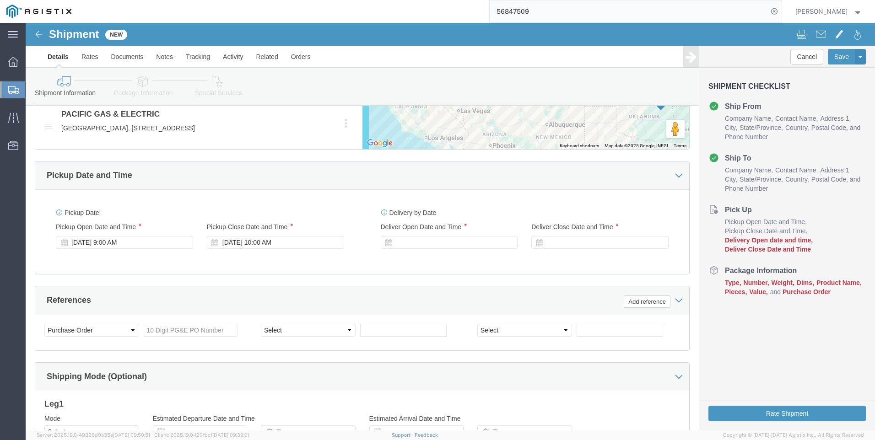
scroll to position [518, 0]
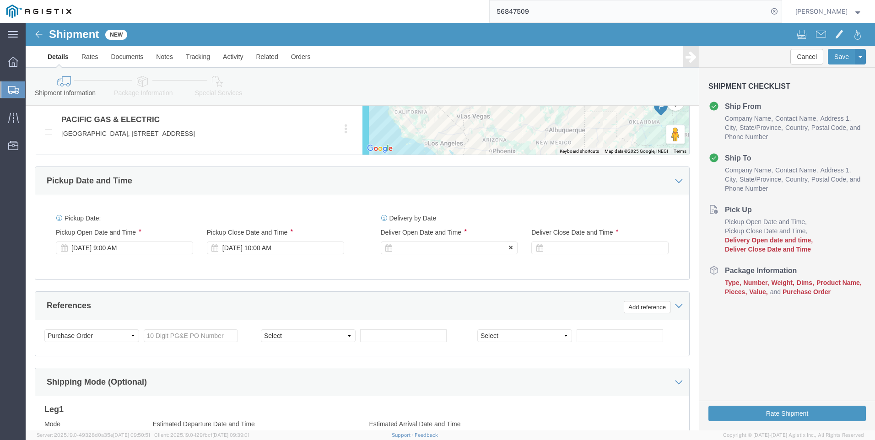
click div
click button "Apply"
click div
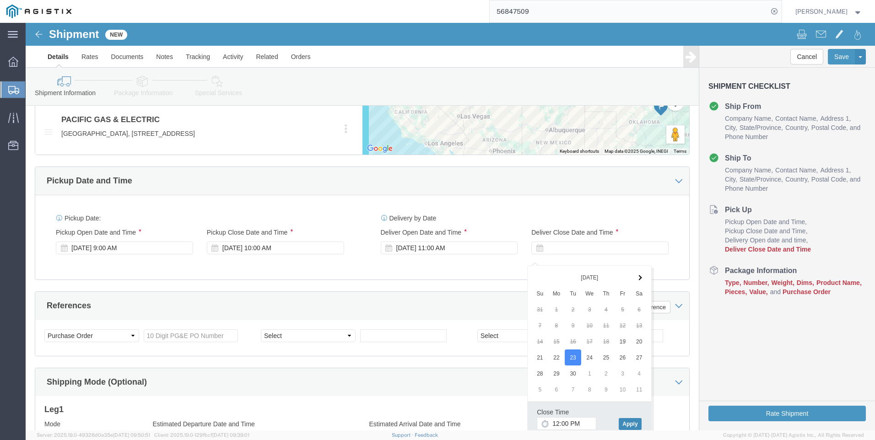
click button "Apply"
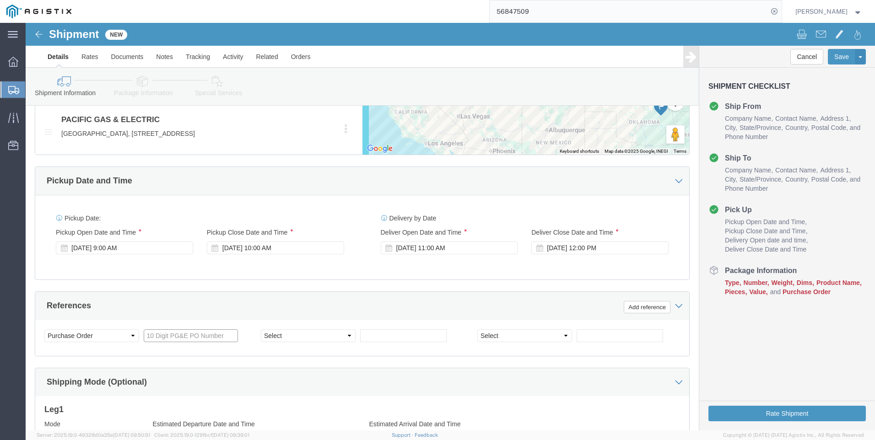
click input "text"
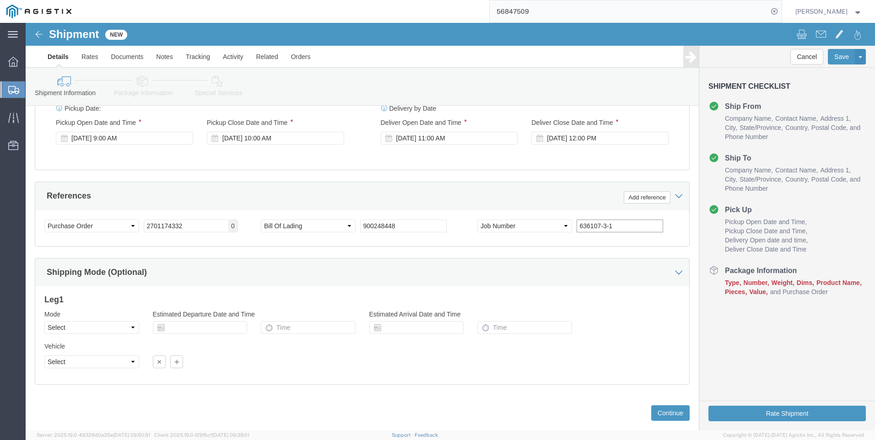
scroll to position [656, 0]
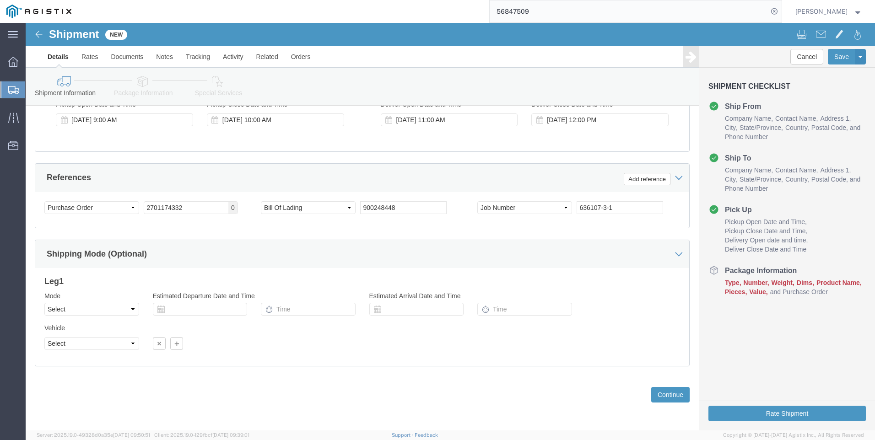
click icon
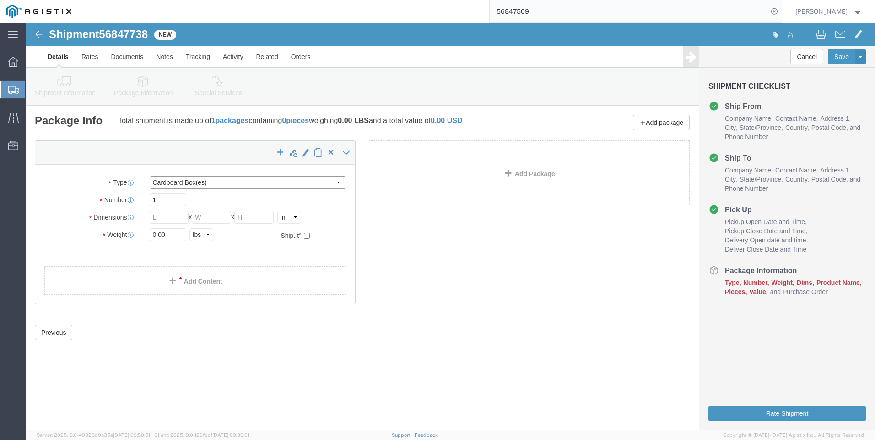
click select "Select Bulk Bundle(s) Cardboard Box(es) Carton(s) Crate(s) Drum(s) (Fiberboard)…"
click input "text"
click select "Select cm ft in"
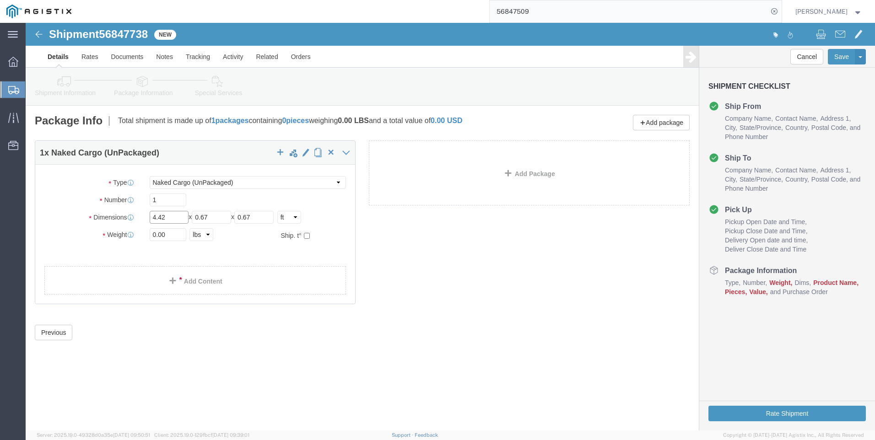
click input "4.42"
click input "0.00"
click link "Add Content"
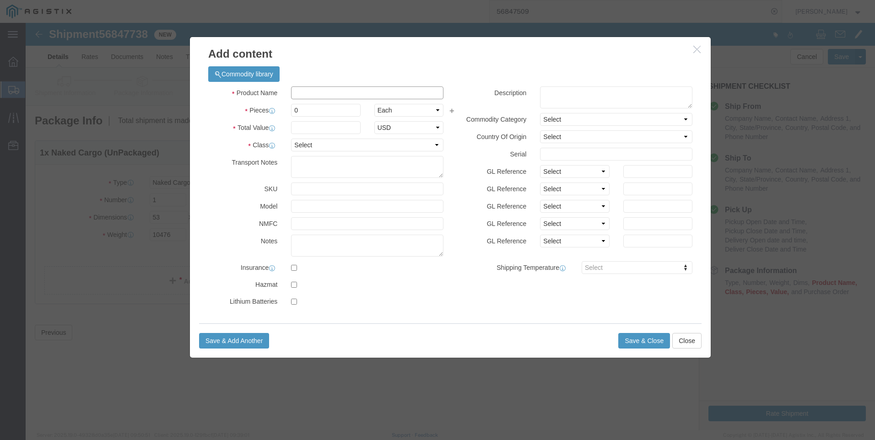
click input "text"
click select "Select 50 55 60 65 70 85 92.5 100 125 175 250 300 400"
click button "Save & Close"
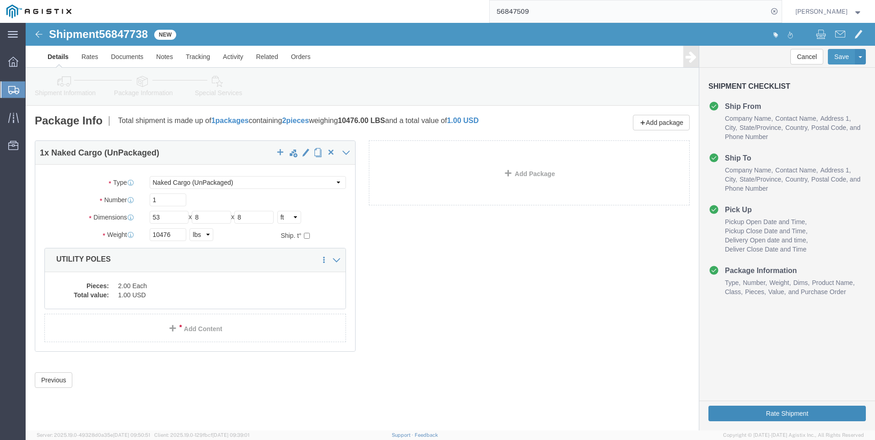
click button "Rate Shipment"
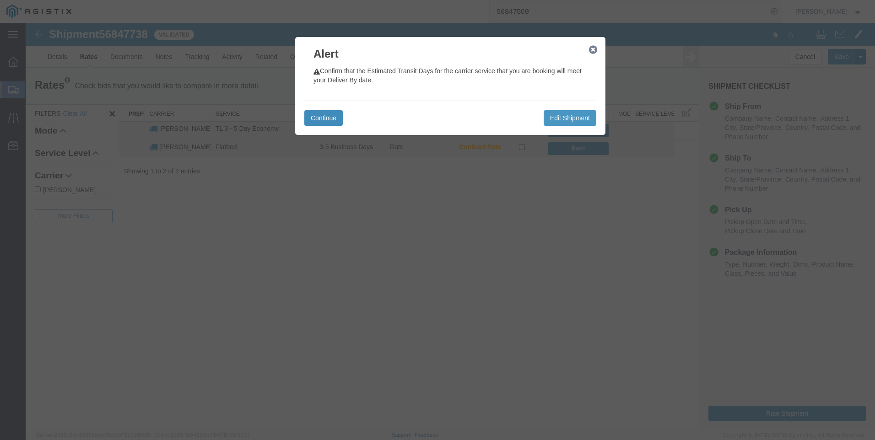
click at [311, 119] on button "Continue" at bounding box center [323, 118] width 38 height 16
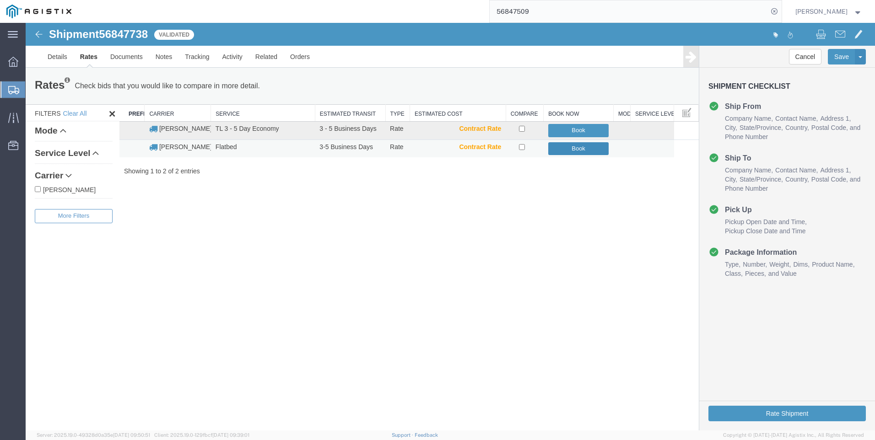
click at [588, 152] on button "Book" at bounding box center [578, 148] width 61 height 13
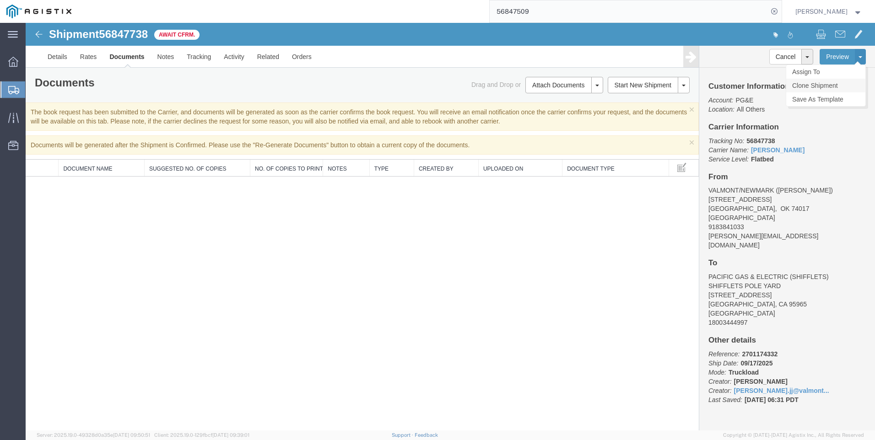
click at [615, 87] on link "Clone Shipment" at bounding box center [825, 86] width 79 height 14
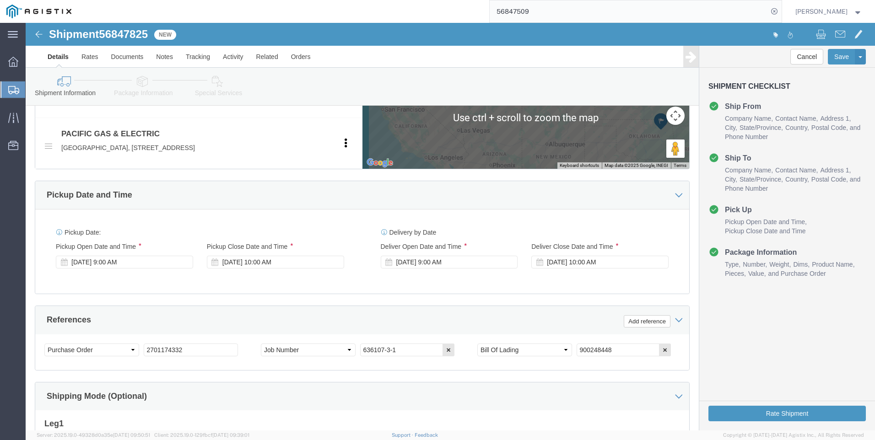
scroll to position [458, 0]
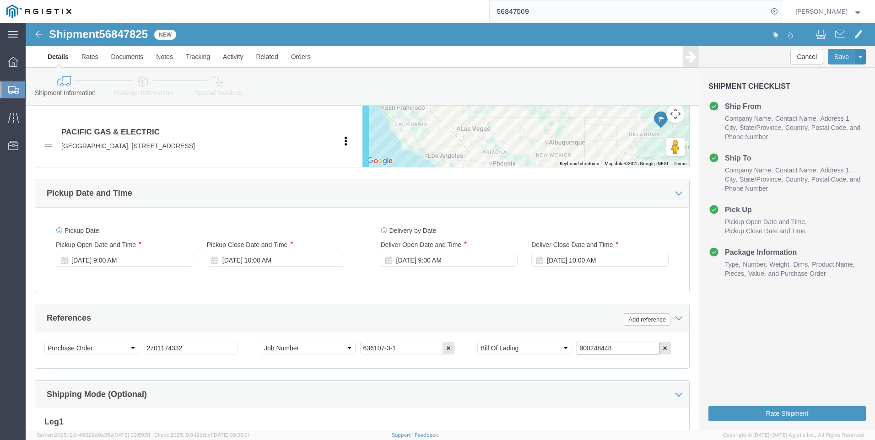
drag, startPoint x: 585, startPoint y: 336, endPoint x: 323, endPoint y: 316, distance: 263.4
click div "References Add reference Select Account Type Activity ID Airline Appointment Nu…"
click icon
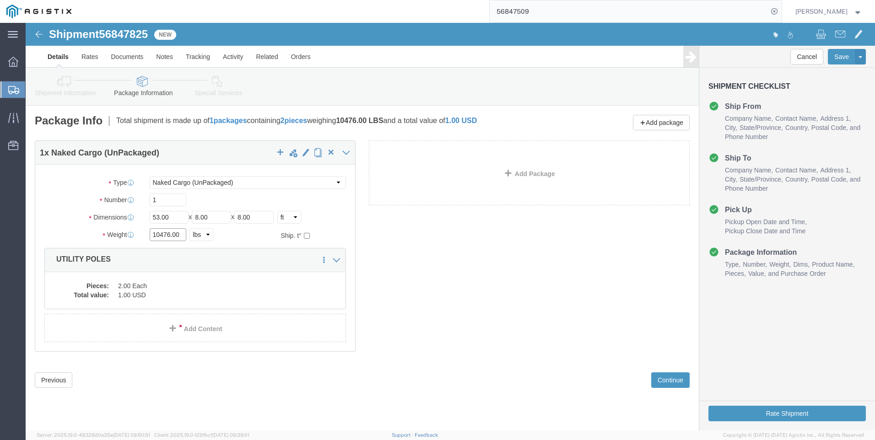
click input "10476.00"
click dd "2.00 Each"
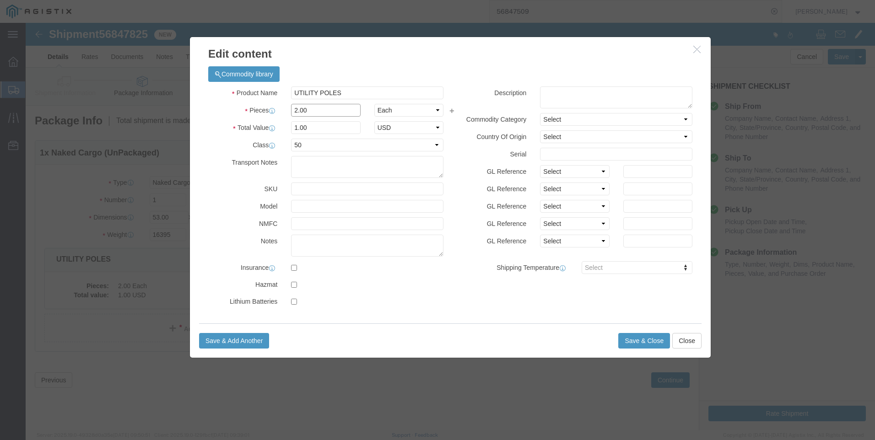
click input "2.00"
click input "1.5"
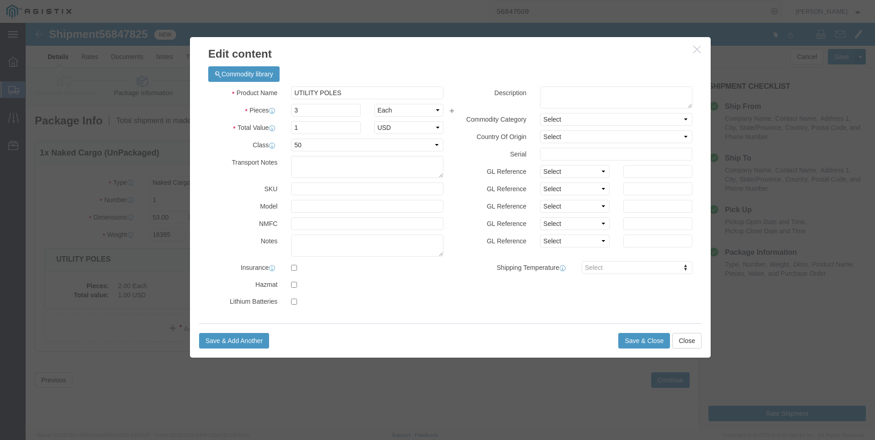
click label "GL Reference"
click button "Save & Close"
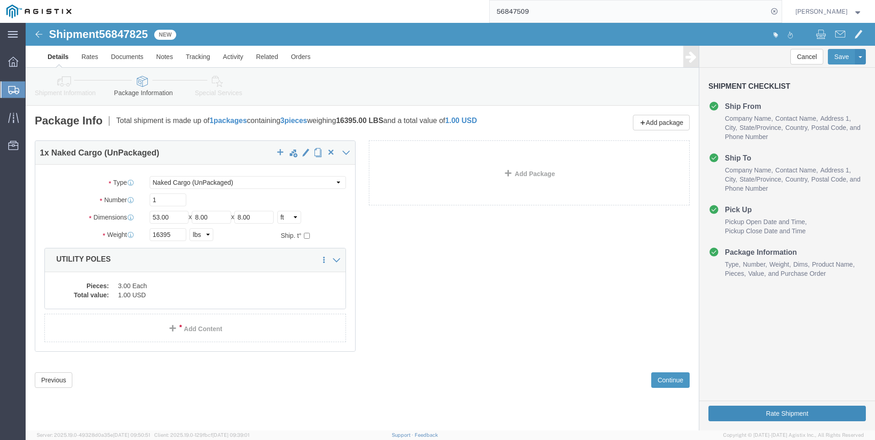
click button "Rate Shipment"
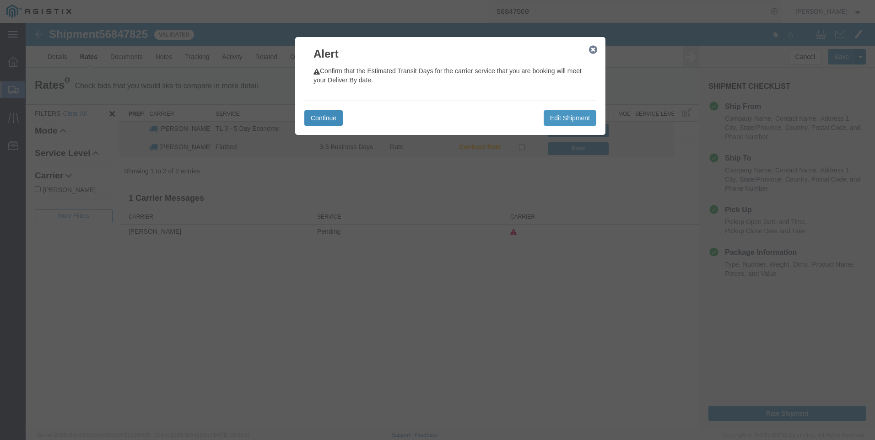
click at [334, 119] on button "Continue" at bounding box center [323, 118] width 38 height 16
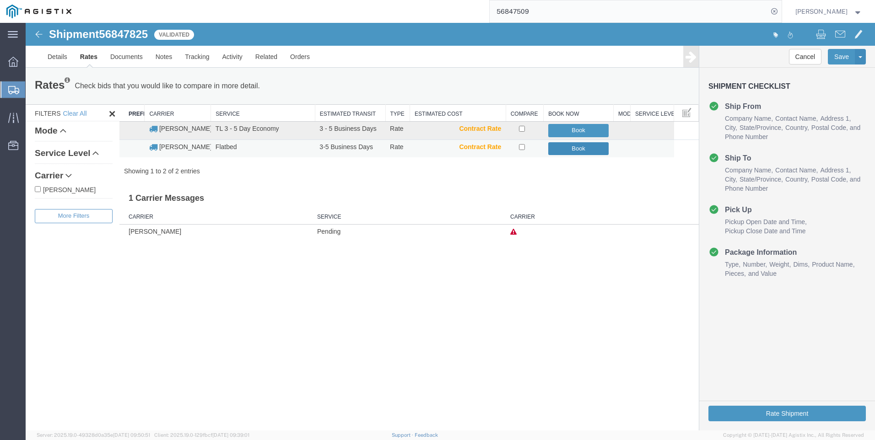
click at [587, 151] on button "Book" at bounding box center [578, 148] width 61 height 13
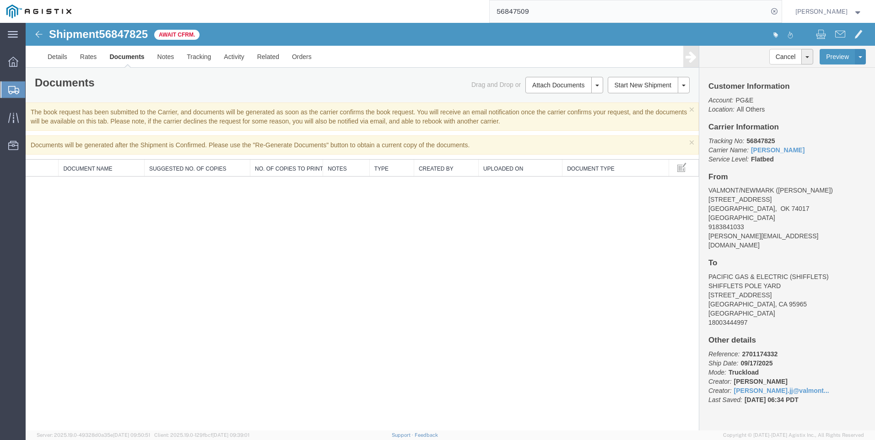
click at [0, 0] on span "Create Shipment" at bounding box center [0, 0] width 0 height 0
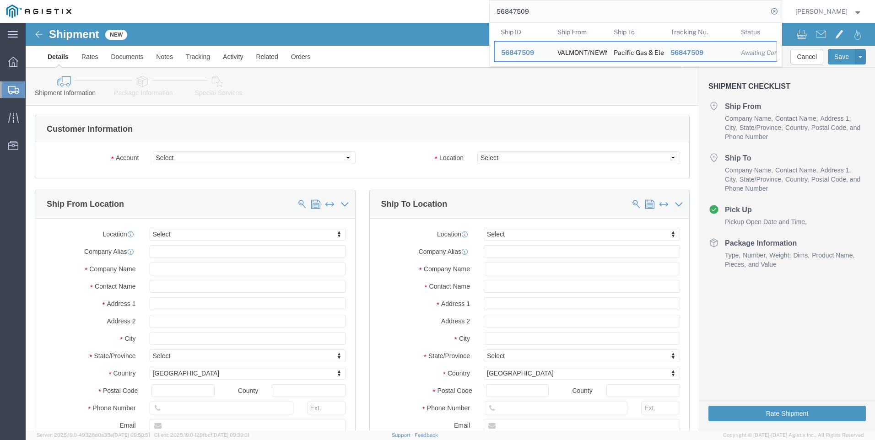
click at [592, 11] on input "56847509" at bounding box center [629, 11] width 278 height 22
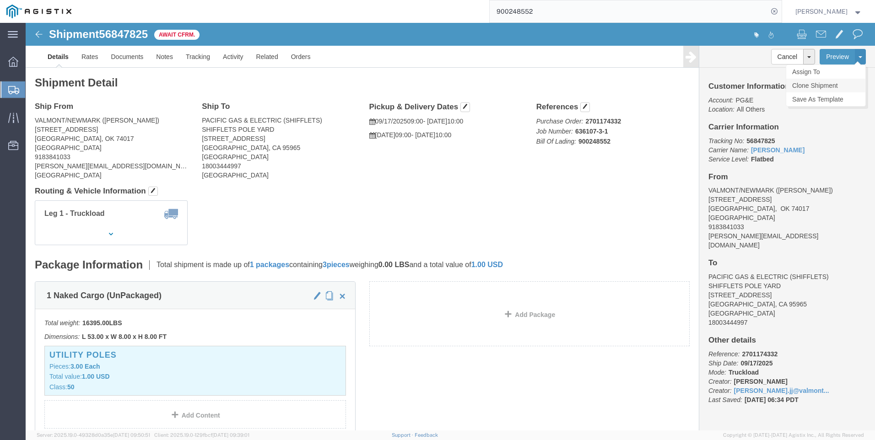
click link "Clone Shipment"
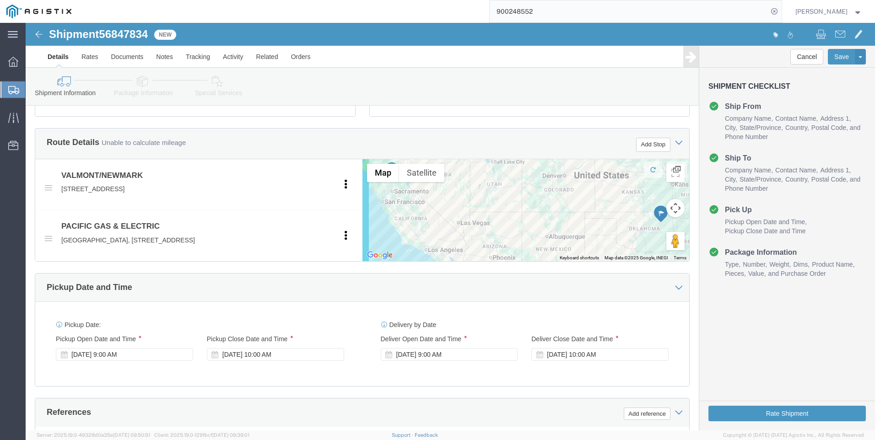
scroll to position [503, 0]
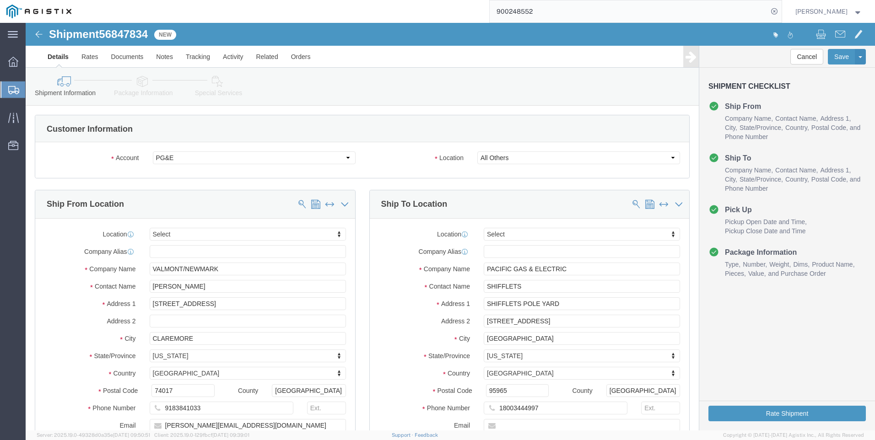
scroll to position [503, 0]
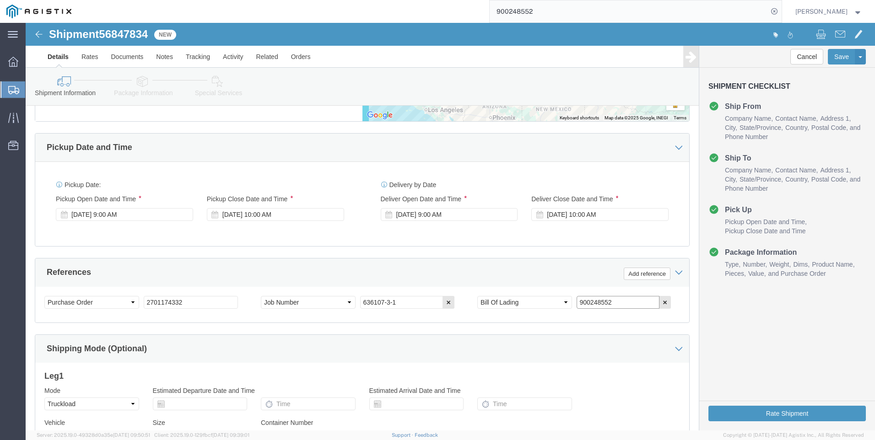
click input "900248552"
click input "636107-3-1"
type input "636107-6-1"
drag, startPoint x: 587, startPoint y: 289, endPoint x: 466, endPoint y: 283, distance: 120.5
click div "Select Account Type Activity ID Airline Appointment Number ASN Batch Request # …"
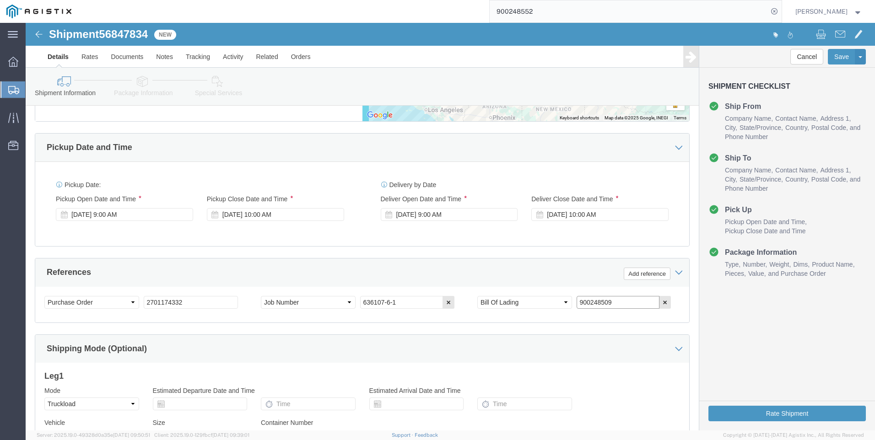
type input "900248509"
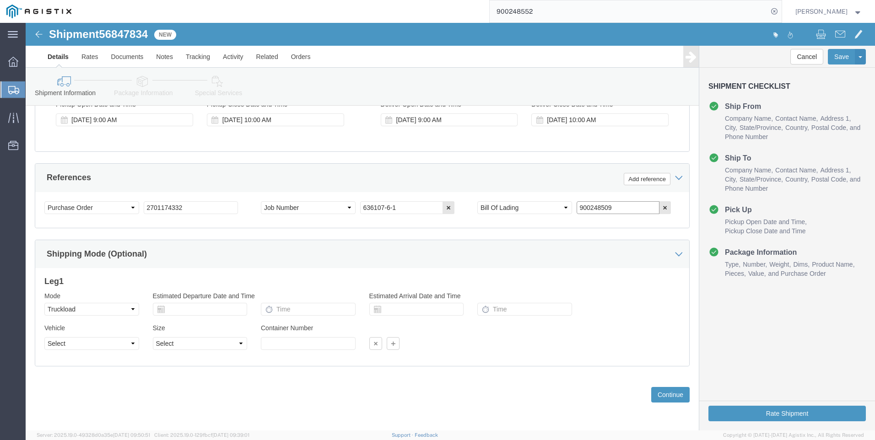
scroll to position [607, 0]
drag, startPoint x: 630, startPoint y: 372, endPoint x: 216, endPoint y: 161, distance: 465.4
click div "Please fix the following errors Customer Information Account Select PG&E Valmon…"
click link "Package Information"
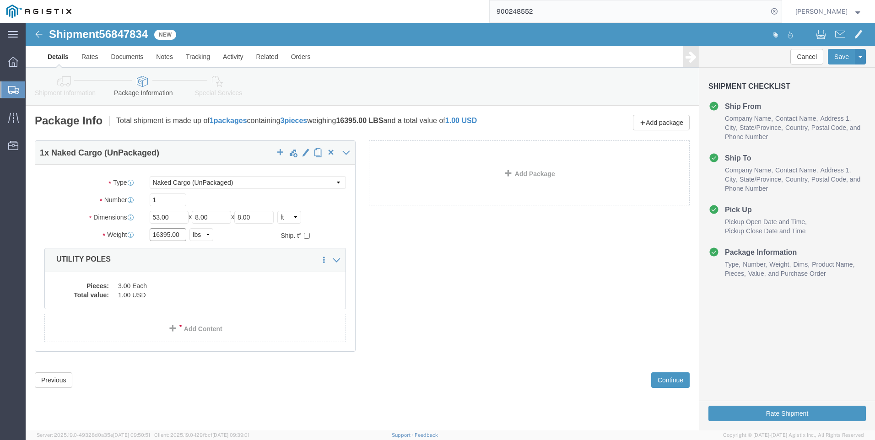
click input "16395.00"
type input "24804"
click div "Pieces: 3.00 Each Total value: 1.00 USD"
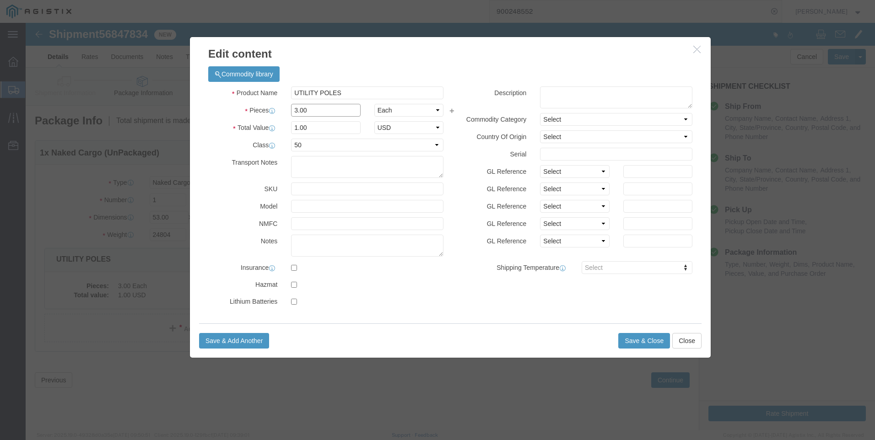
click input "3.00"
type input "4"
click select "Select 50 55 60 65 70 85 92.5 100 125 175 250 300 400"
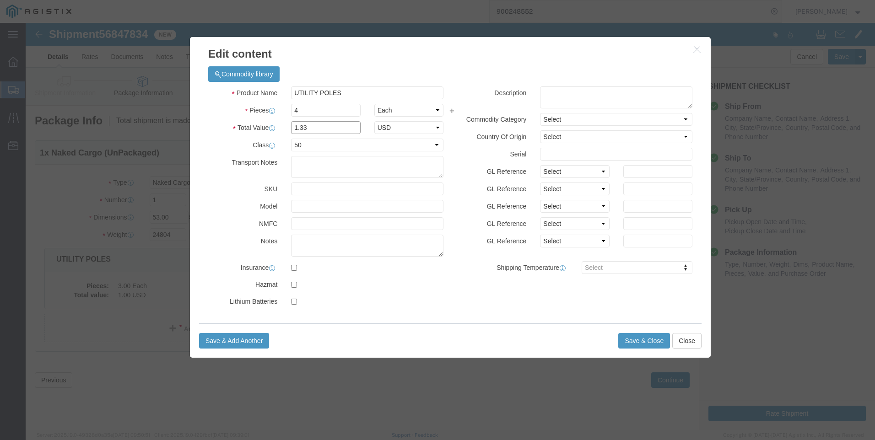
click input "1.33"
type input "1"
click button "Save & Close"
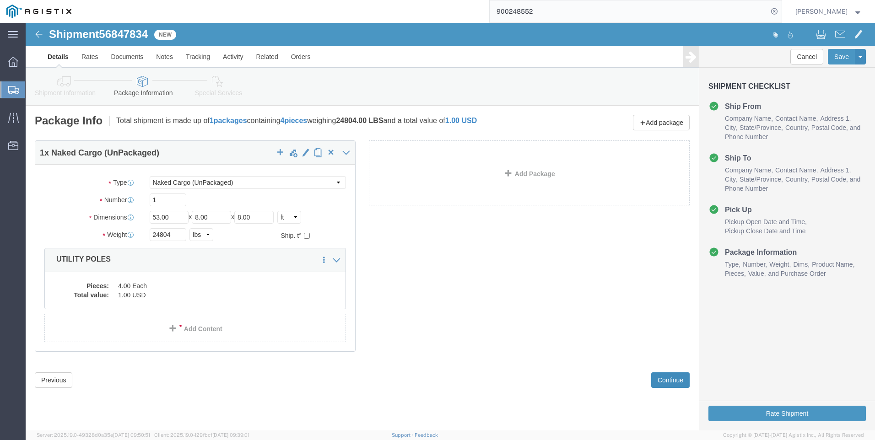
click button "Continue"
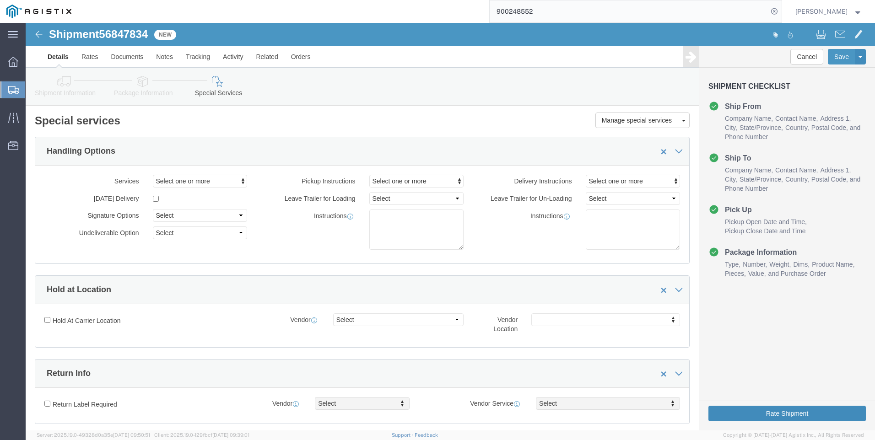
click button "Rate Shipment"
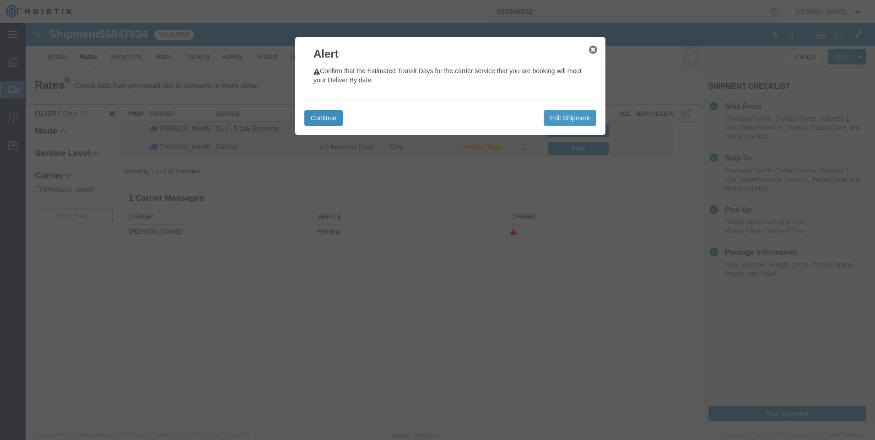
click at [329, 116] on button "Continue" at bounding box center [323, 118] width 38 height 16
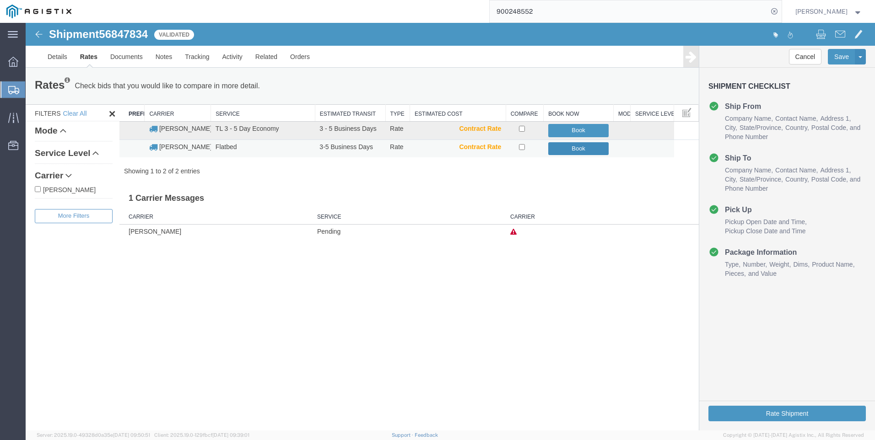
click at [596, 149] on button "Book" at bounding box center [578, 148] width 61 height 13
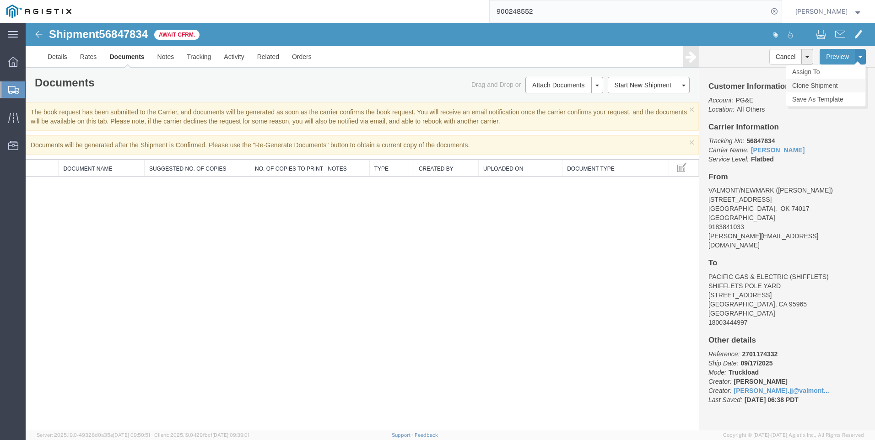
click at [825, 83] on link "Clone Shipment" at bounding box center [825, 86] width 79 height 14
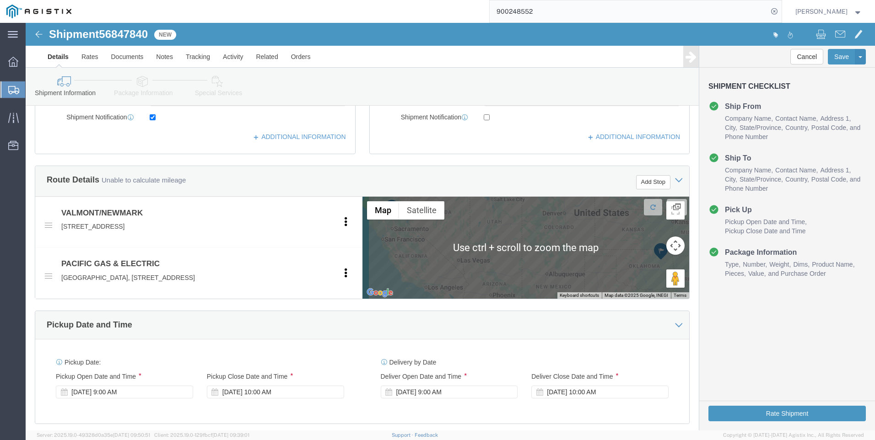
scroll to position [458, 0]
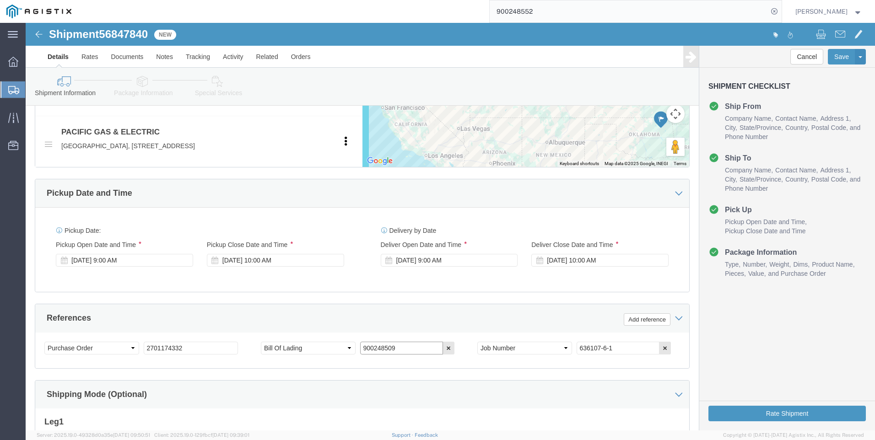
drag, startPoint x: 380, startPoint y: 333, endPoint x: 173, endPoint y: 344, distance: 207.6
click div "Select Account Type Activity ID Airline Appointment Number ASN Batch Request # …"
type input "900248546"
click link "Package Information"
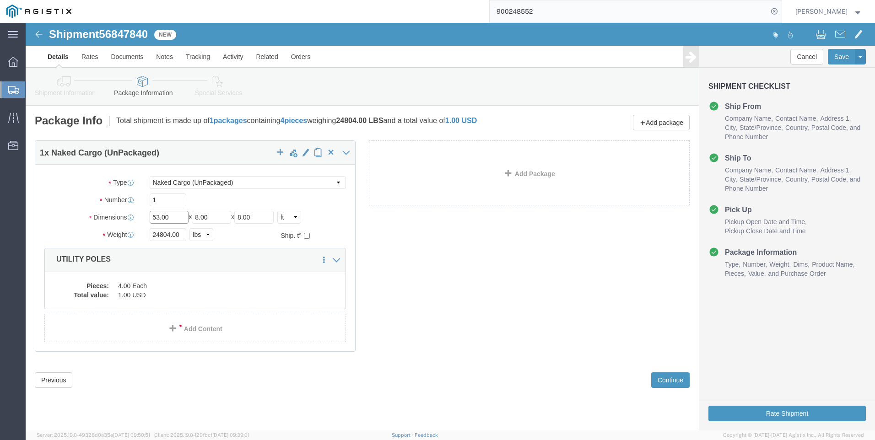
click input "53.00"
type input "55"
click input "24804.00"
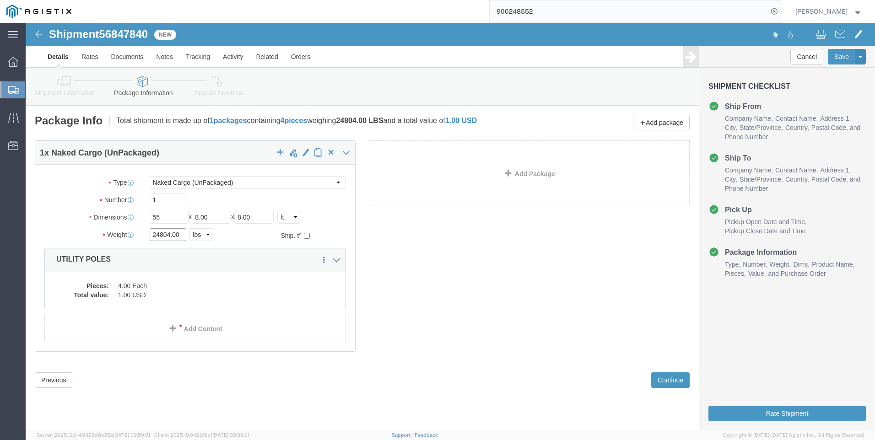
click input "24804.00"
type input "13063"
click button "Continue"
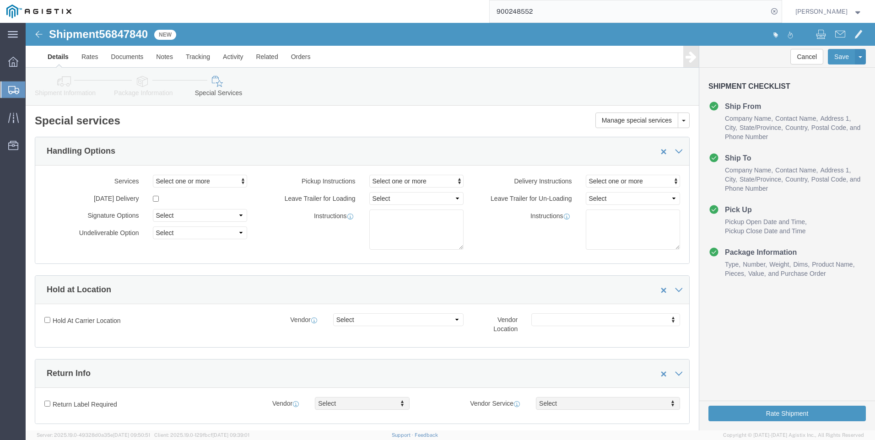
click icon
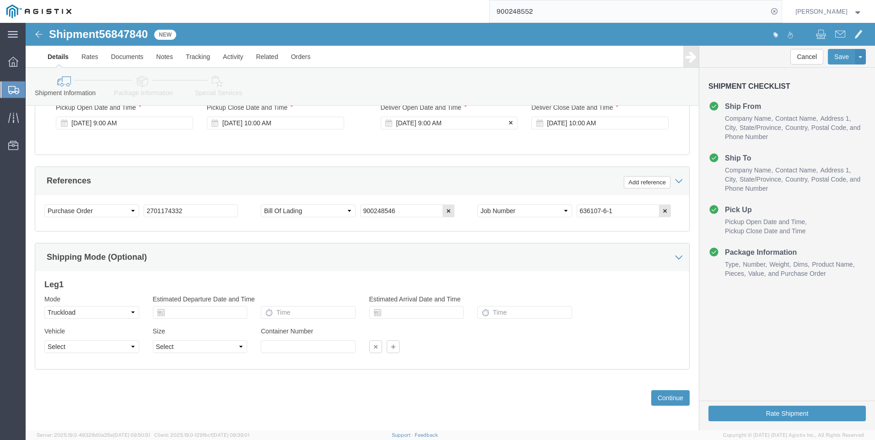
scroll to position [607, 0]
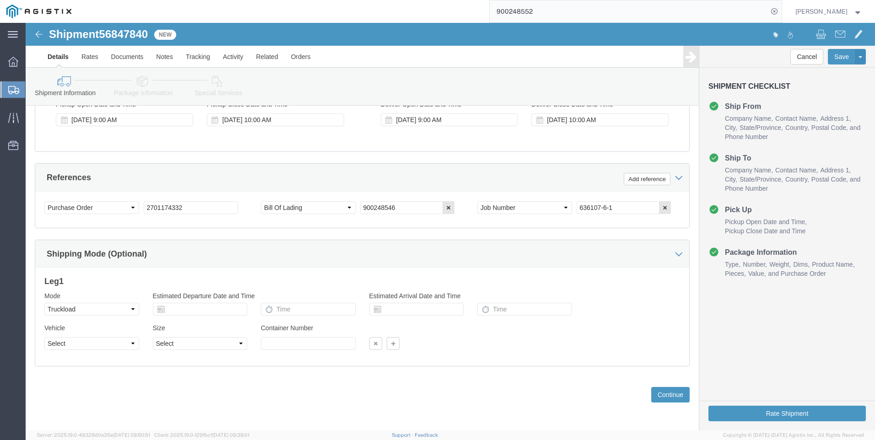
click div "References Add reference"
click button "Continue"
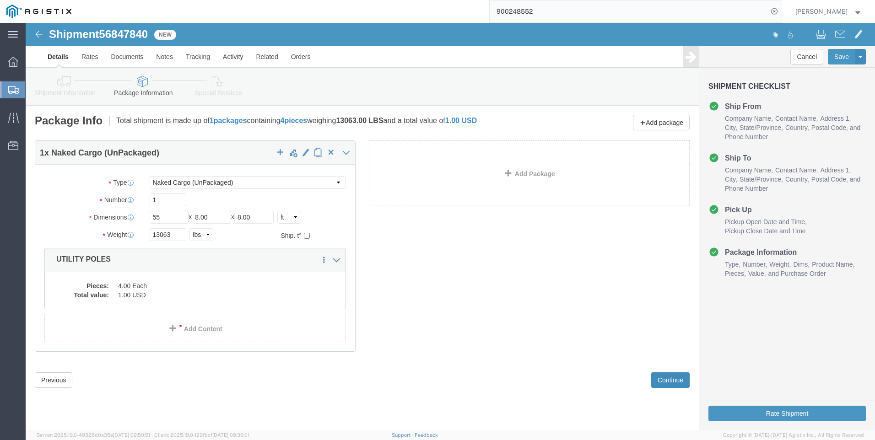
scroll to position [0, 0]
click input "13063"
click dd "4.00 Each"
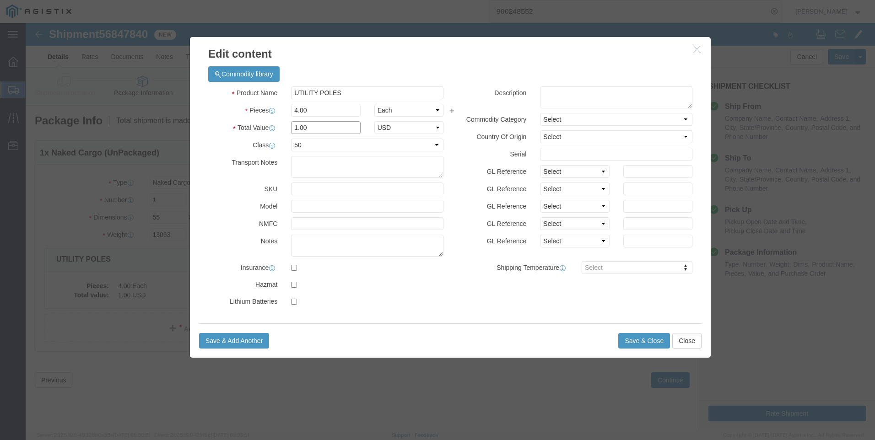
click input "1.00"
type input "3"
click button "Save & Close"
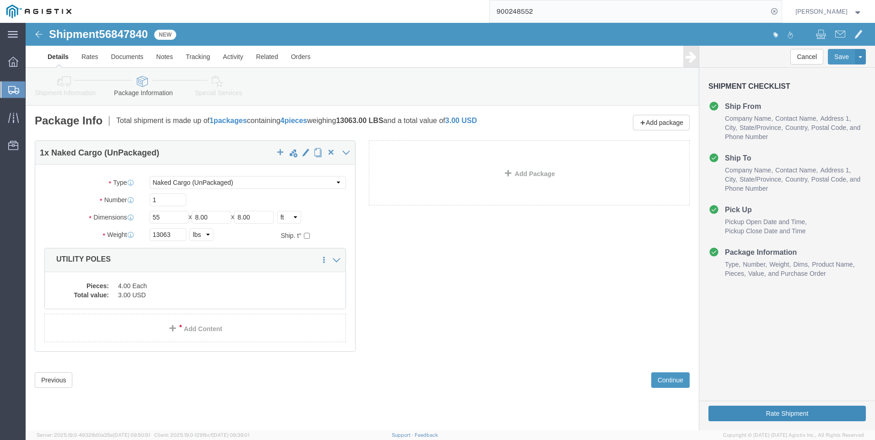
click button "Rate Shipment"
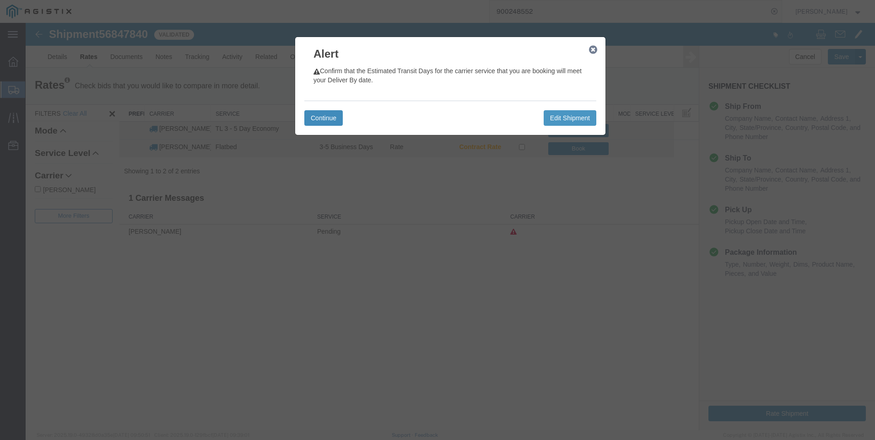
click at [324, 117] on button "Continue" at bounding box center [323, 118] width 38 height 16
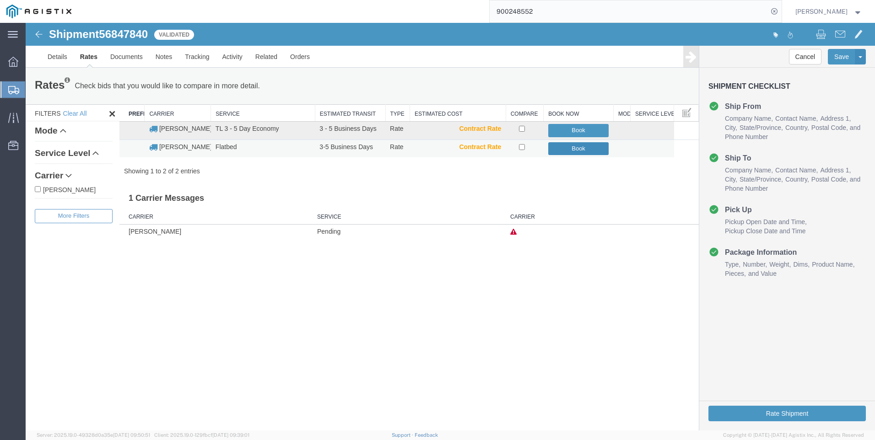
click at [572, 150] on button "Book" at bounding box center [578, 148] width 61 height 13
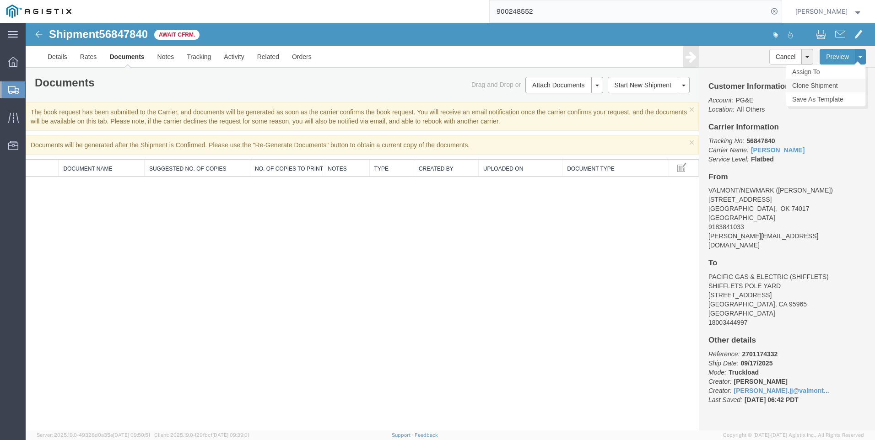
click at [824, 84] on link "Clone Shipment" at bounding box center [825, 86] width 79 height 14
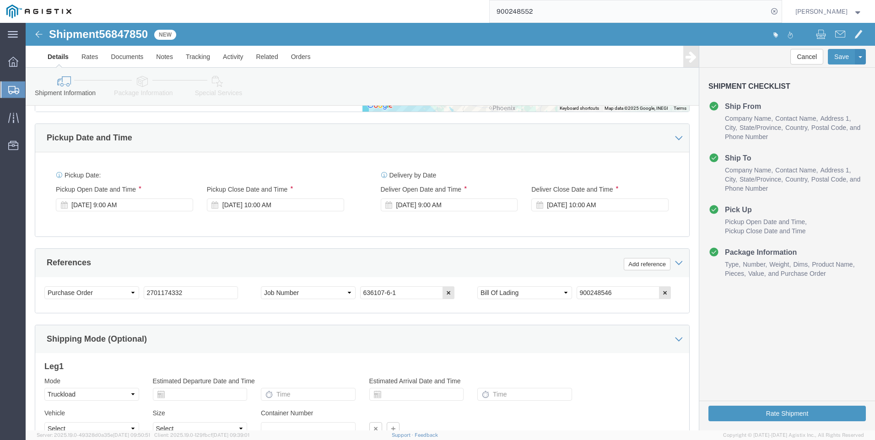
scroll to position [549, 0]
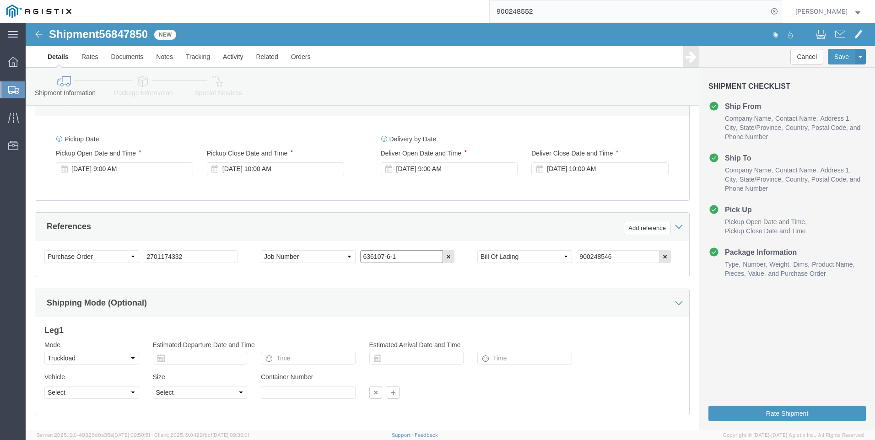
click input "636107-6-1"
type input "636107-4-1"
click input "900248546"
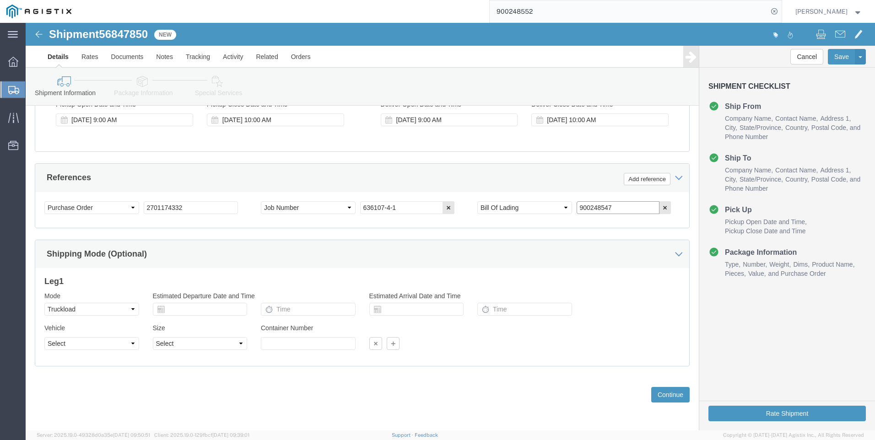
scroll to position [607, 0]
type input "900248547"
click button "Continue"
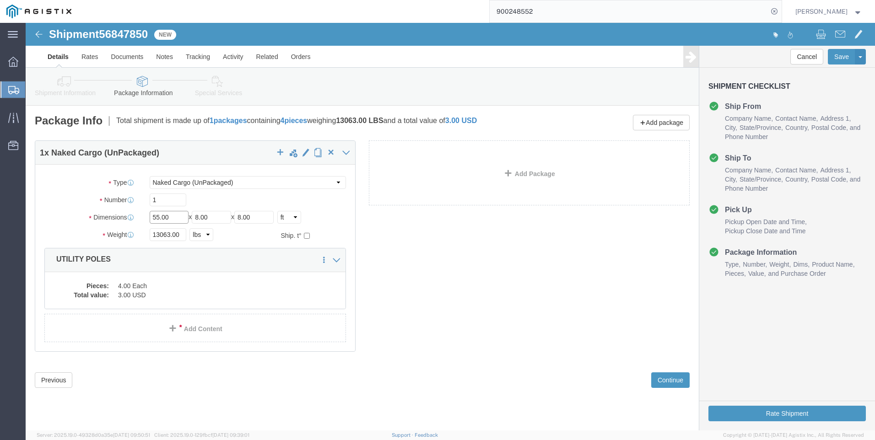
click input "55.00"
type input "53"
click input "13063.00"
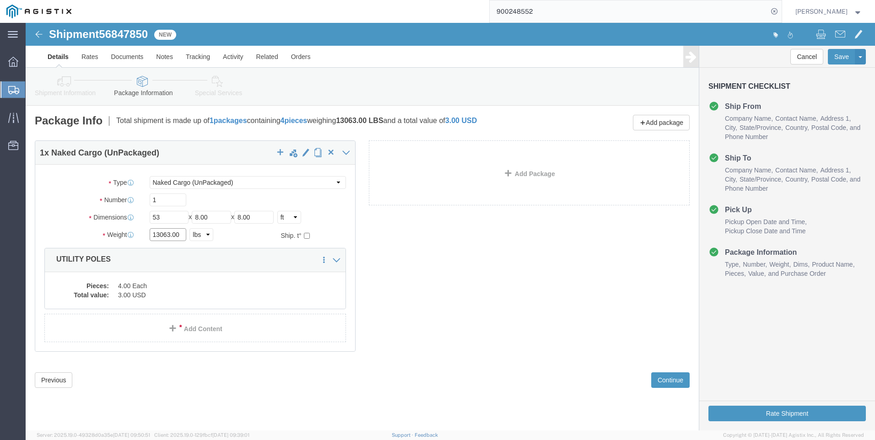
click input "13063.00"
type input "26989"
click dd "4.00 Each"
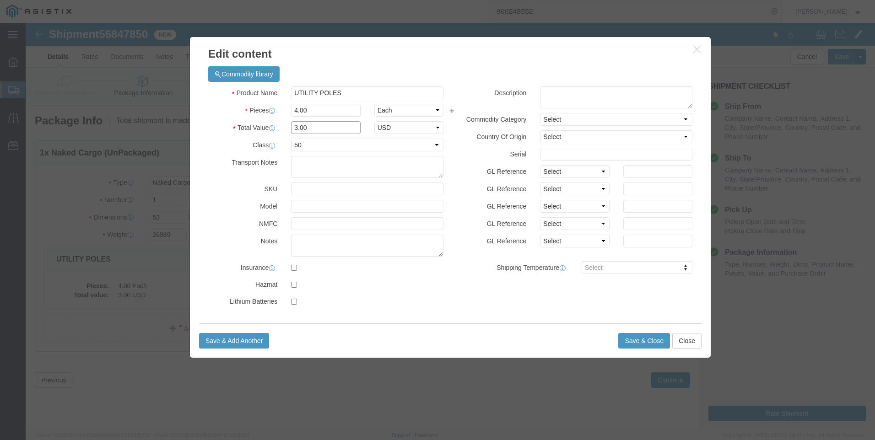
click input "3.00"
click input "4.00"
type input "6"
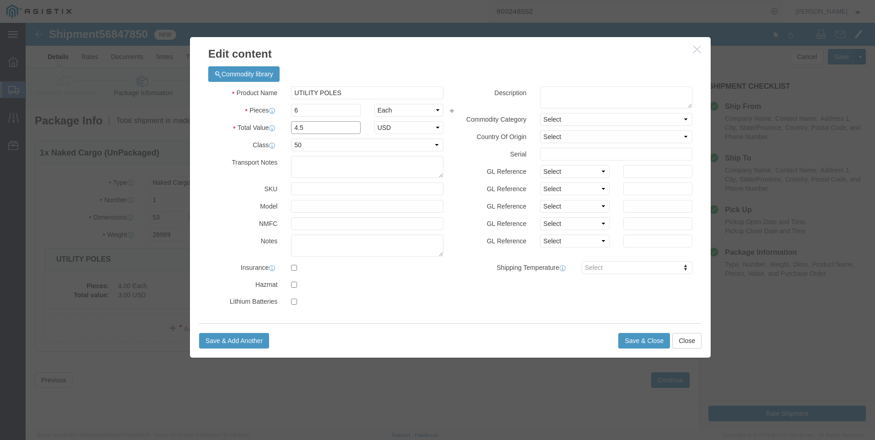
click input "4.5"
type input "1"
click button "Save & Close"
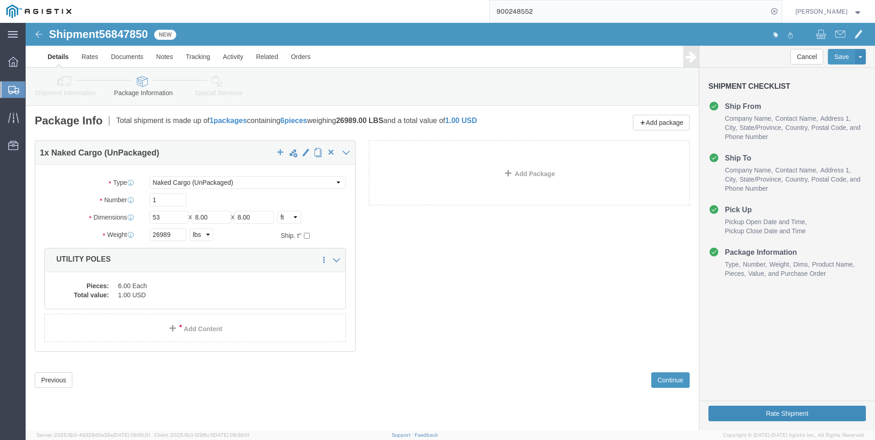
click button "Rate Shipment"
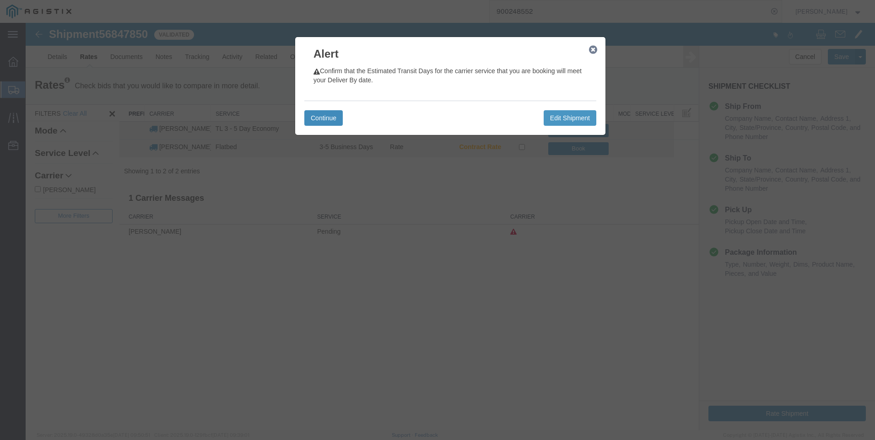
click at [319, 116] on button "Continue" at bounding box center [323, 118] width 38 height 16
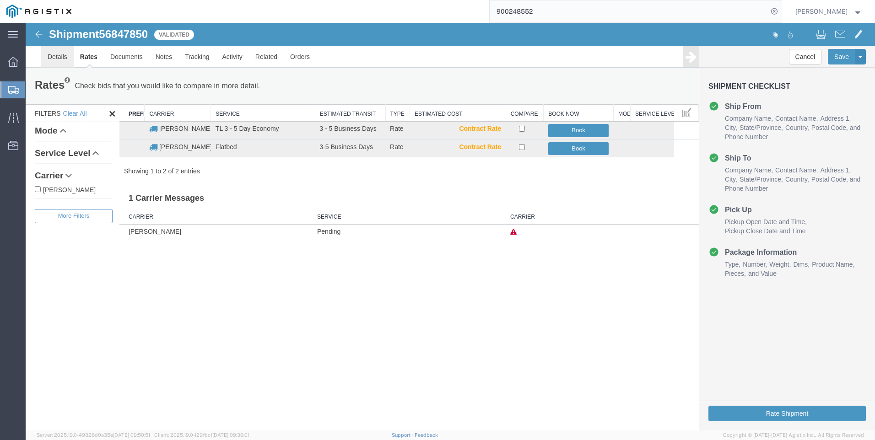
click at [61, 59] on link "Details" at bounding box center [57, 57] width 32 height 22
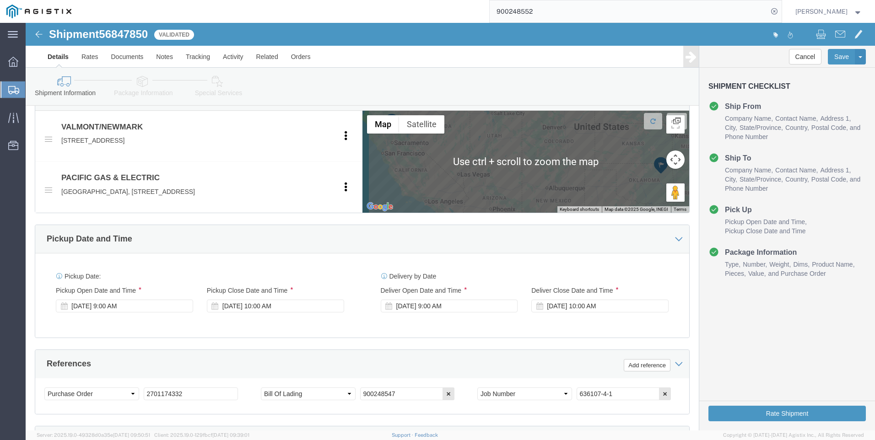
scroll to position [458, 0]
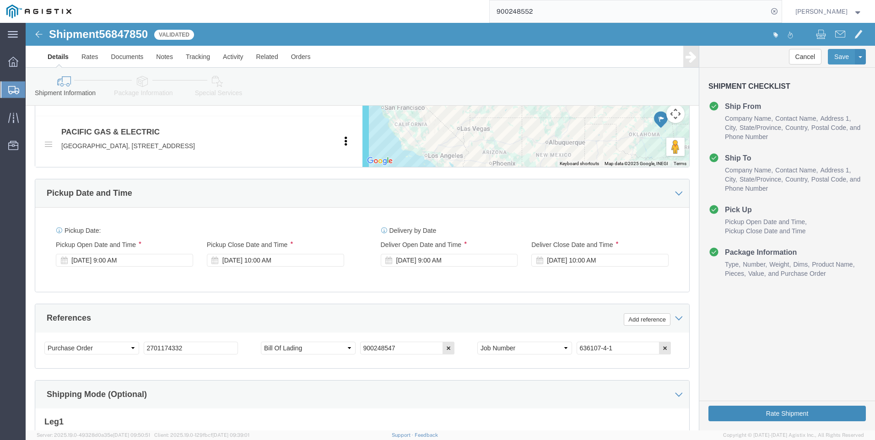
click button "Rate Shipment"
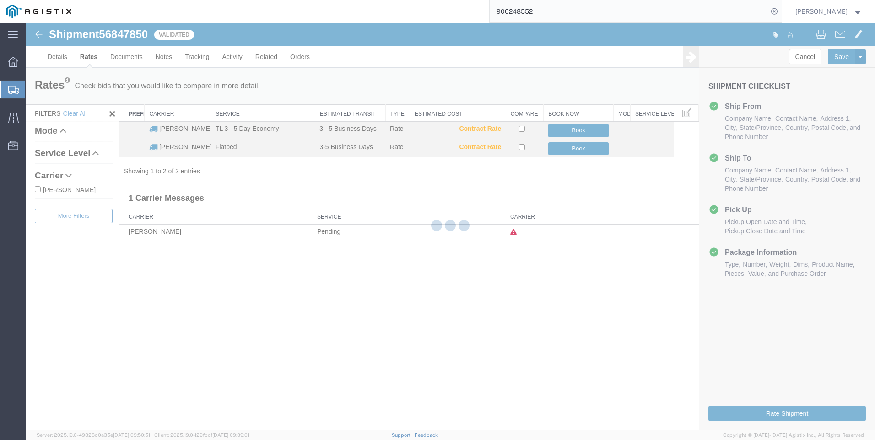
scroll to position [0, 0]
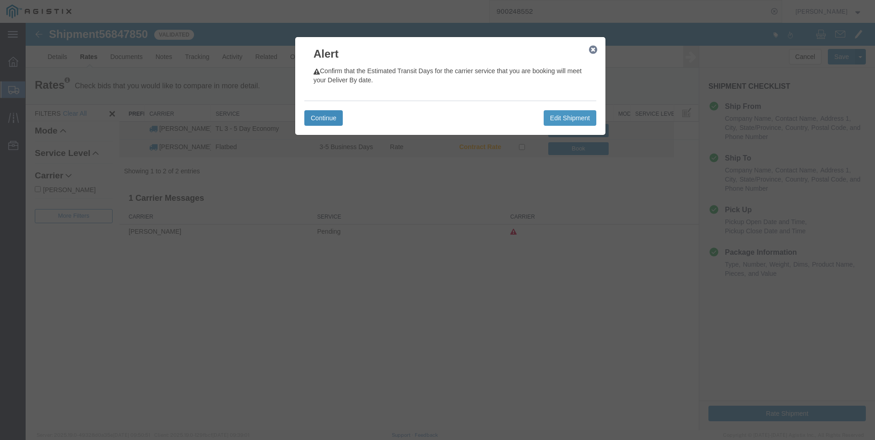
click at [330, 123] on button "Continue" at bounding box center [323, 118] width 38 height 16
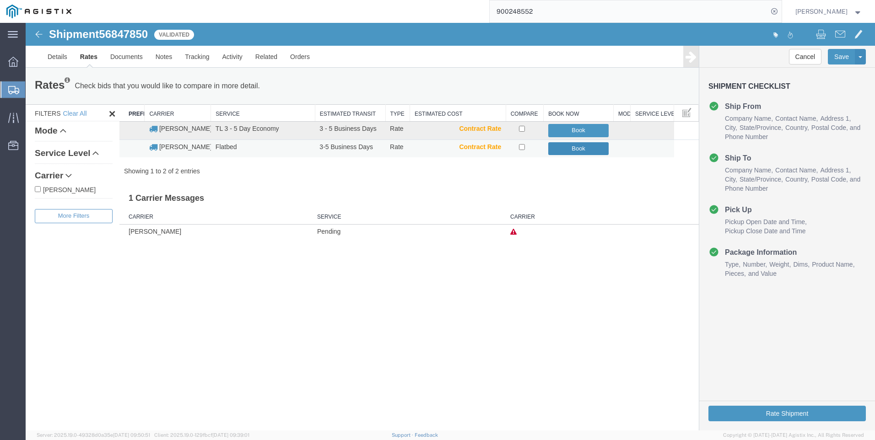
click at [565, 144] on button "Book" at bounding box center [578, 148] width 61 height 13
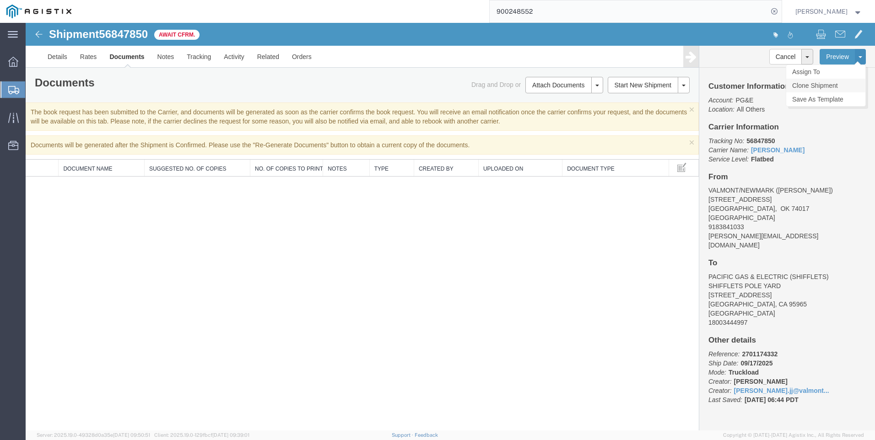
click at [828, 83] on link "Clone Shipment" at bounding box center [825, 86] width 79 height 14
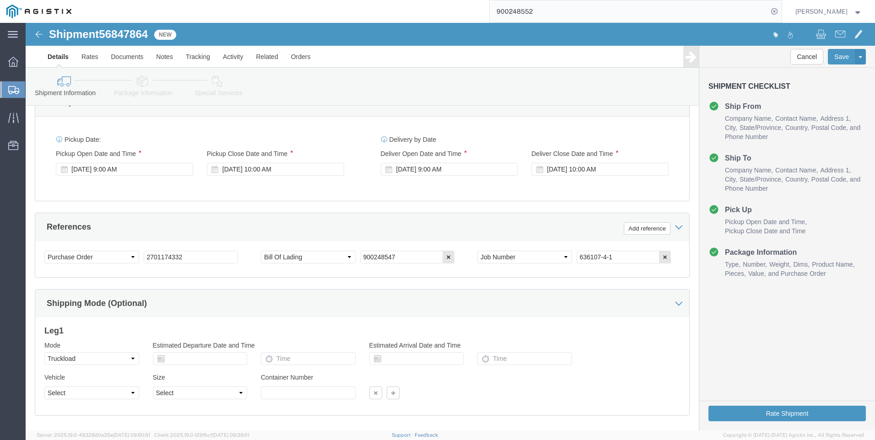
scroll to position [549, 0]
click input "900248547"
type input "900248553"
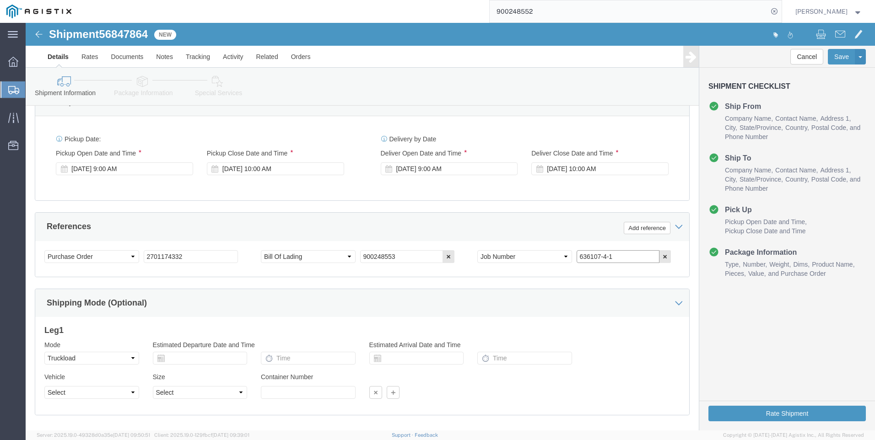
click input "636107-4-1"
click input "900248553"
click icon
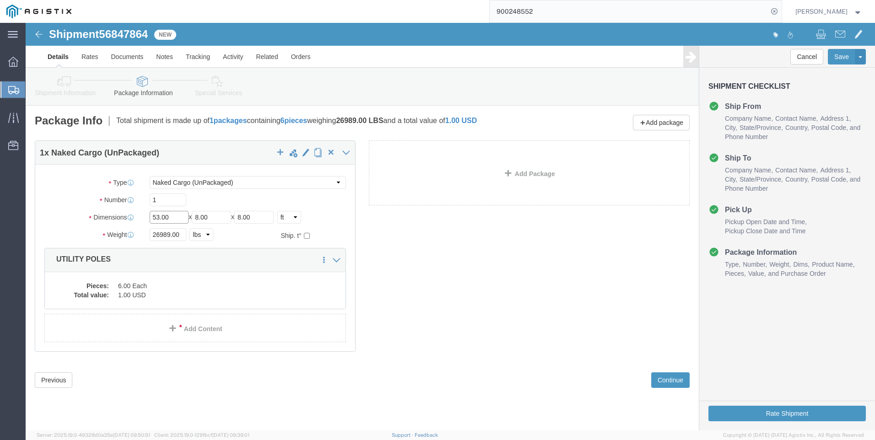
click input "53.00"
type input "35"
click input "26989.00"
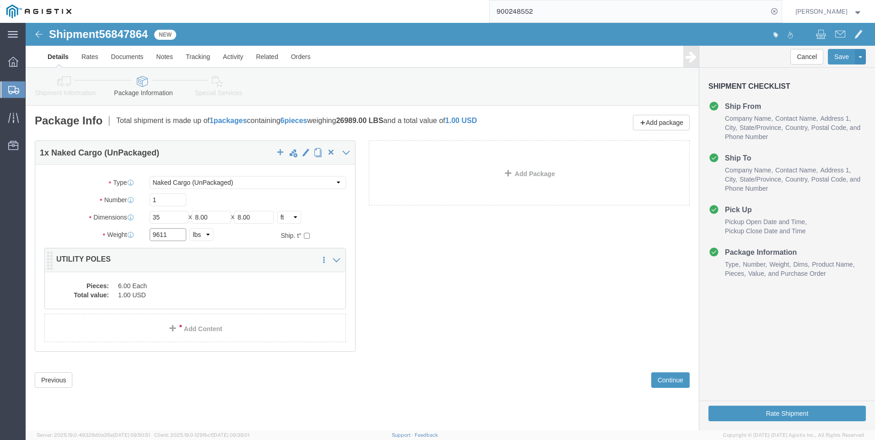
type input "9611"
click dd "1.00 USD"
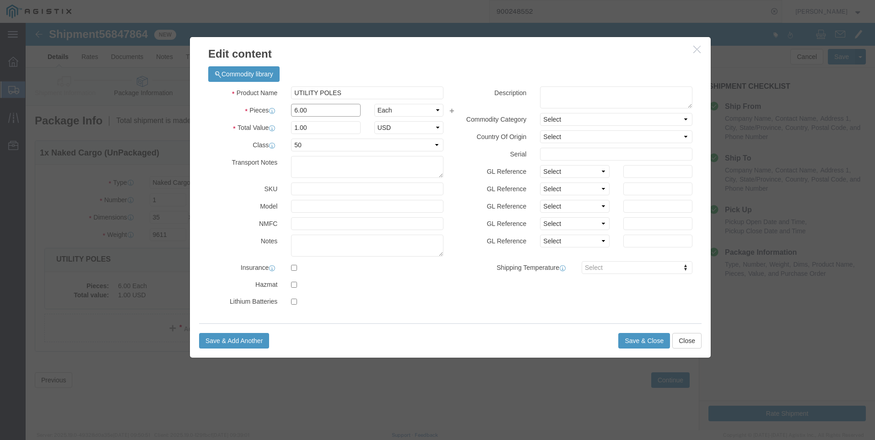
click input "6.00"
type input "31"
type input "5.17"
click button "Save & Close"
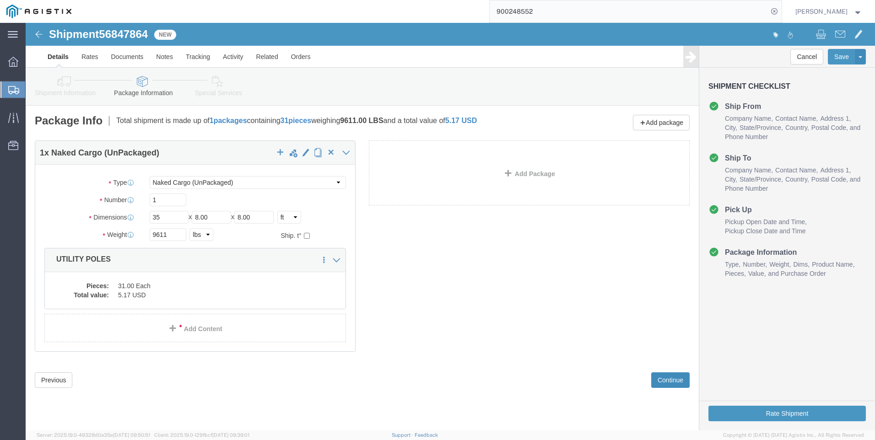
drag, startPoint x: 651, startPoint y: 359, endPoint x: 637, endPoint y: 398, distance: 41.2
click div "Shipment 56847864 New Details Rates Documents Notes Tracking Activity Related O…"
click icon
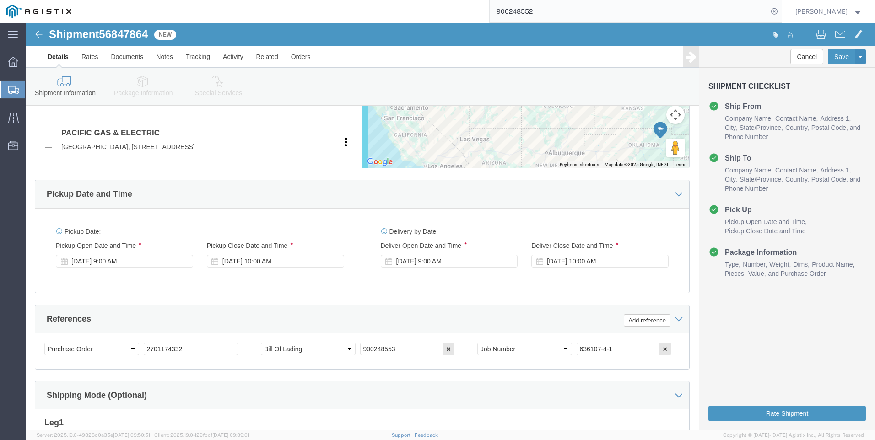
scroll to position [503, 0]
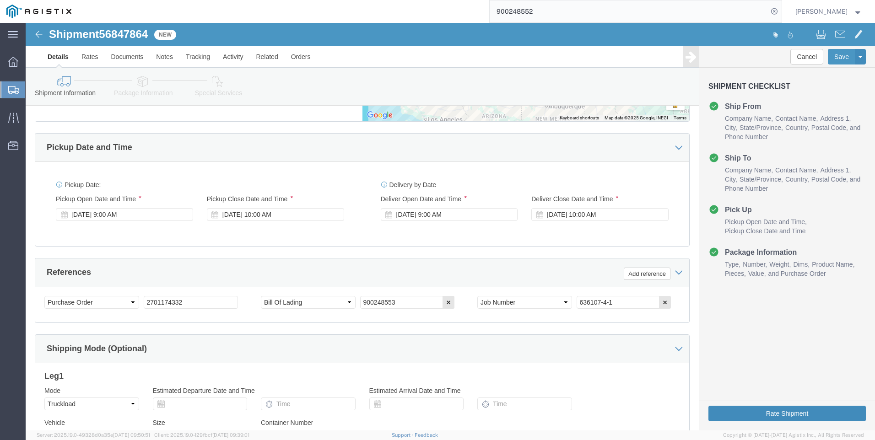
click button "Rate Shipment"
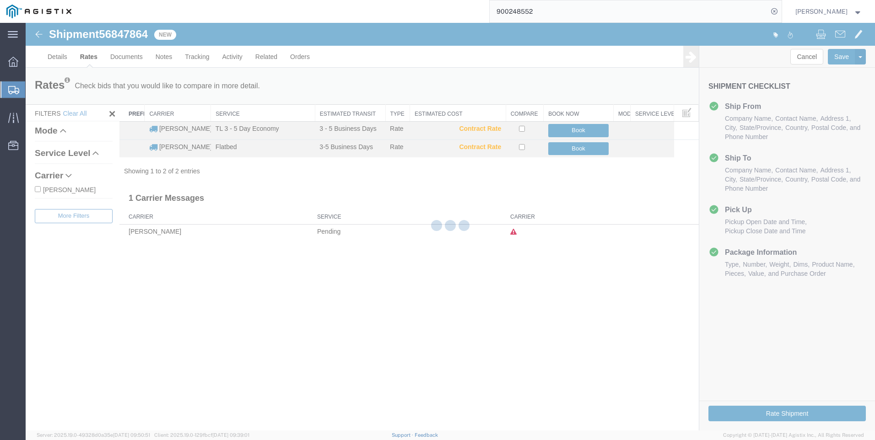
scroll to position [0, 0]
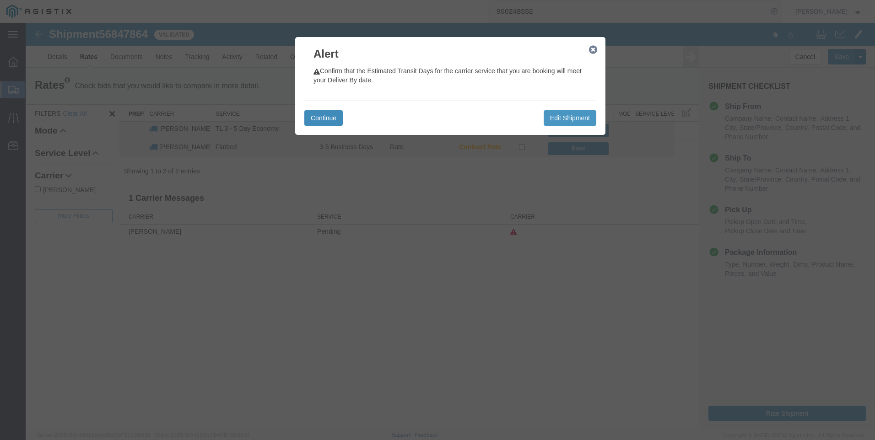
click at [330, 116] on button "Continue" at bounding box center [323, 118] width 38 height 16
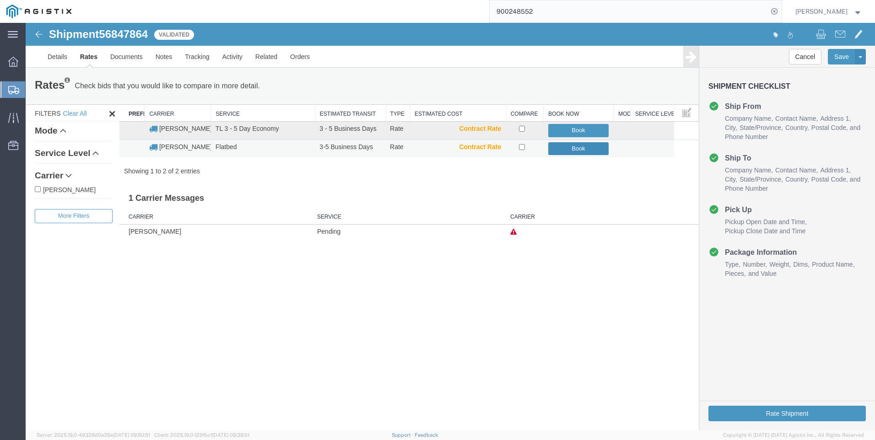
click at [570, 146] on button "Book" at bounding box center [578, 148] width 61 height 13
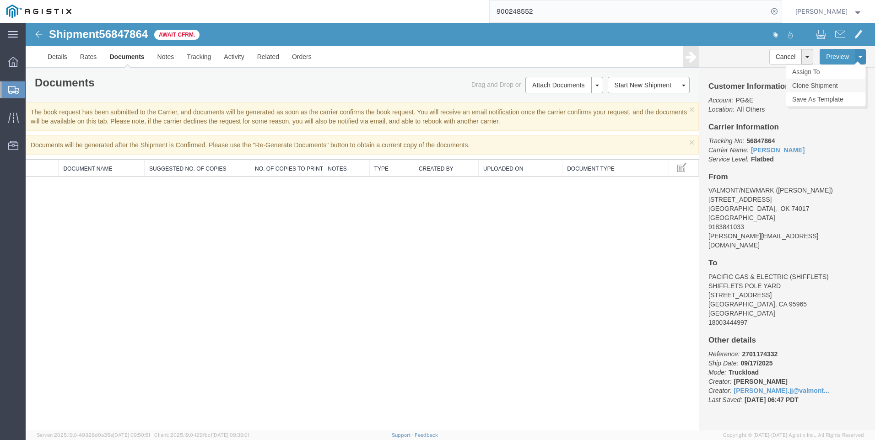
click at [820, 84] on link "Clone Shipment" at bounding box center [825, 86] width 79 height 14
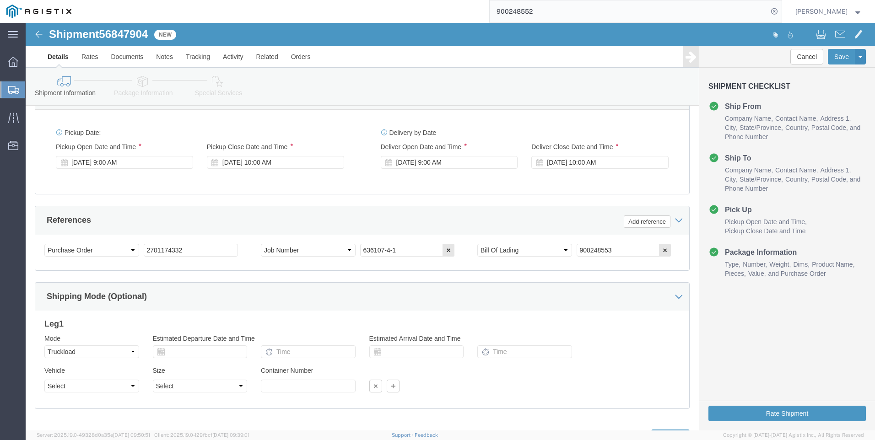
scroll to position [595, 0]
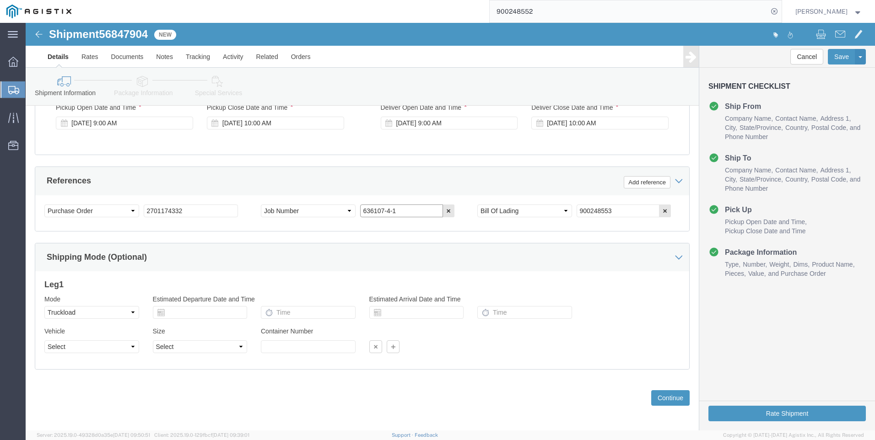
click input "636107-4-1"
type input "636107-3-1"
click input "900248553"
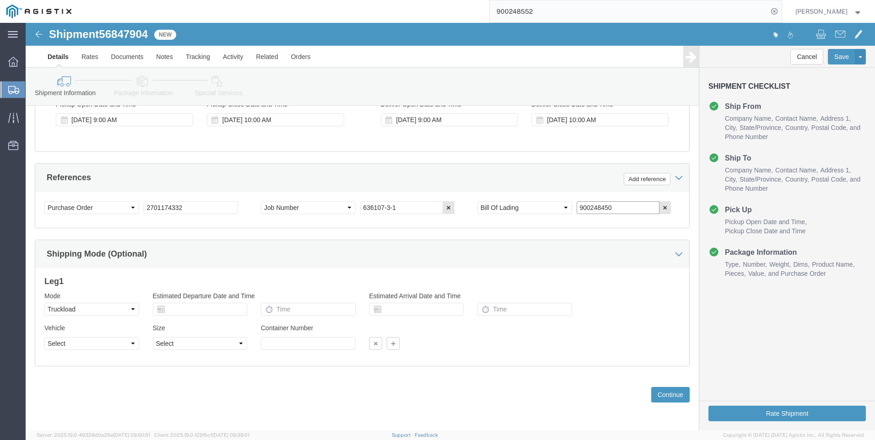
scroll to position [607, 0]
type input "900248450"
click link "Package Information"
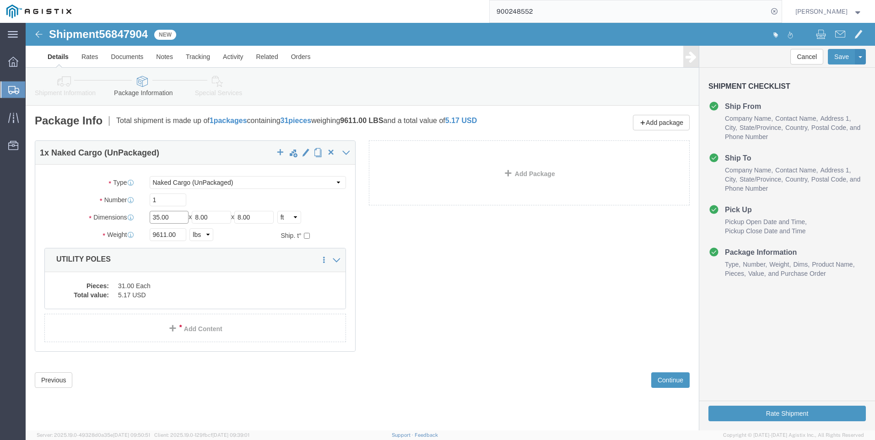
drag, startPoint x: 155, startPoint y: 194, endPoint x: 16, endPoint y: 204, distance: 139.5
click div "Dimensions Length 35.00 x Width 8.00 x Height 8.00 Select cm ft in"
click input "9611.00"
type input "9797"
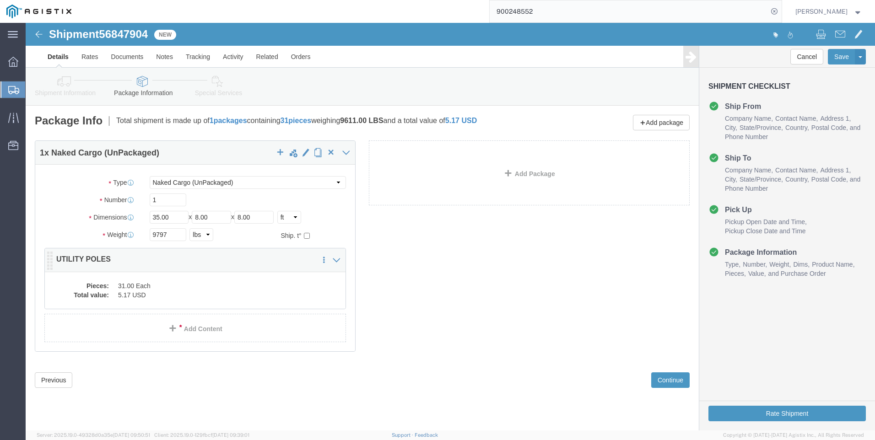
click div "1 x Naked Cargo (UnPackaged) Package Type Select Bulk Bundle(s) Cardboard Box(e…"
click dd "31.00 Each"
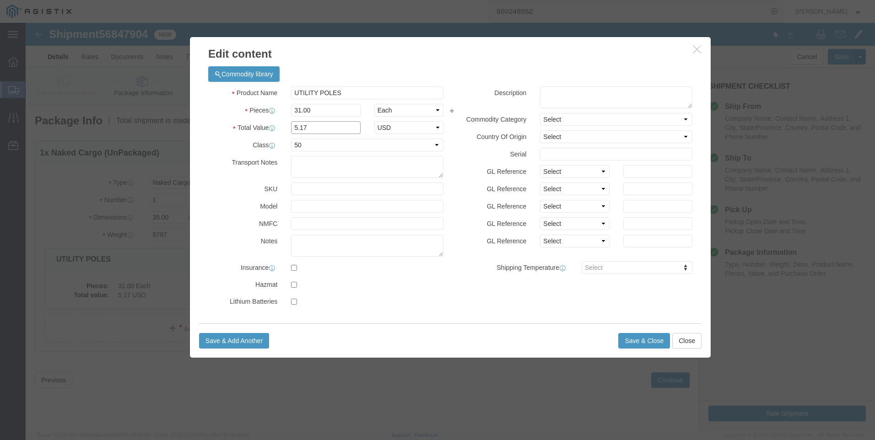
click input "5.17"
type input "1"
click button "Save & Close"
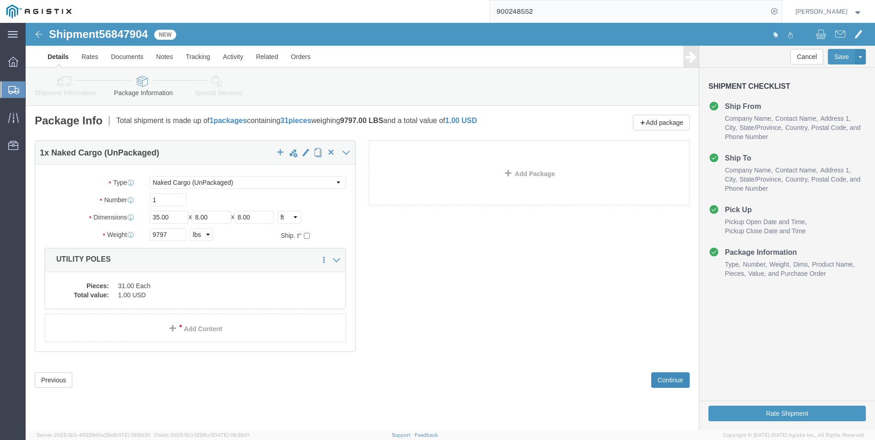
click button "Continue"
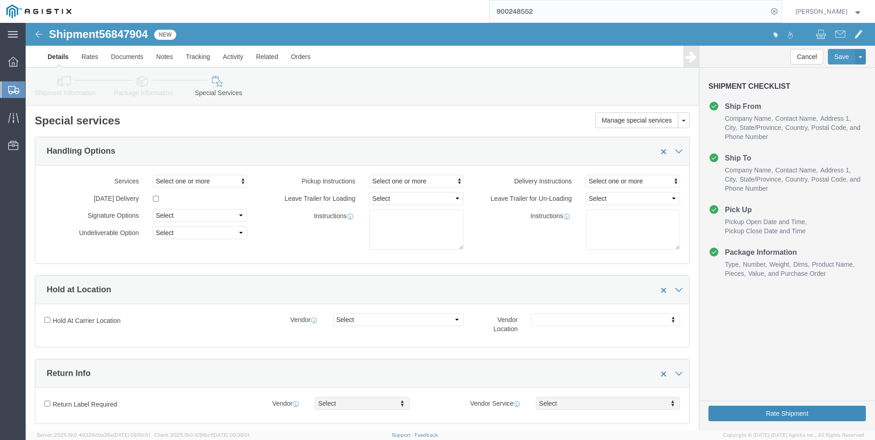
click button "Rate Shipment"
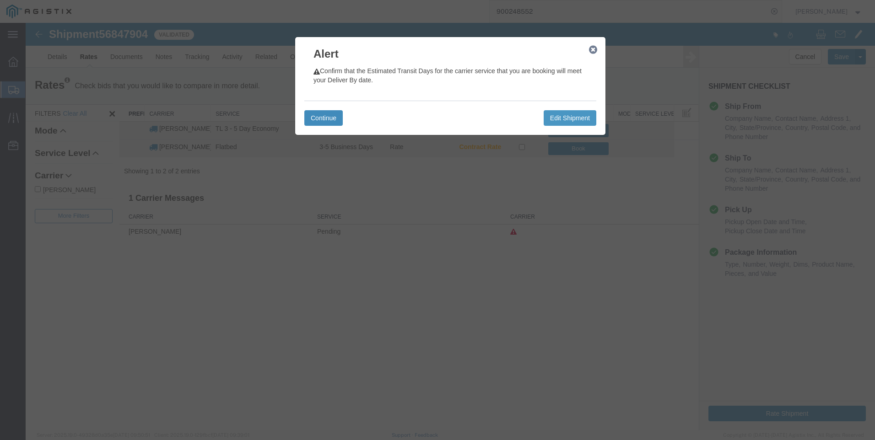
click at [306, 116] on button "Continue" at bounding box center [323, 118] width 38 height 16
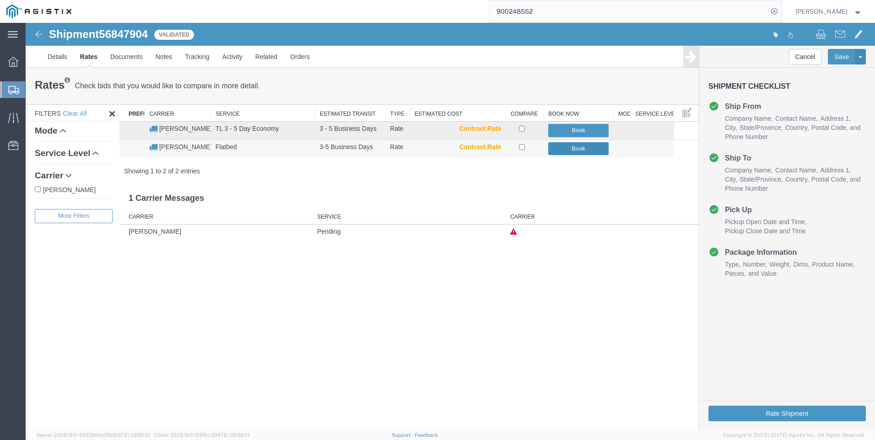
click at [573, 146] on button "Book" at bounding box center [578, 148] width 61 height 13
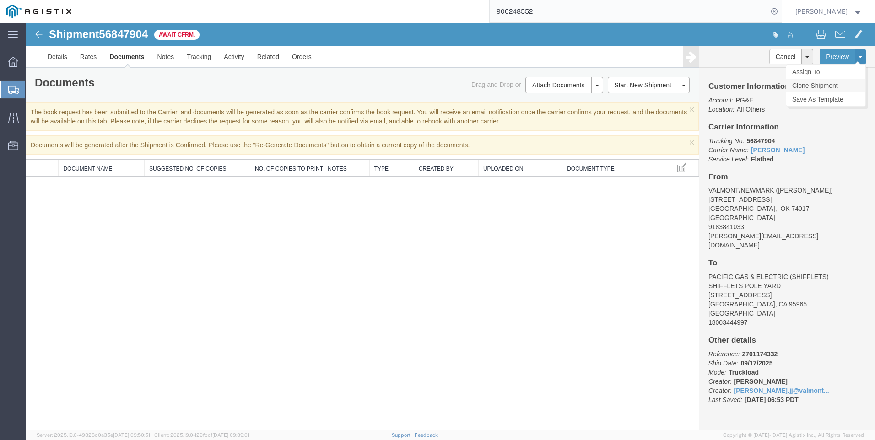
click at [823, 81] on link "Clone Shipment" at bounding box center [825, 86] width 79 height 14
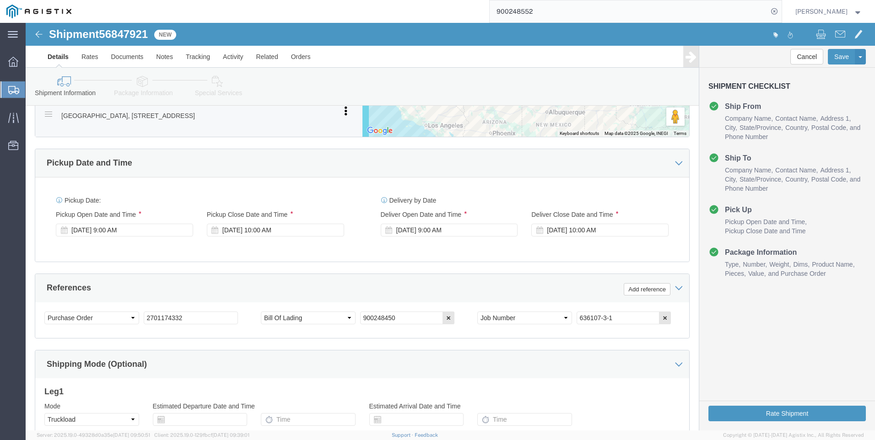
scroll to position [503, 0]
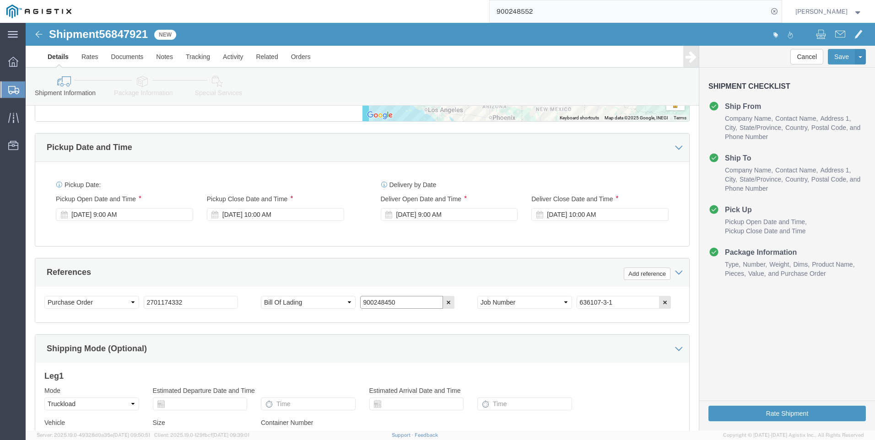
drag, startPoint x: 388, startPoint y: 283, endPoint x: 203, endPoint y: 301, distance: 185.3
click div "Select Account Type Activity ID Airline Appointment Number ASN Batch Request # …"
type input "900248545"
click input "636107-3-1"
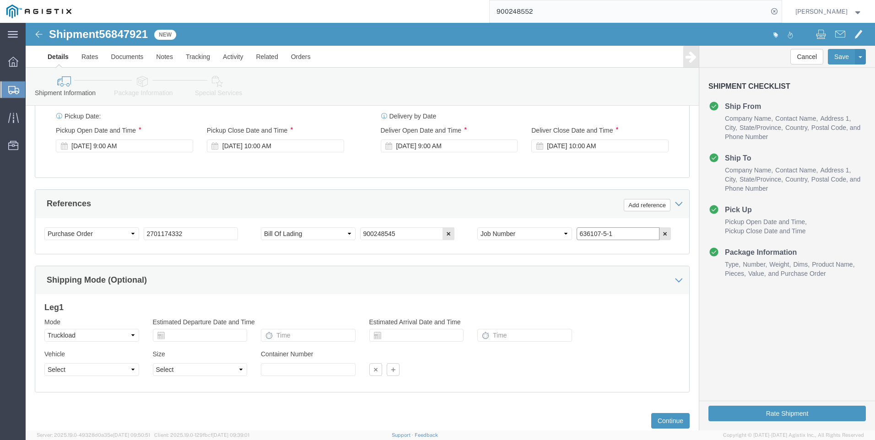
scroll to position [607, 0]
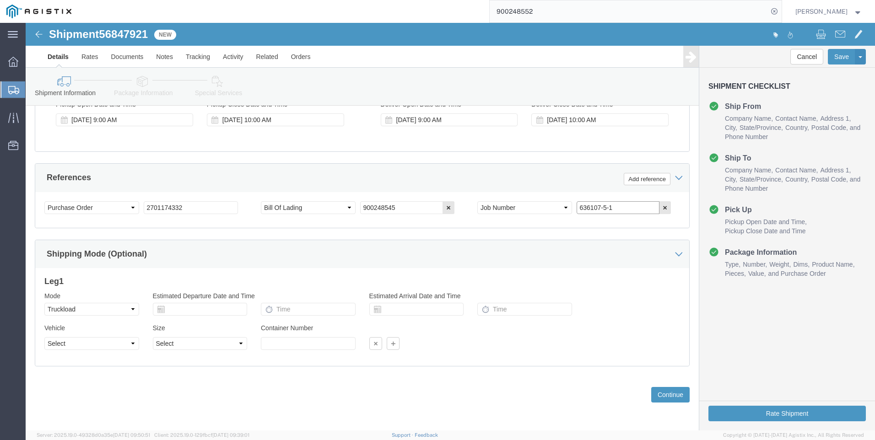
type input "636107-5-1"
click icon
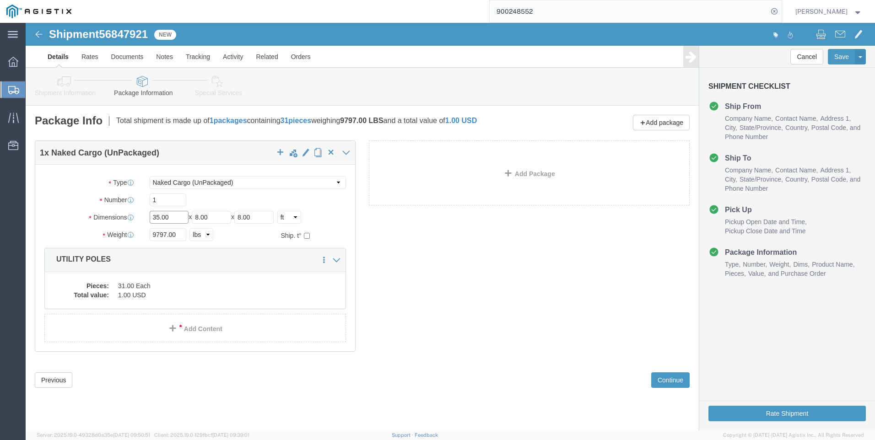
click input "35.00"
type input "54"
click input "9797.00"
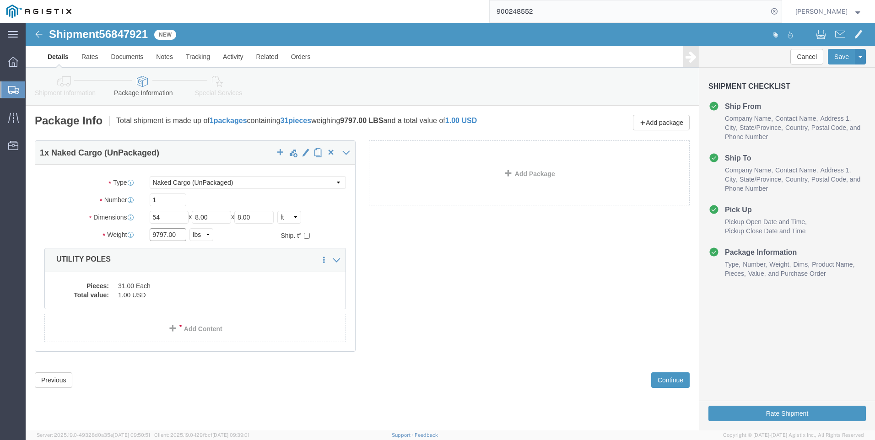
click input "9797.00"
type input "21988"
click dd "31.00 Each"
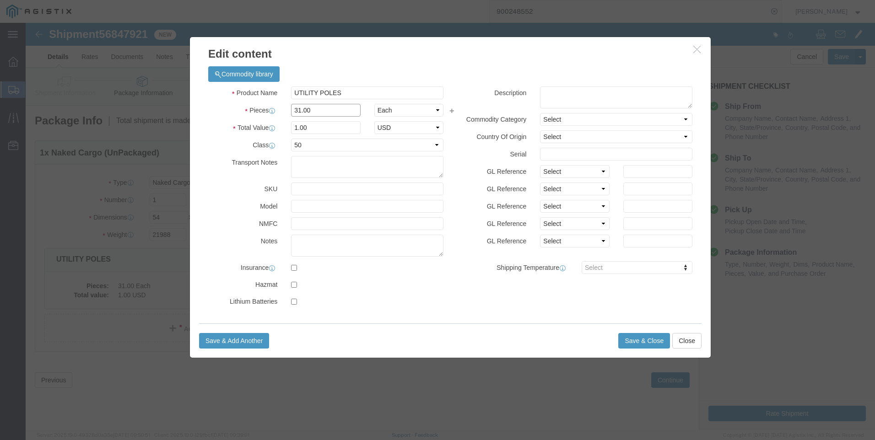
click input "31.00"
type input "4"
type input "0.13"
click button "Save & Close"
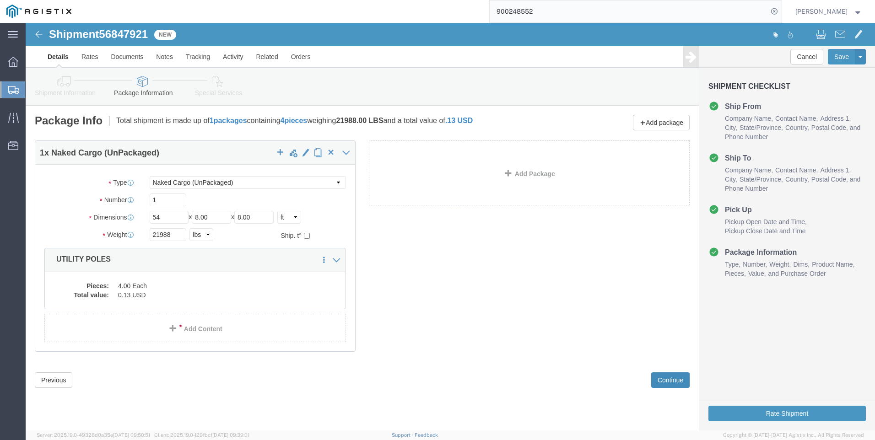
click button "Continue"
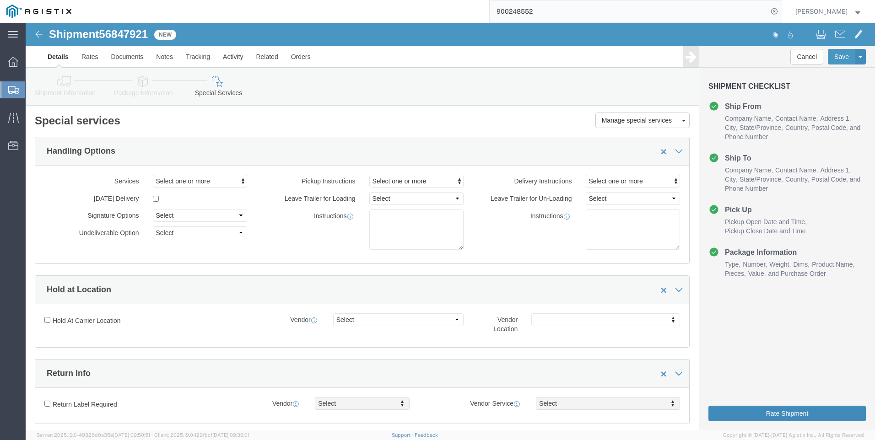
click button "Rate Shipment"
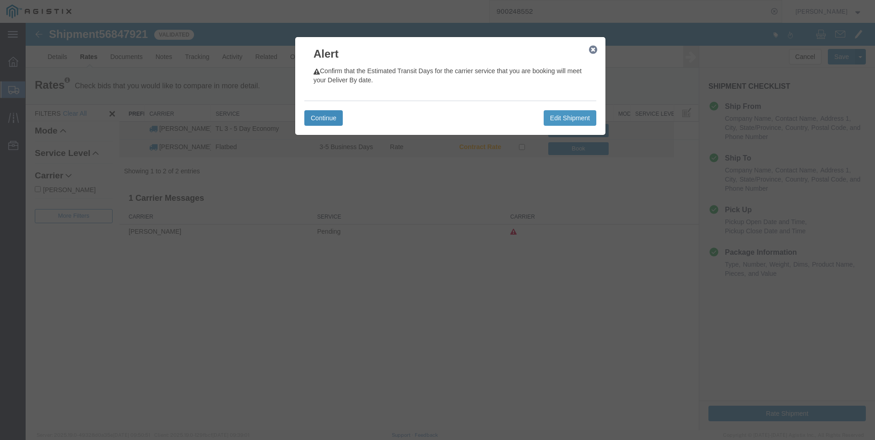
click at [330, 114] on button "Continue" at bounding box center [323, 118] width 38 height 16
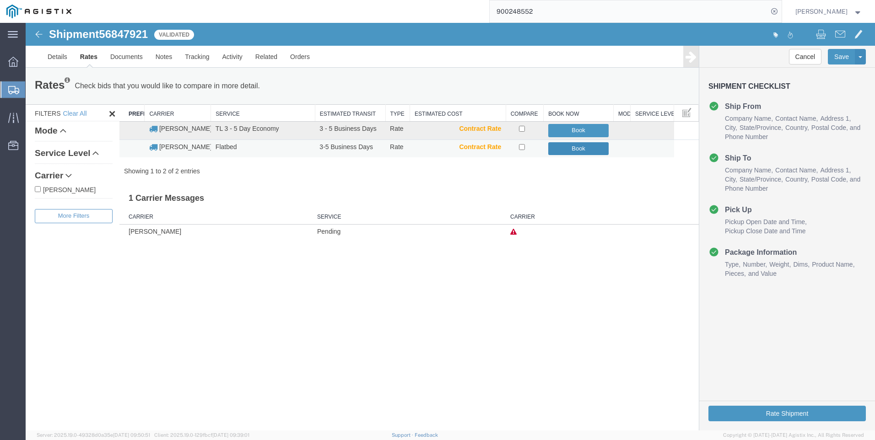
click at [559, 148] on button "Book" at bounding box center [578, 148] width 61 height 13
